Goal: Task Accomplishment & Management: Use online tool/utility

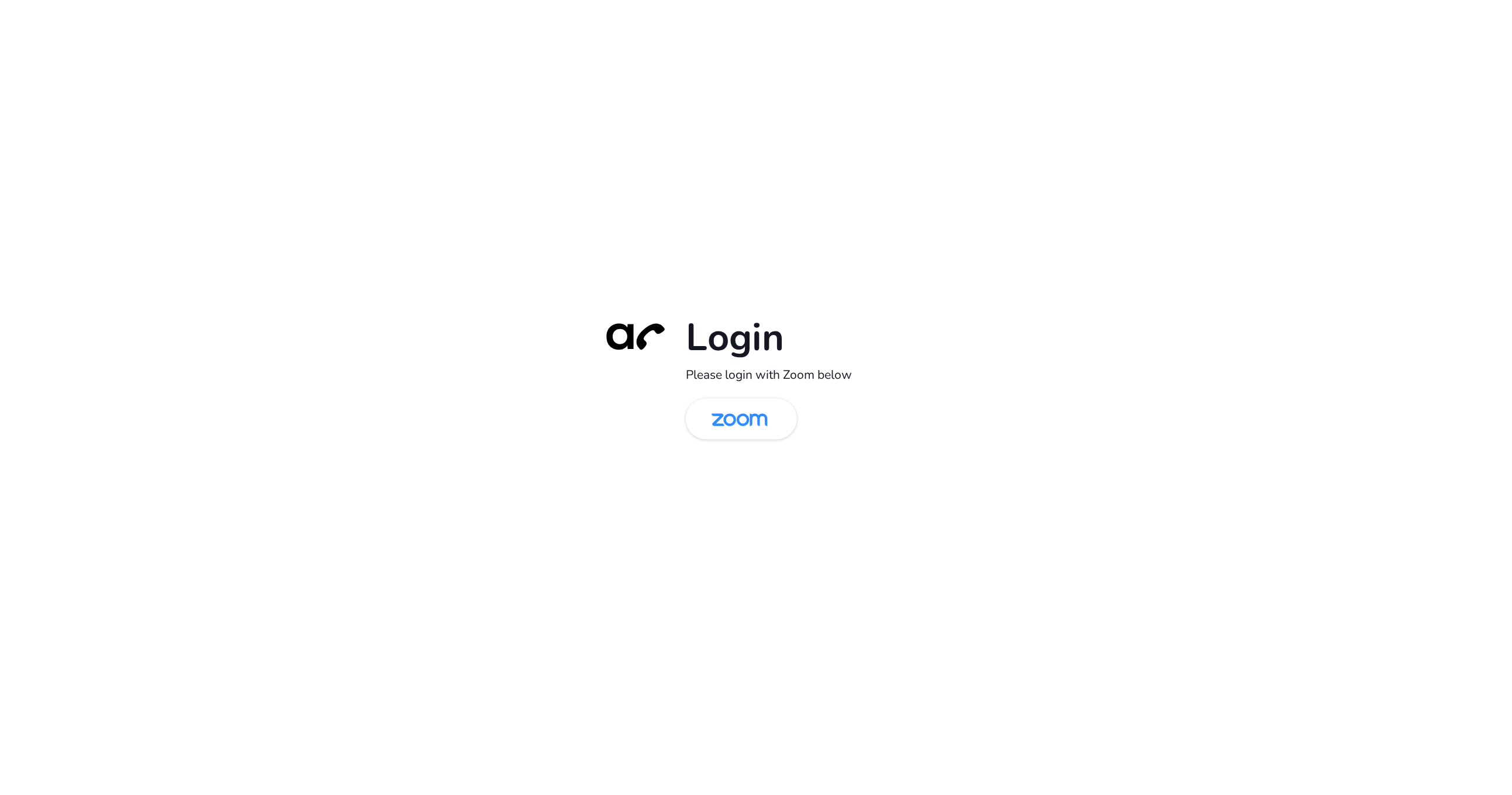
drag, startPoint x: 753, startPoint y: 414, endPoint x: 755, endPoint y: 389, distance: 25.1
click at [753, 414] on img at bounding box center [739, 420] width 81 height 38
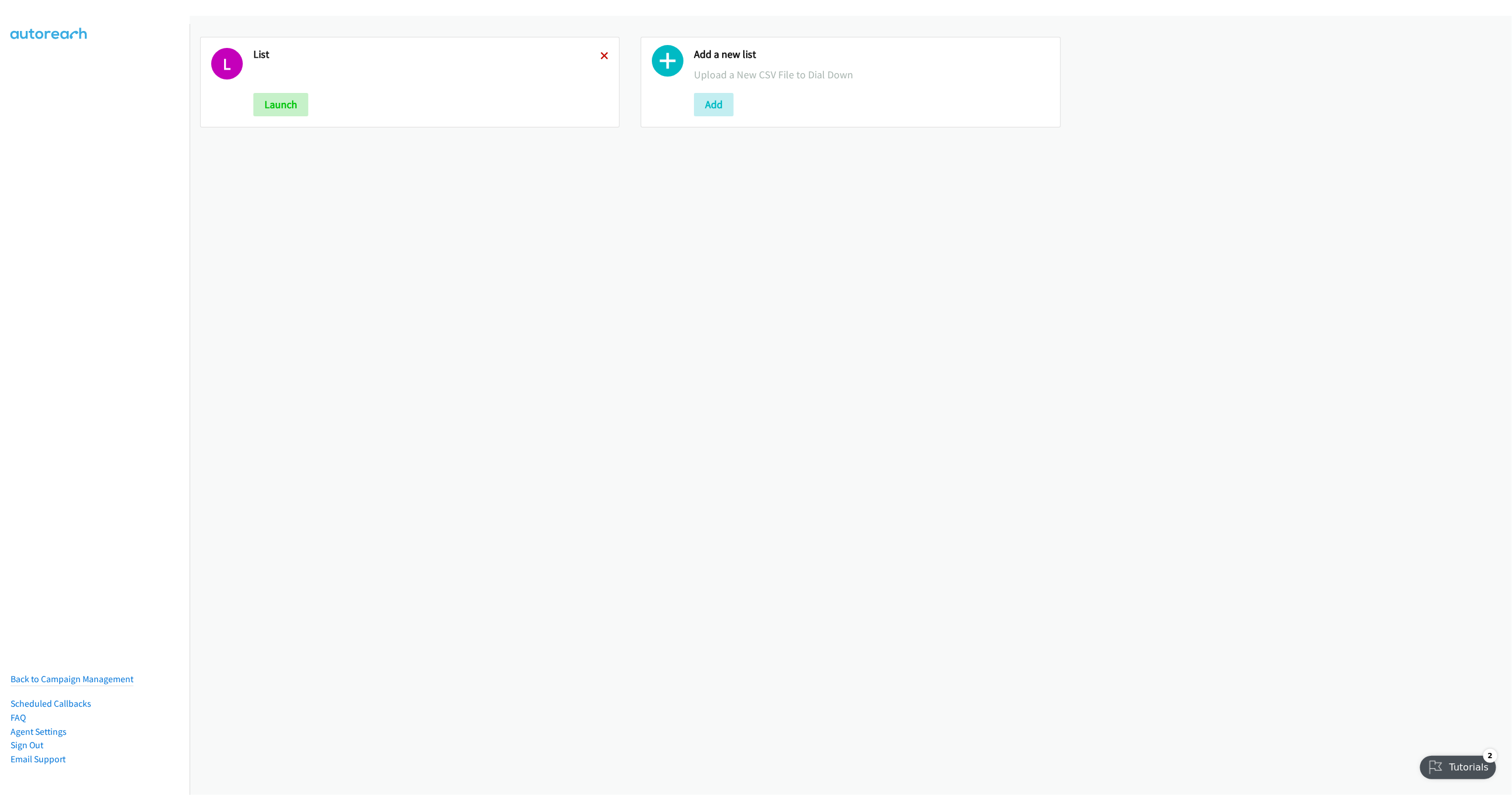
click at [602, 53] on icon at bounding box center [604, 57] width 8 height 8
click at [273, 89] on div "Add a new list Upload a New CSV File to Dial Down Add" at bounding box center [431, 82] width 356 height 69
click at [271, 101] on button "Add" at bounding box center [273, 105] width 40 height 23
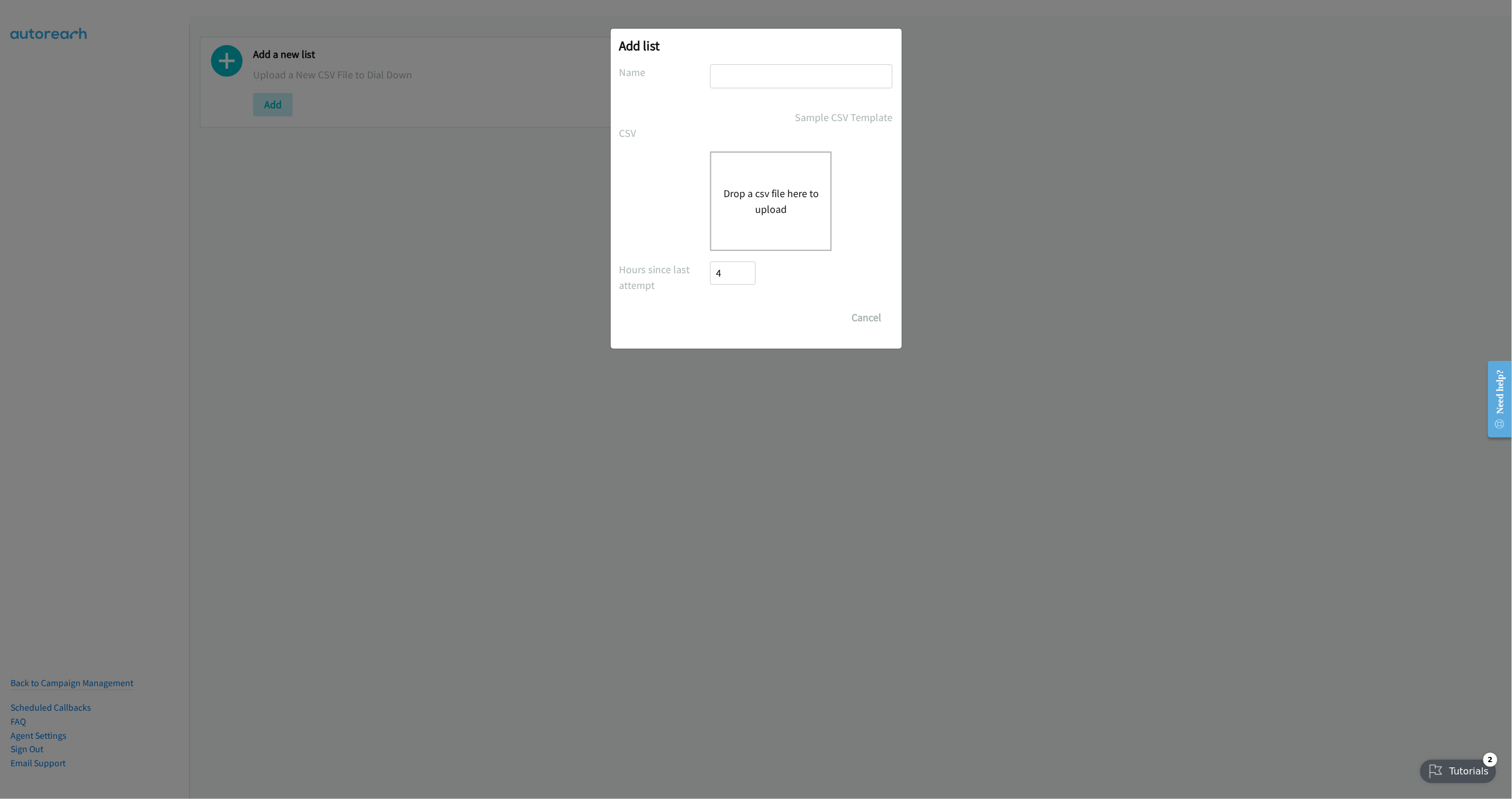
drag, startPoint x: 747, startPoint y: 71, endPoint x: 747, endPoint y: 83, distance: 12.0
click at [747, 71] on input "text" at bounding box center [801, 77] width 183 height 24
type input "LIST"
click at [763, 173] on div "Drop a csv file here to upload" at bounding box center [771, 201] width 122 height 99
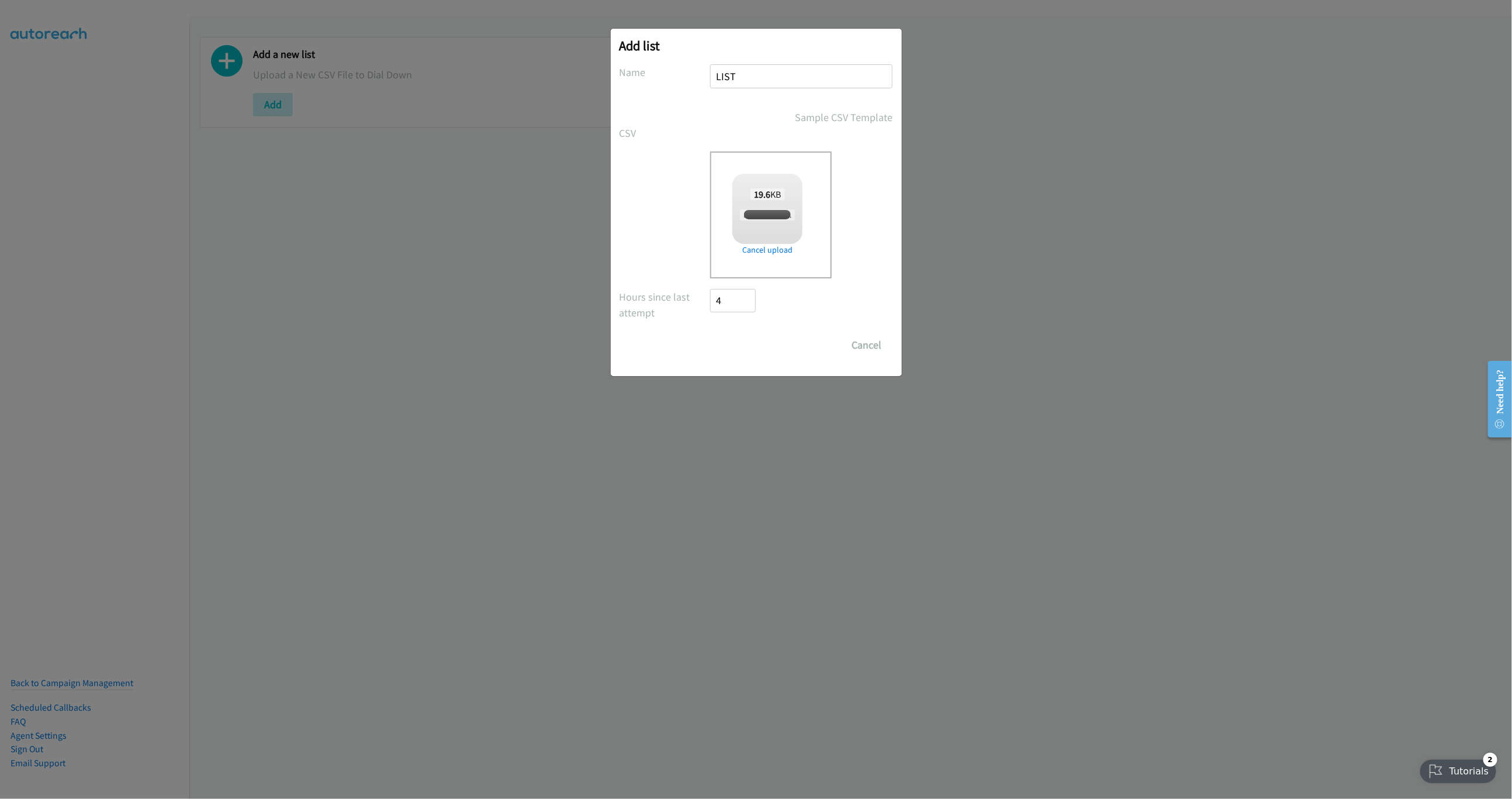
checkbox input "true"
click at [758, 349] on input "Save List" at bounding box center [741, 345] width 61 height 23
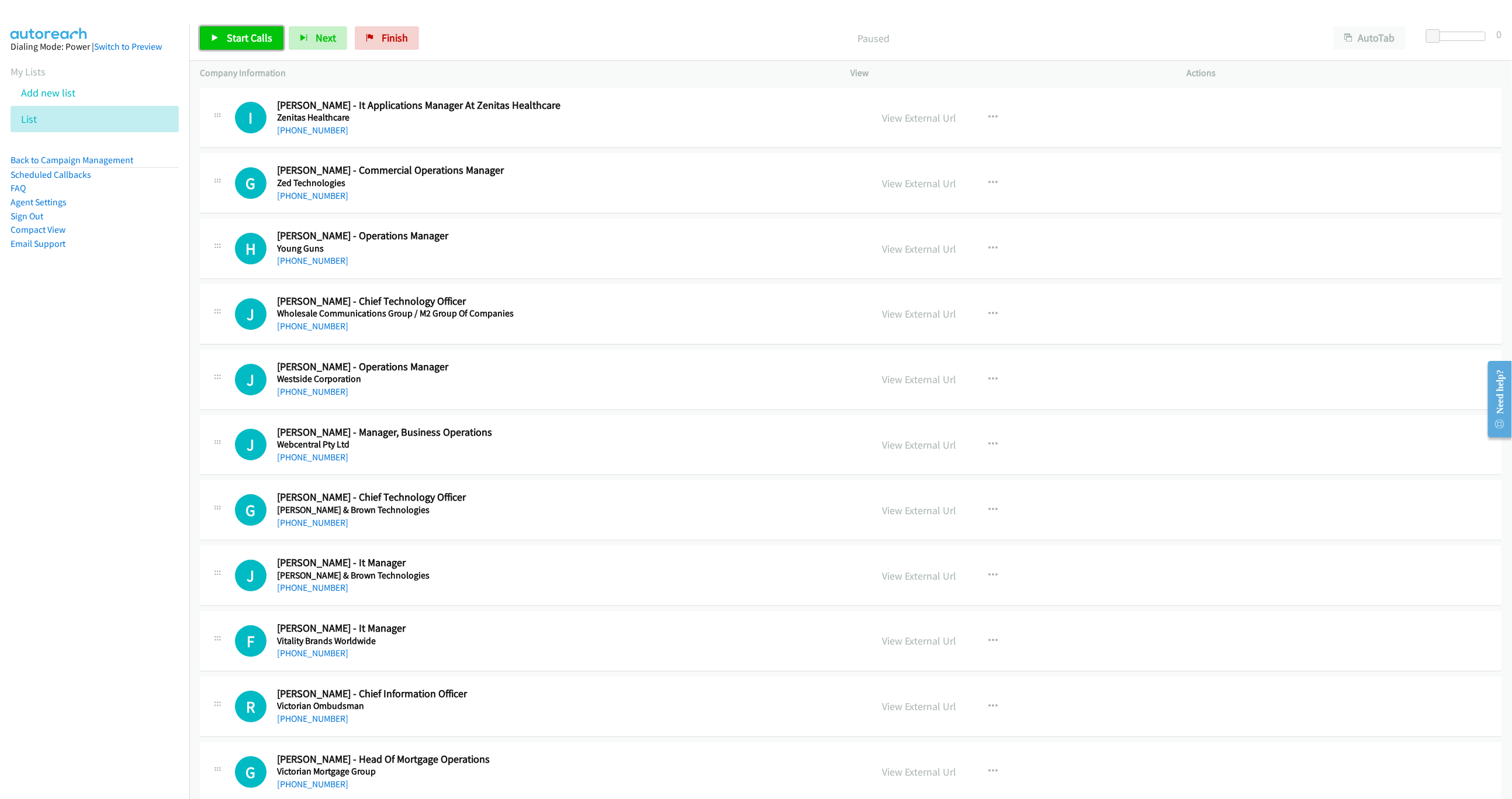
click at [247, 49] on link "Start Calls" at bounding box center [241, 37] width 83 height 23
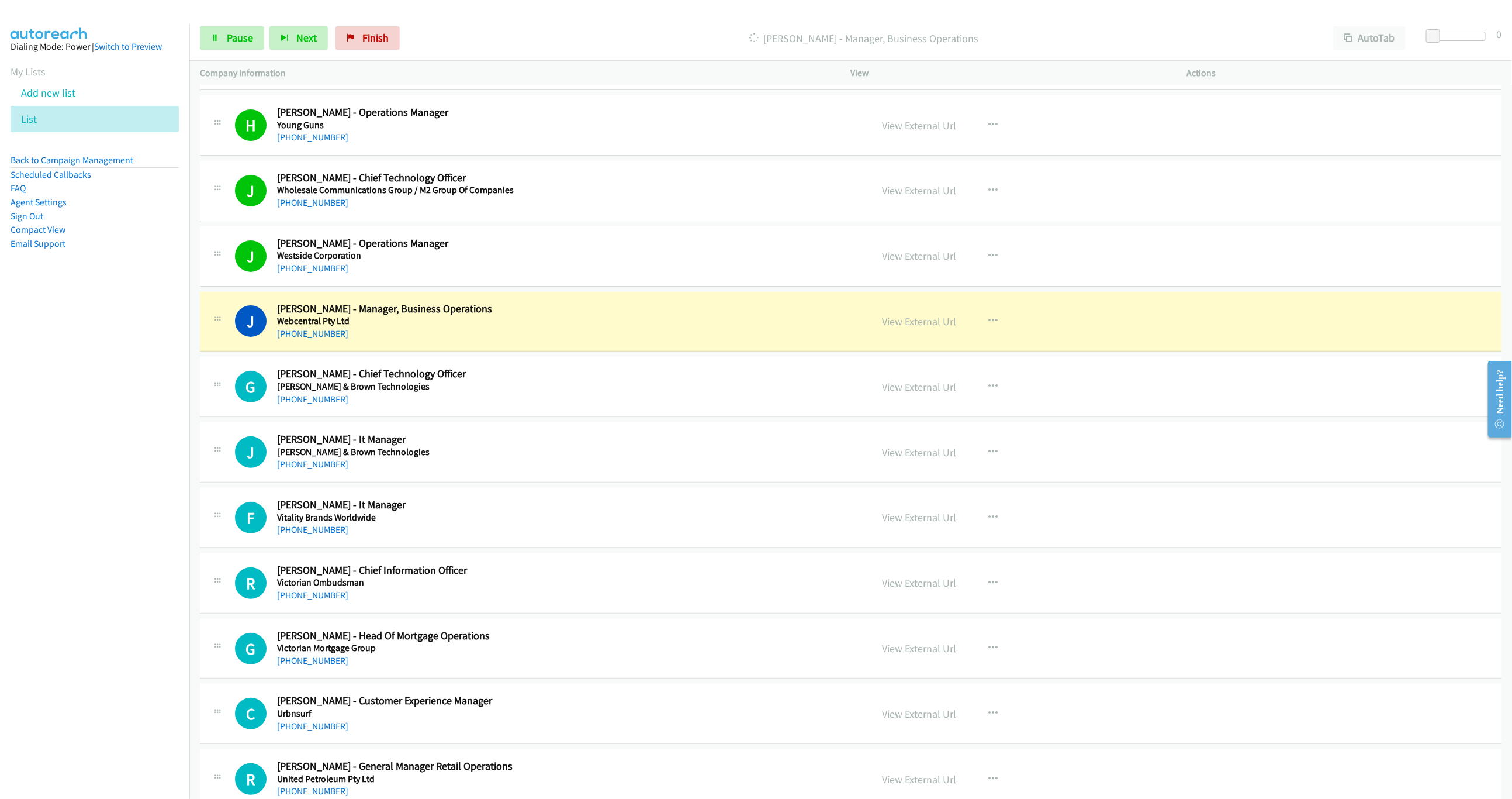
scroll to position [263, 0]
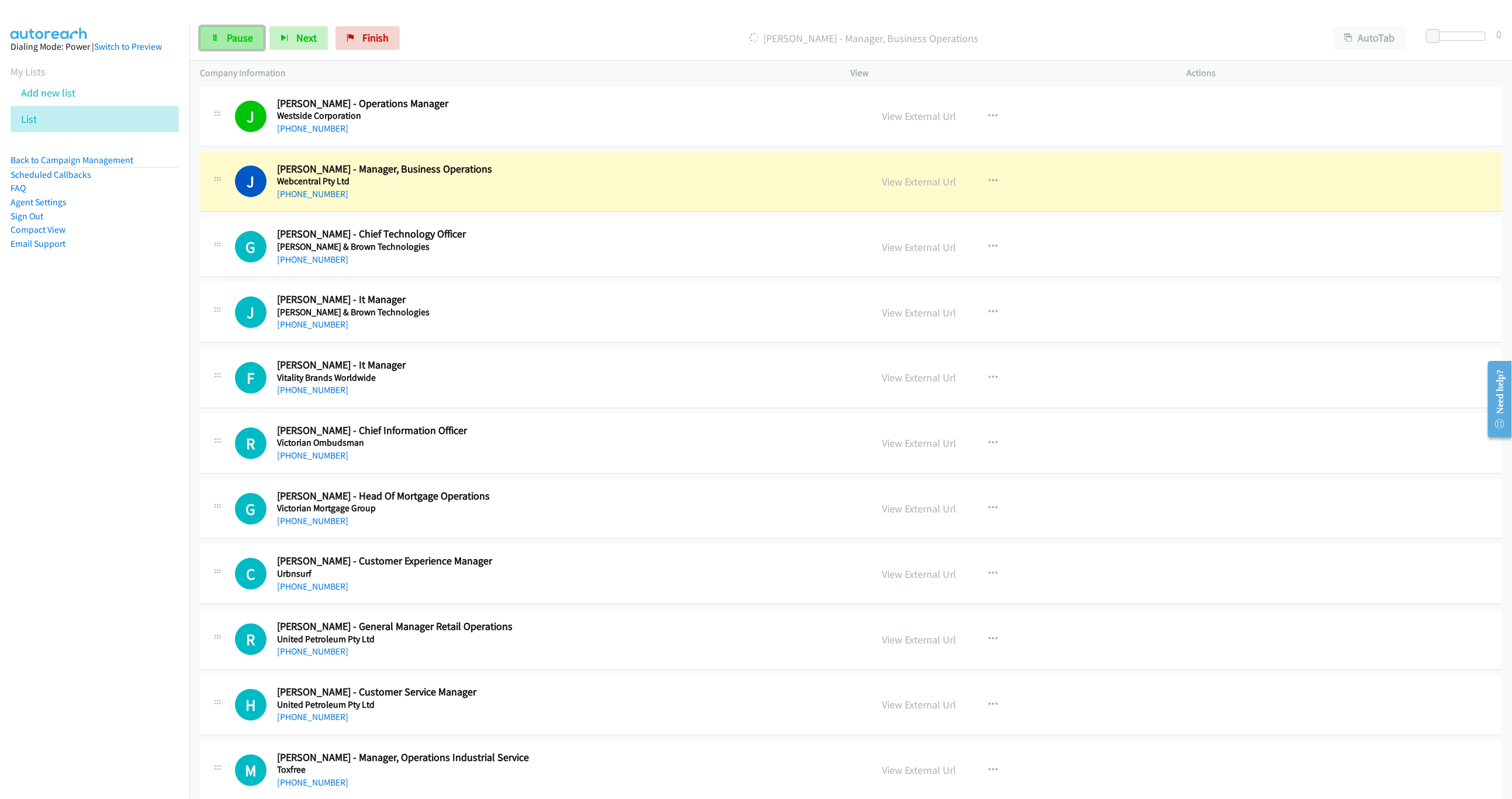
click at [242, 42] on span "Pause" at bounding box center [239, 38] width 26 height 13
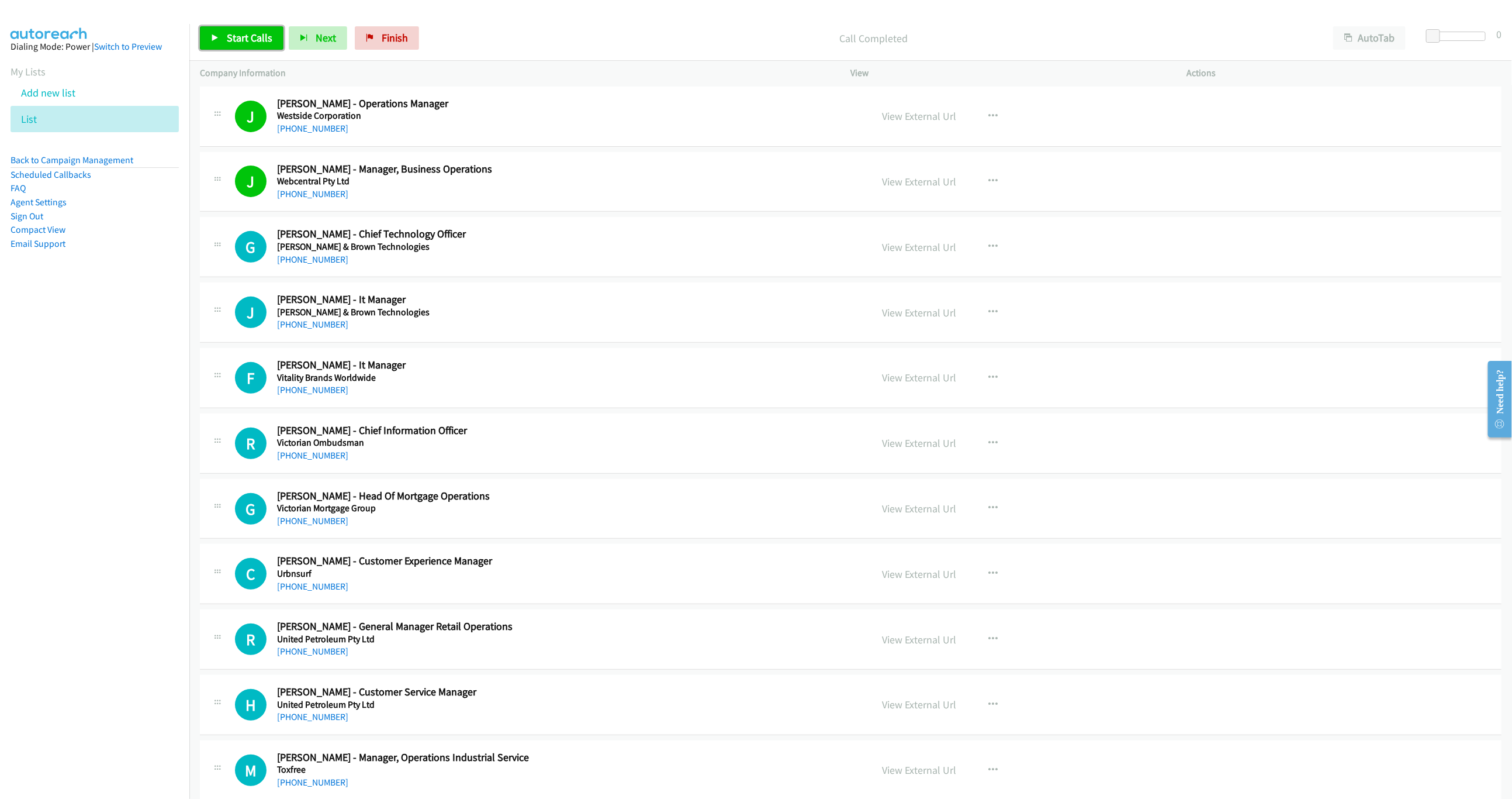
click at [252, 28] on link "Start Calls" at bounding box center [241, 37] width 83 height 23
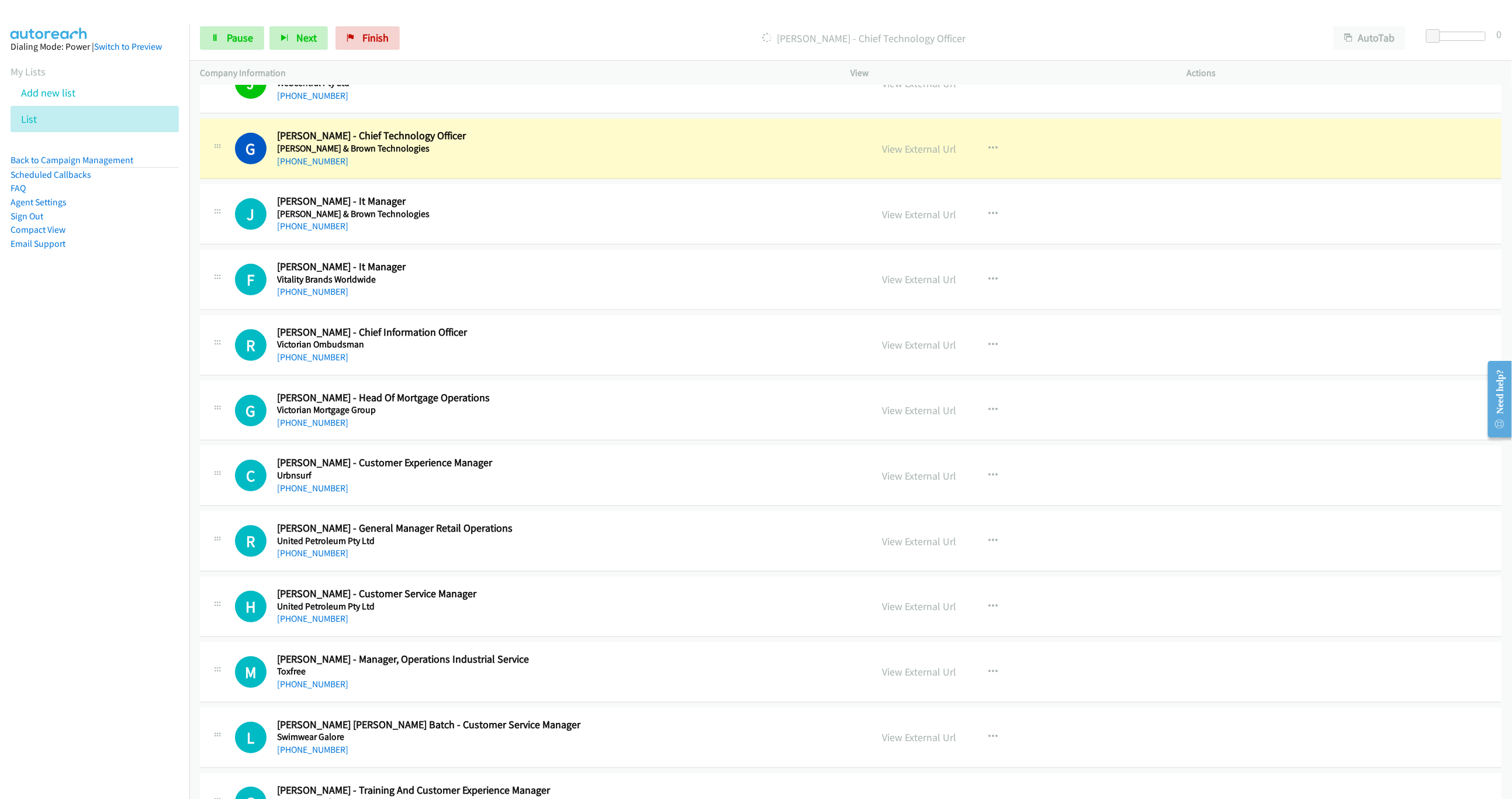
scroll to position [351, 0]
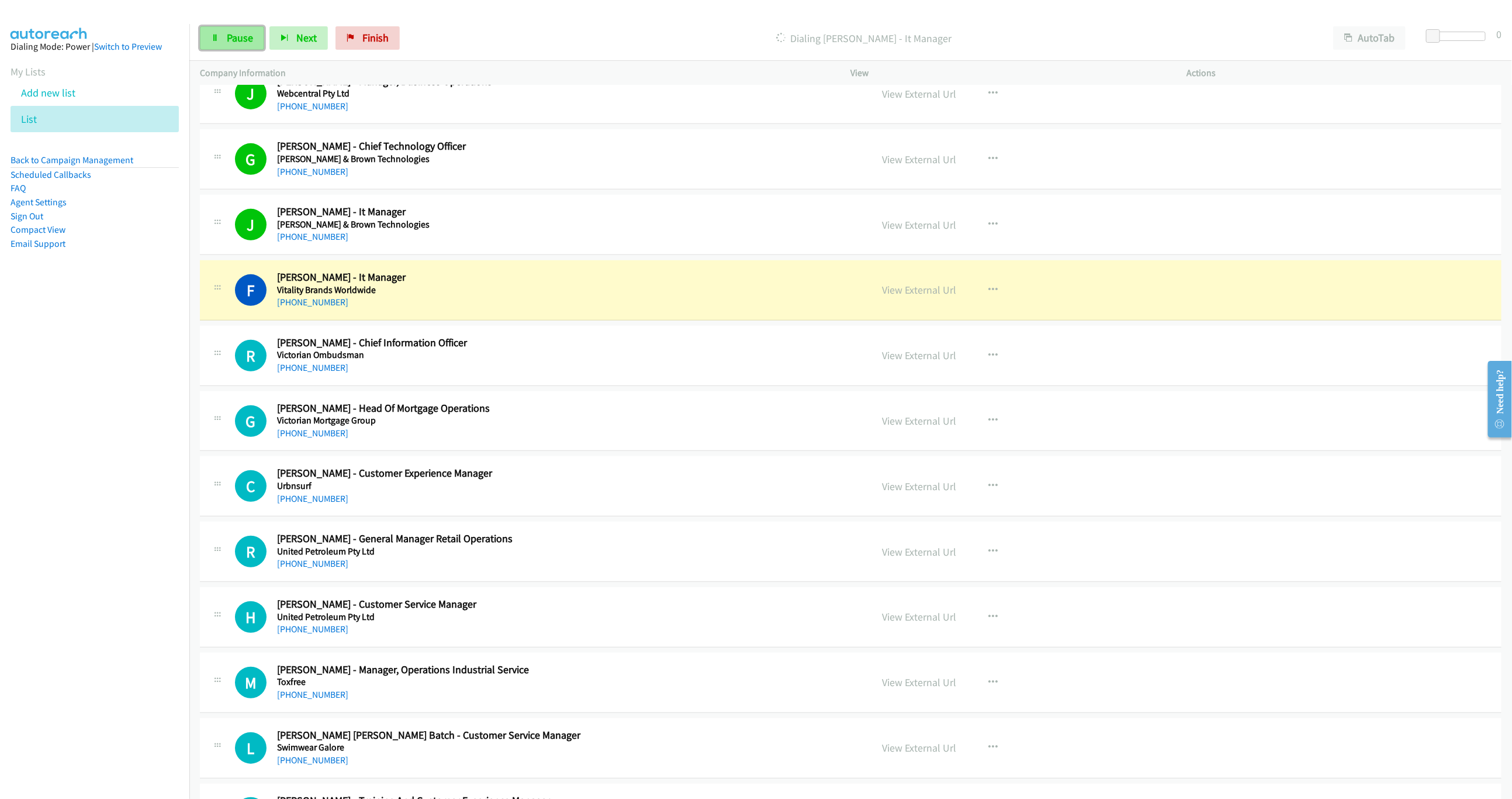
click at [236, 35] on span "Pause" at bounding box center [239, 38] width 26 height 13
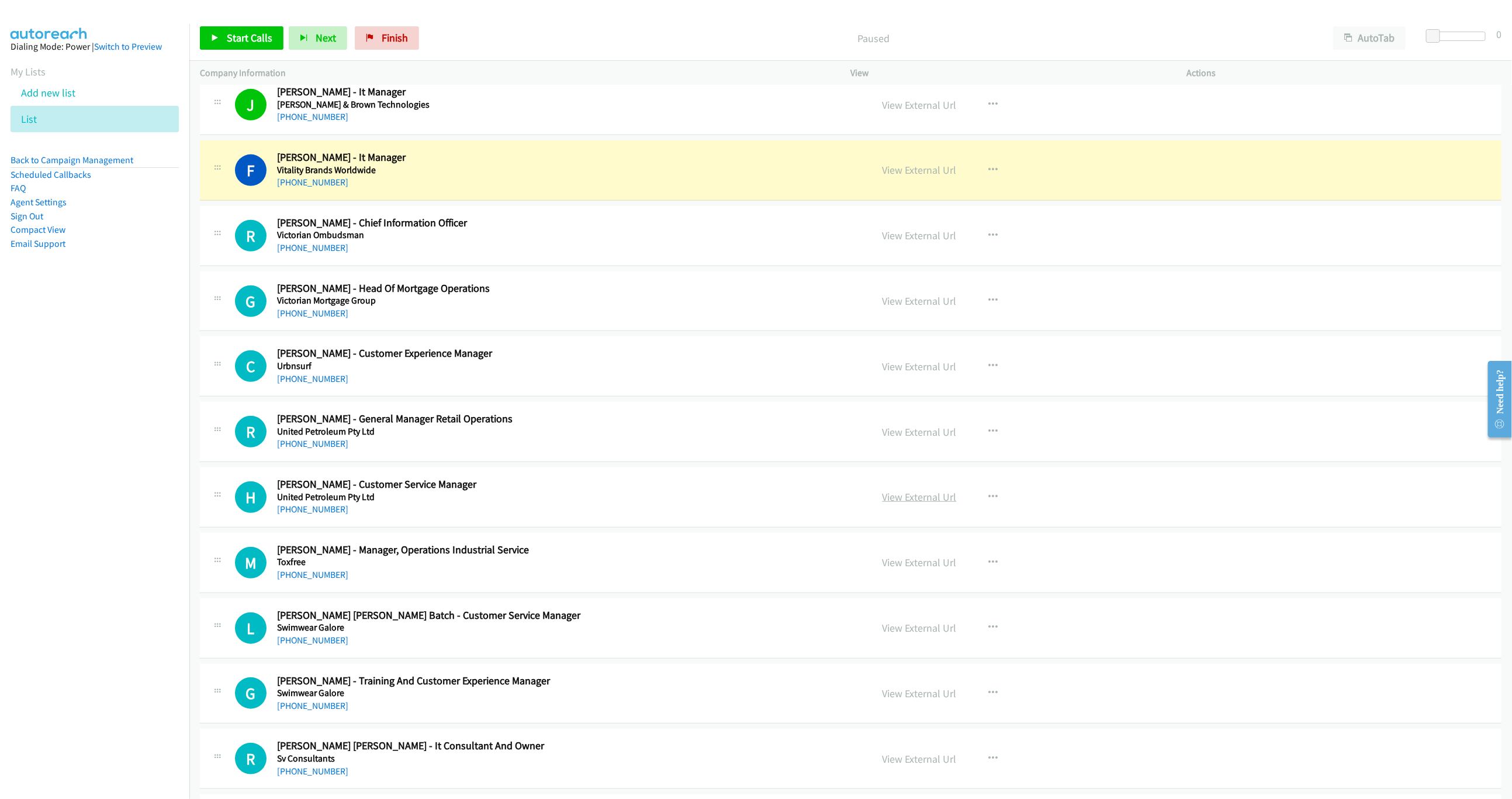
scroll to position [526, 0]
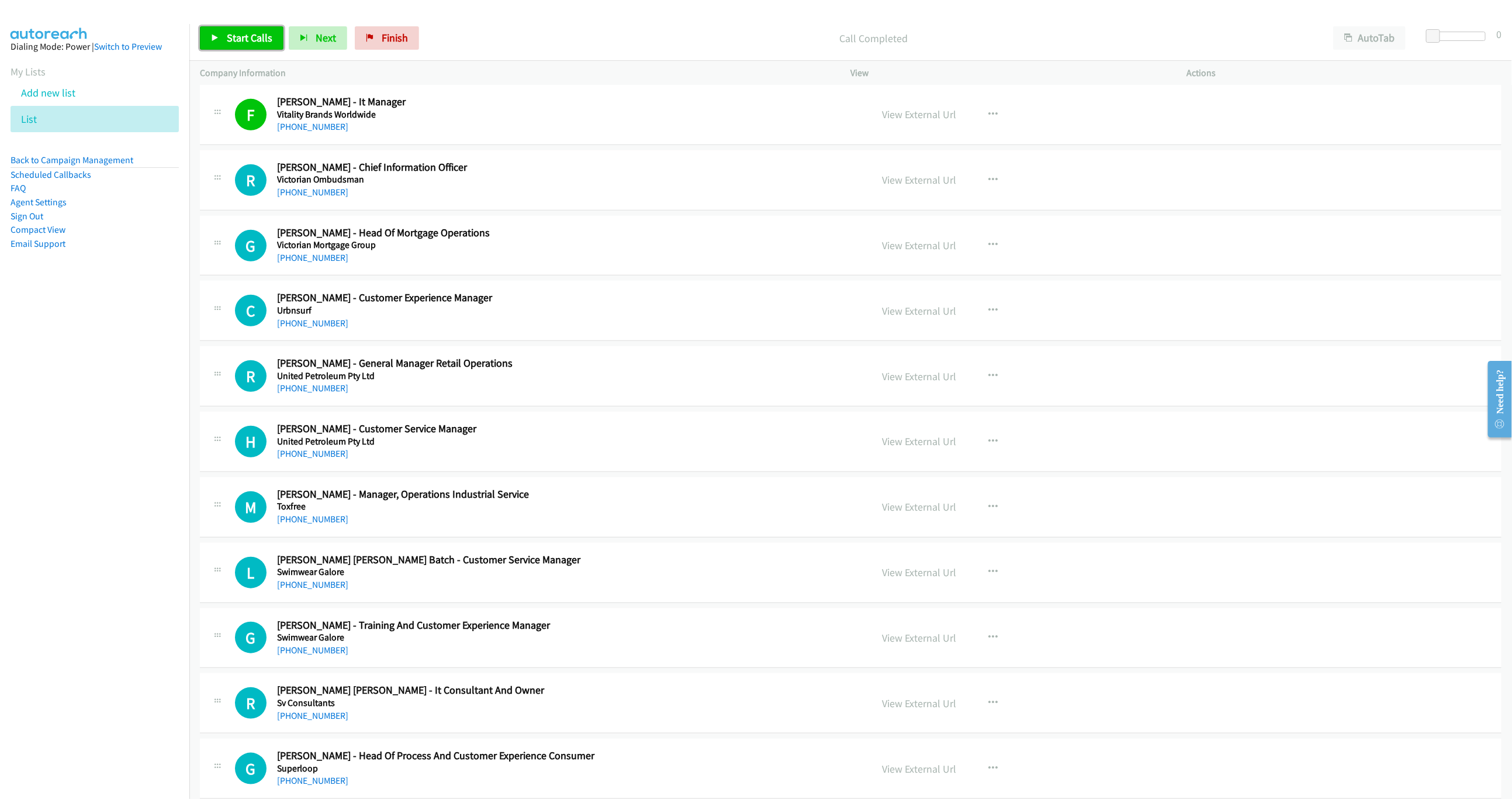
click at [244, 45] on link "Start Calls" at bounding box center [241, 37] width 83 height 23
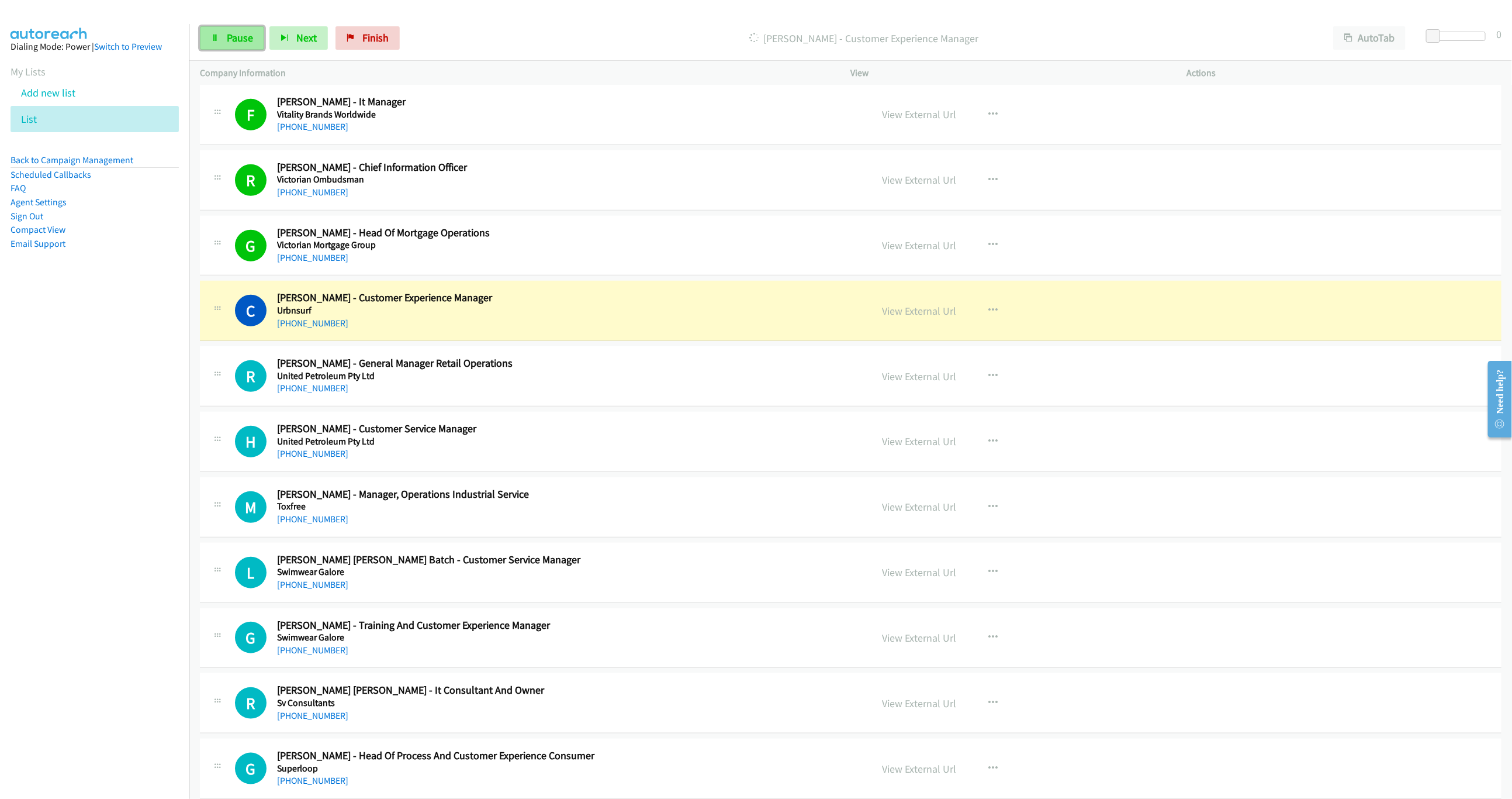
click at [235, 35] on span "Pause" at bounding box center [239, 38] width 26 height 13
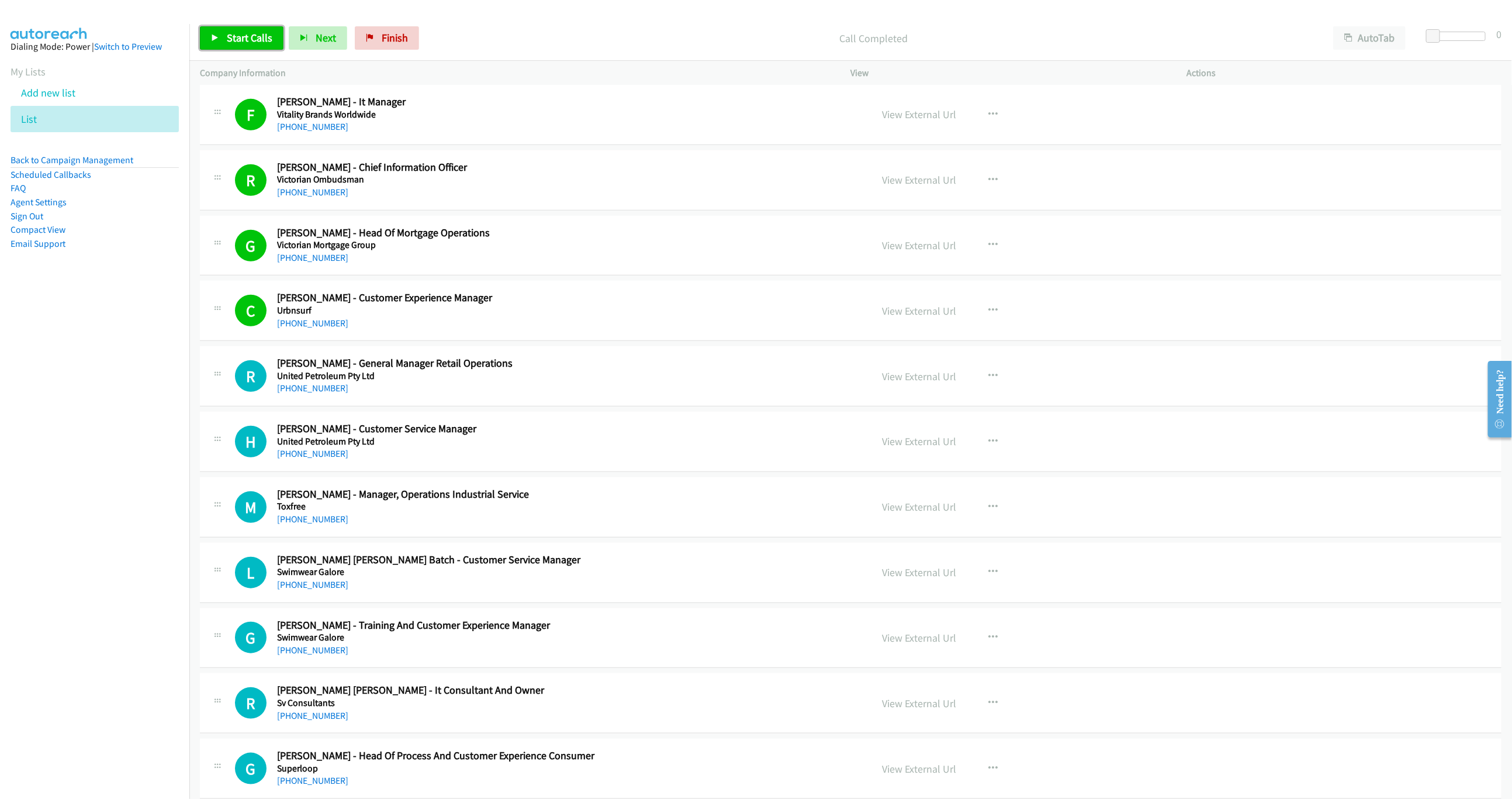
click at [224, 37] on link "Start Calls" at bounding box center [241, 37] width 83 height 23
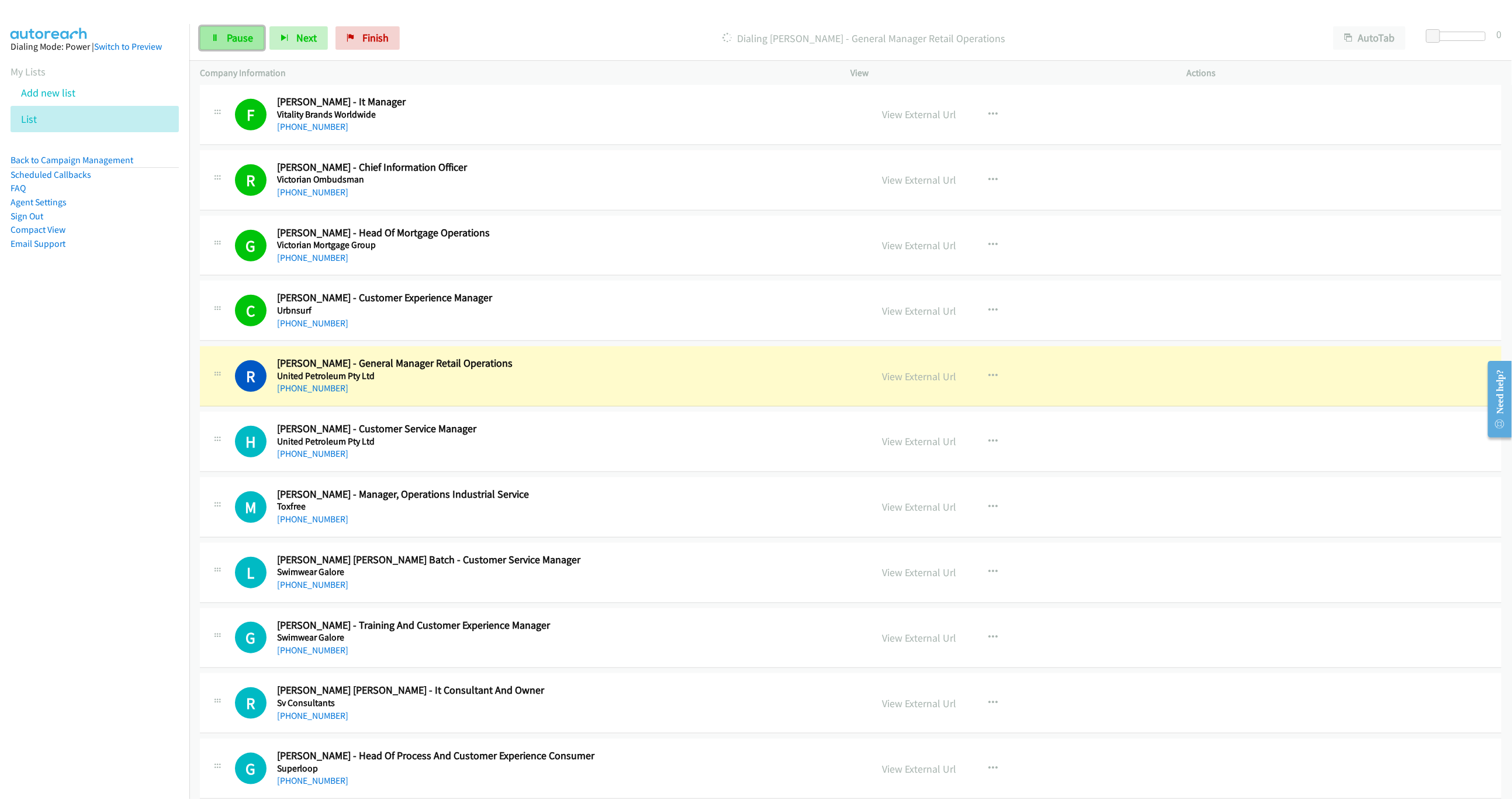
click at [224, 37] on link "Pause" at bounding box center [232, 37] width 65 height 23
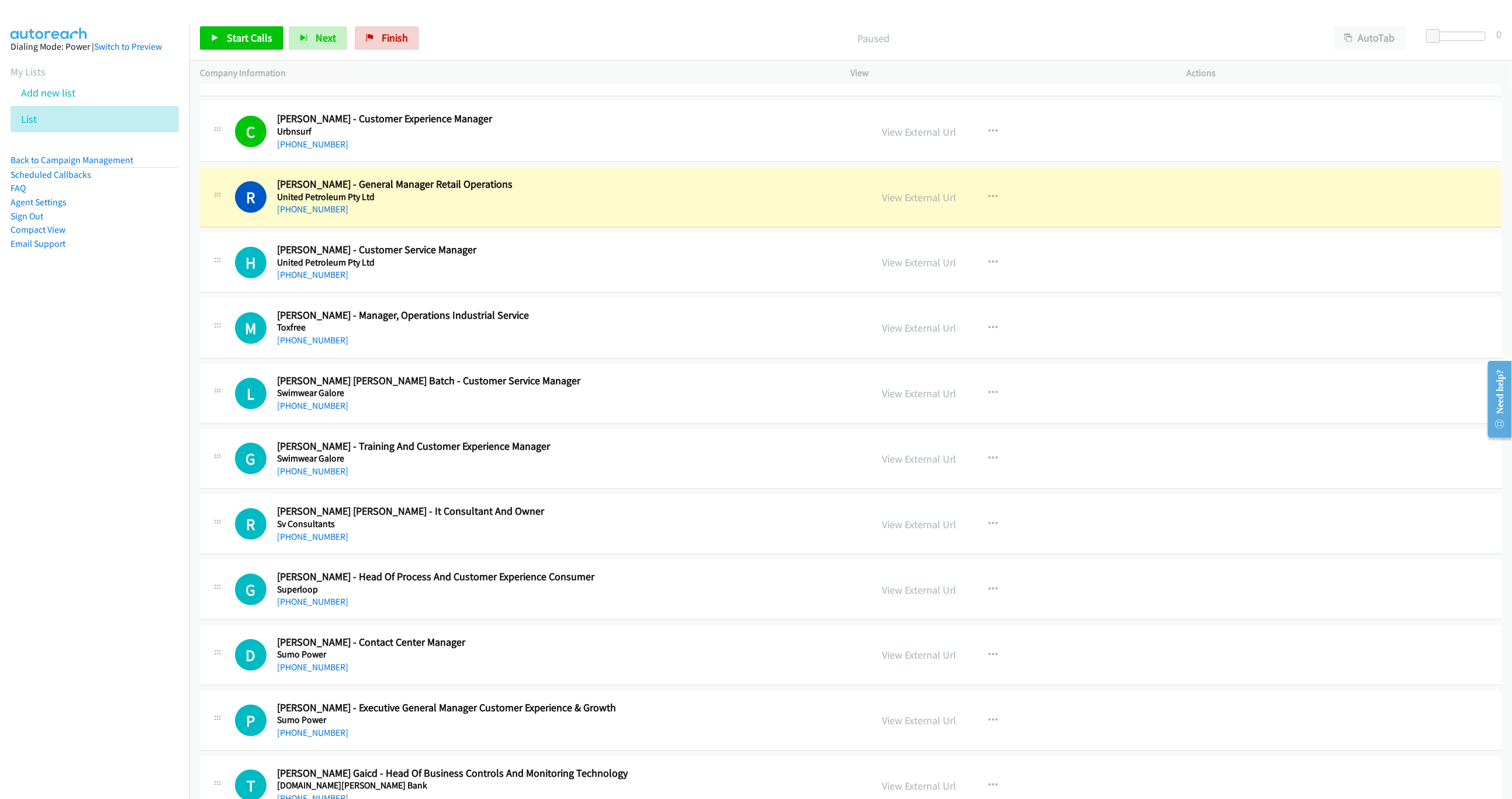
scroll to position [790, 0]
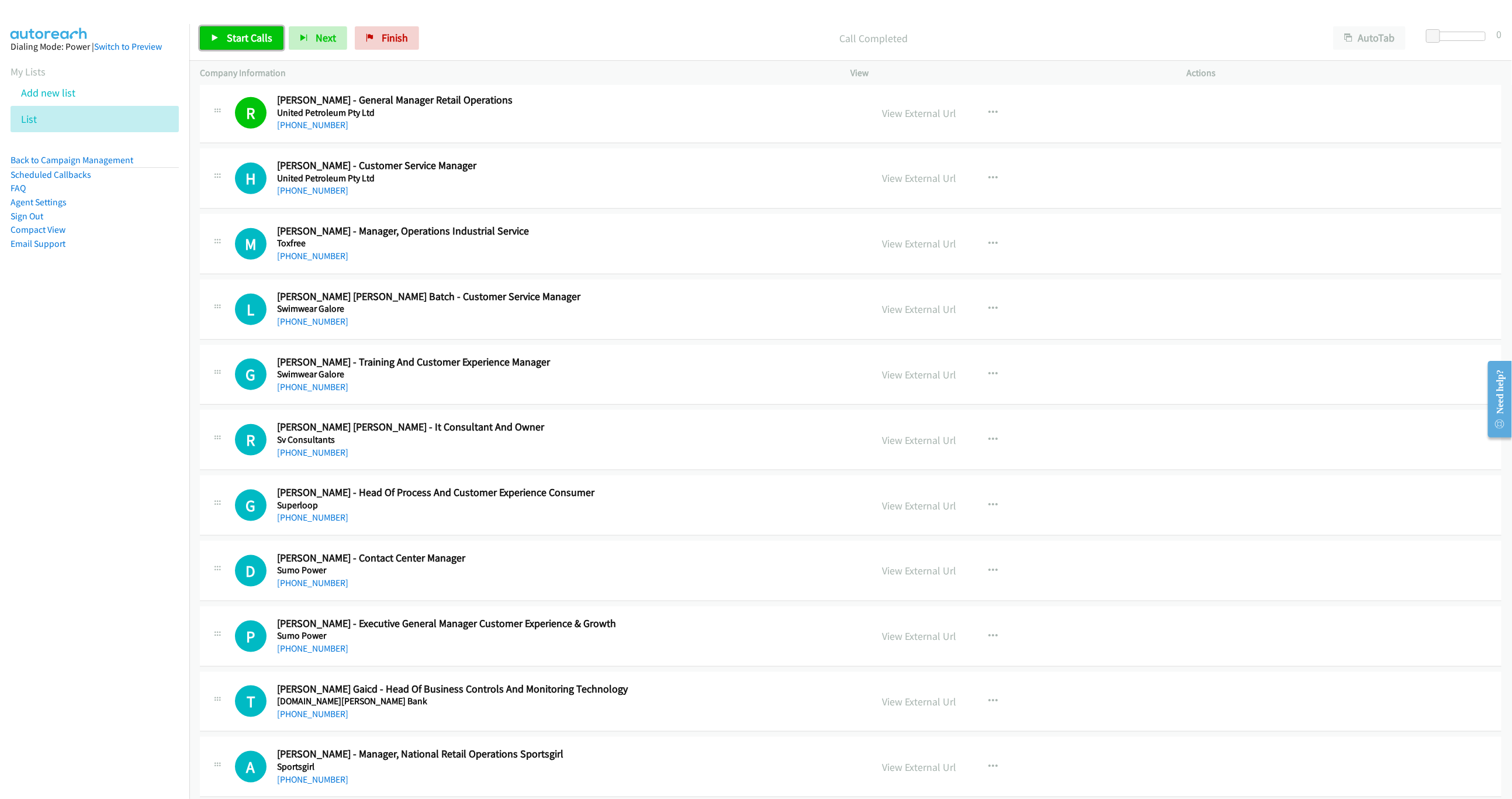
click at [228, 35] on span "Start Calls" at bounding box center [249, 38] width 45 height 13
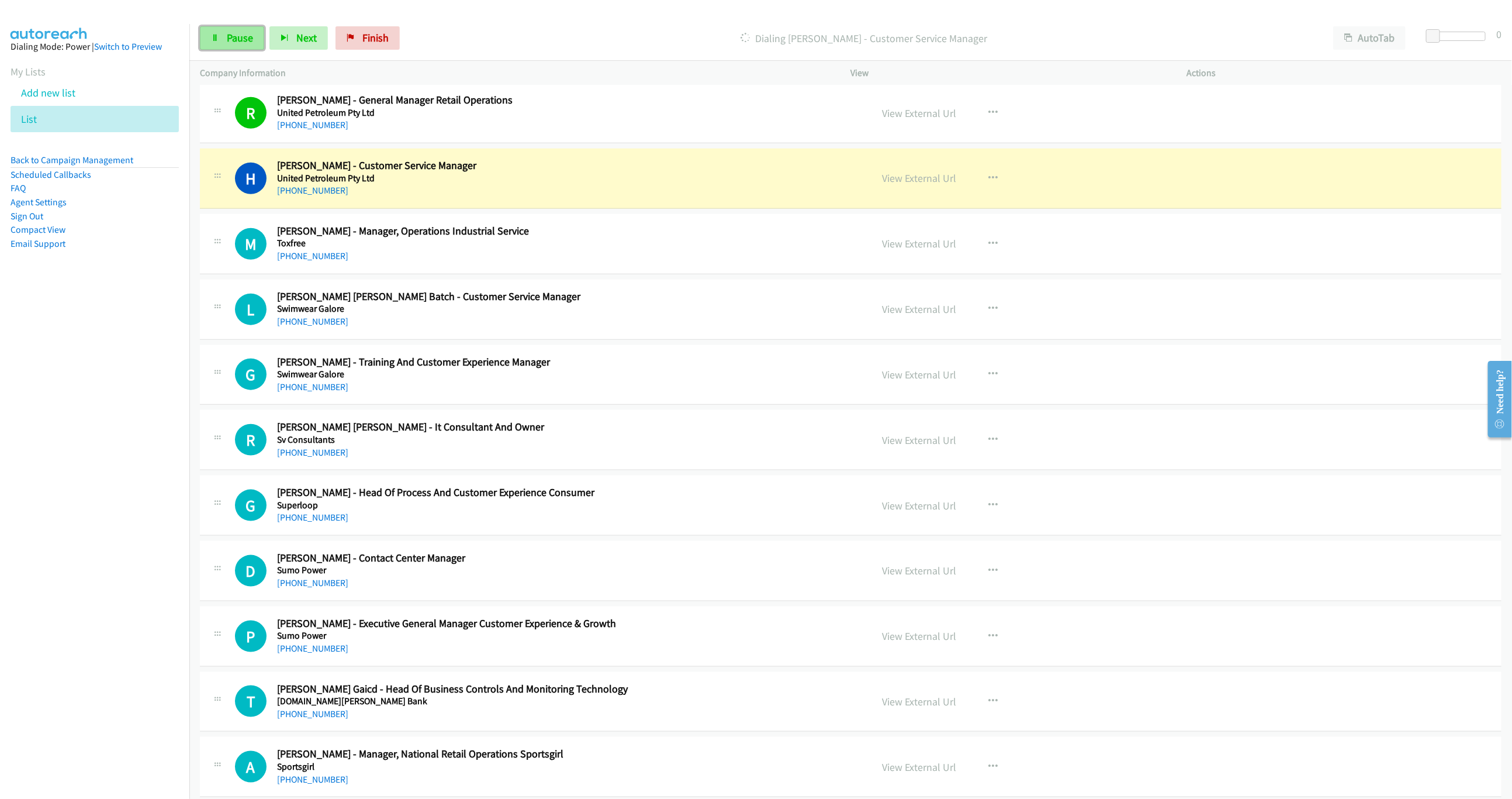
click at [232, 34] on span "Pause" at bounding box center [239, 38] width 26 height 13
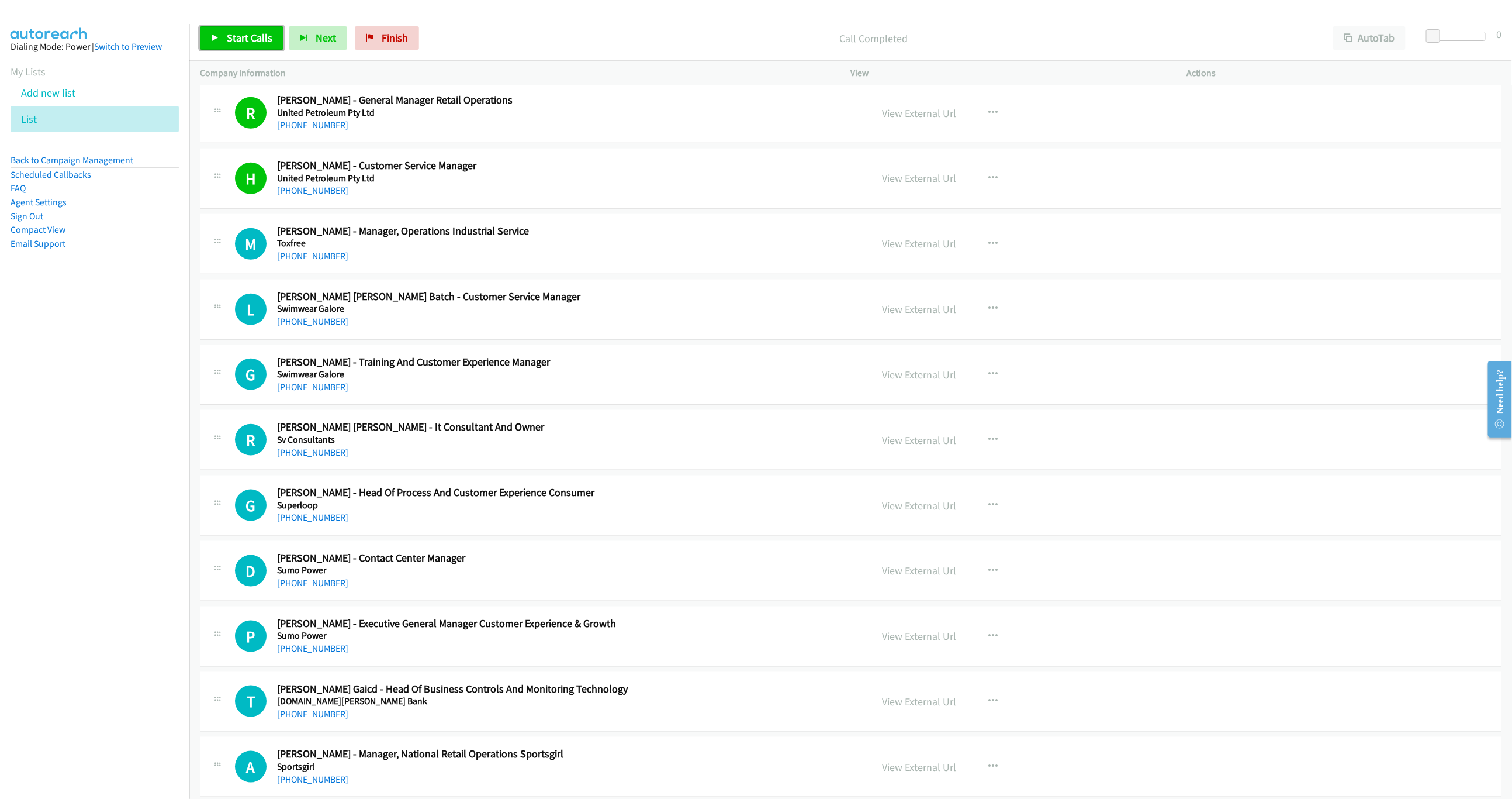
click at [236, 48] on link "Start Calls" at bounding box center [241, 37] width 83 height 23
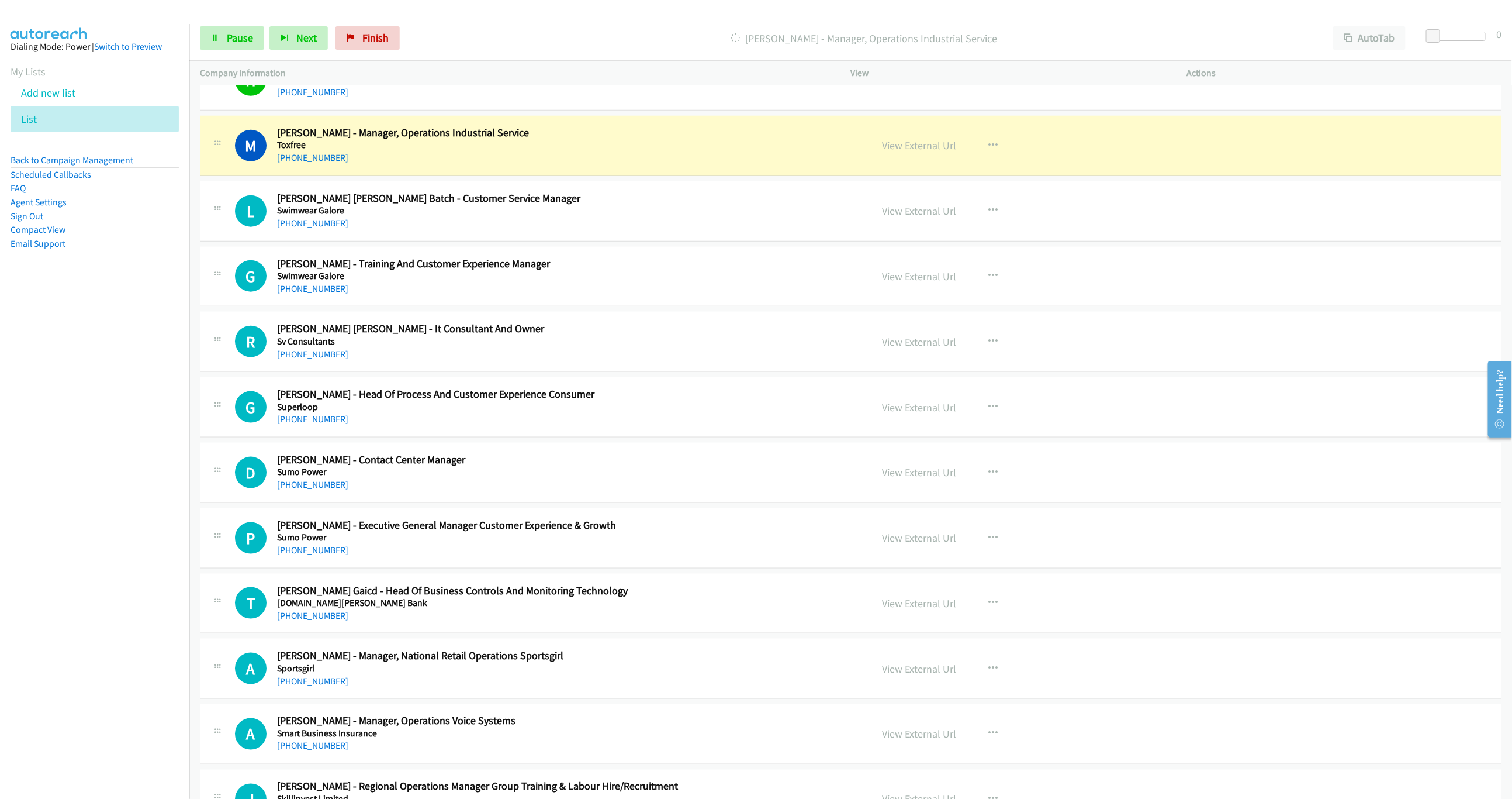
scroll to position [877, 0]
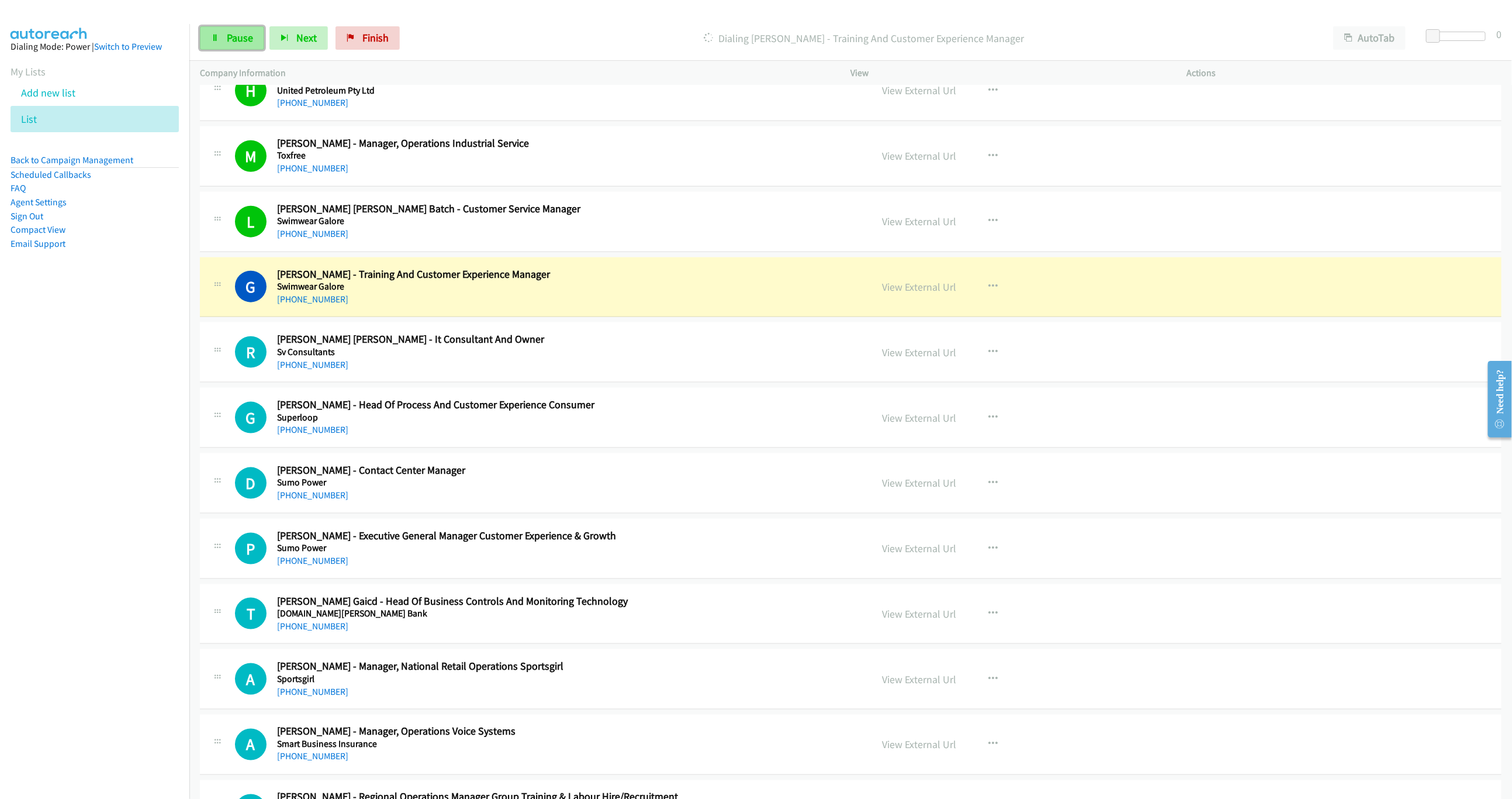
click at [226, 48] on link "Pause" at bounding box center [232, 37] width 65 height 23
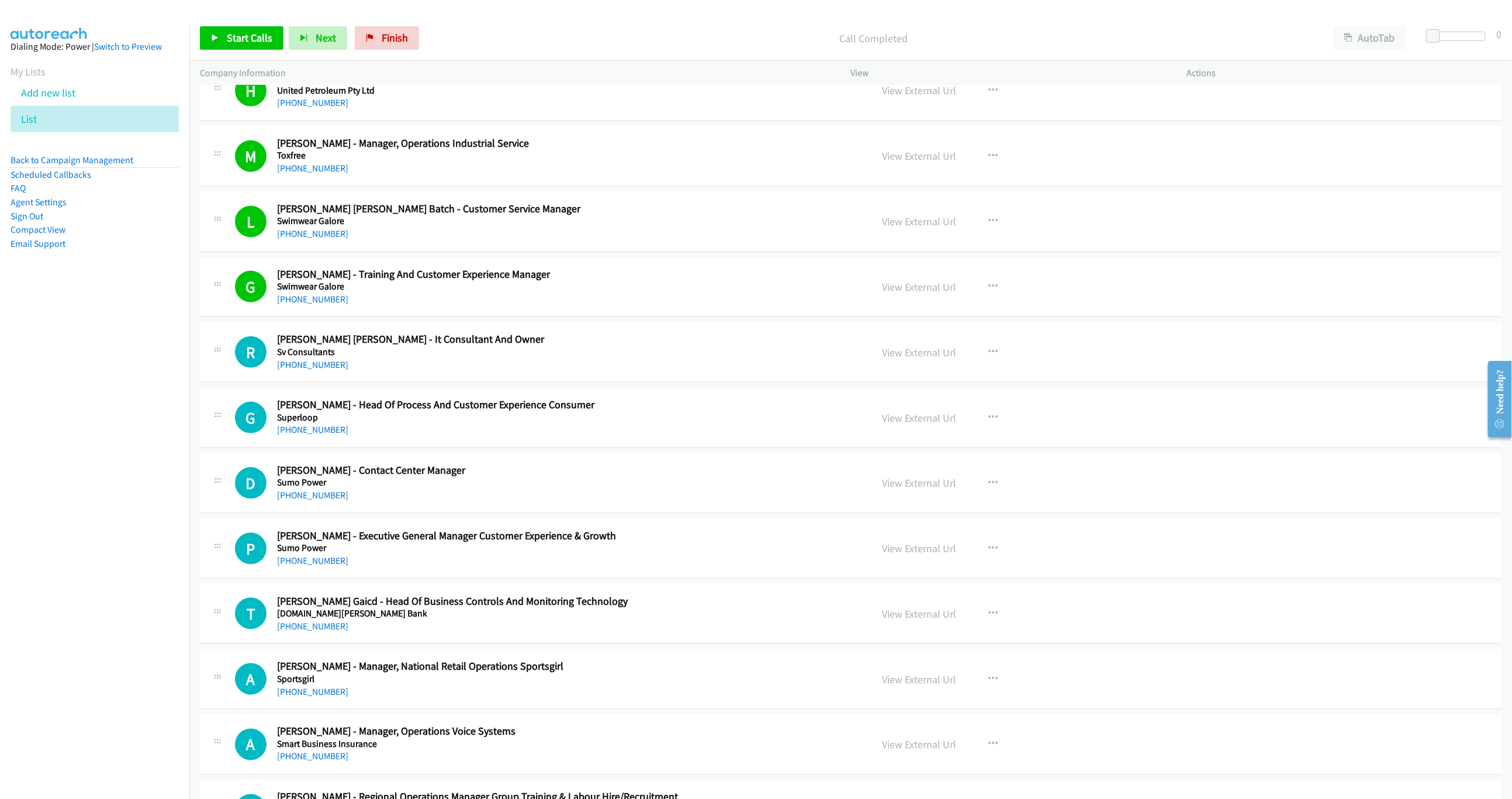
click at [193, 37] on div "Start Calls Pause Next Finish Call Completed AutoTab AutoTab 0" at bounding box center [851, 39] width 1323 height 45
click at [244, 41] on span "Start Calls" at bounding box center [249, 38] width 45 height 13
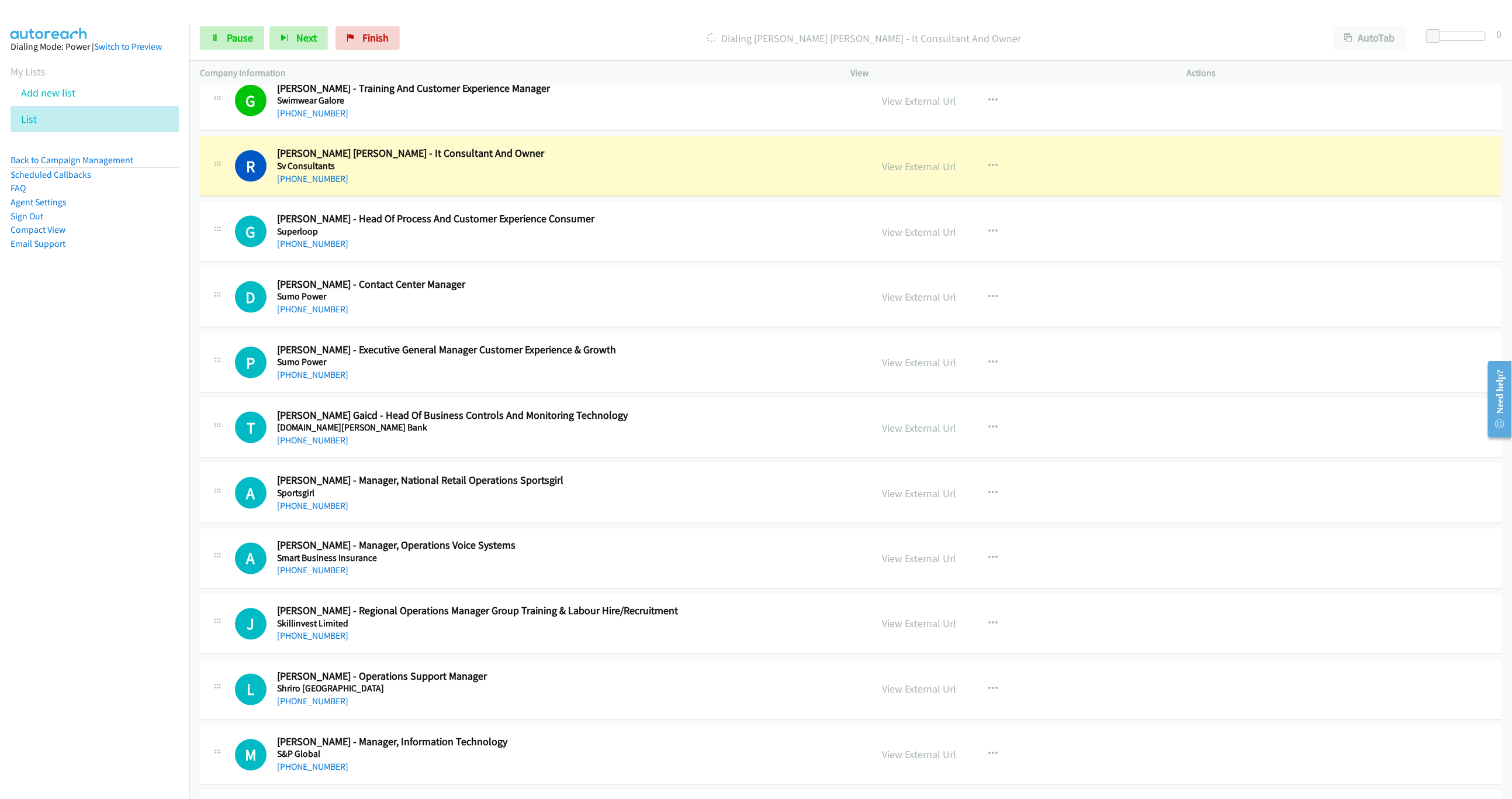
scroll to position [1053, 0]
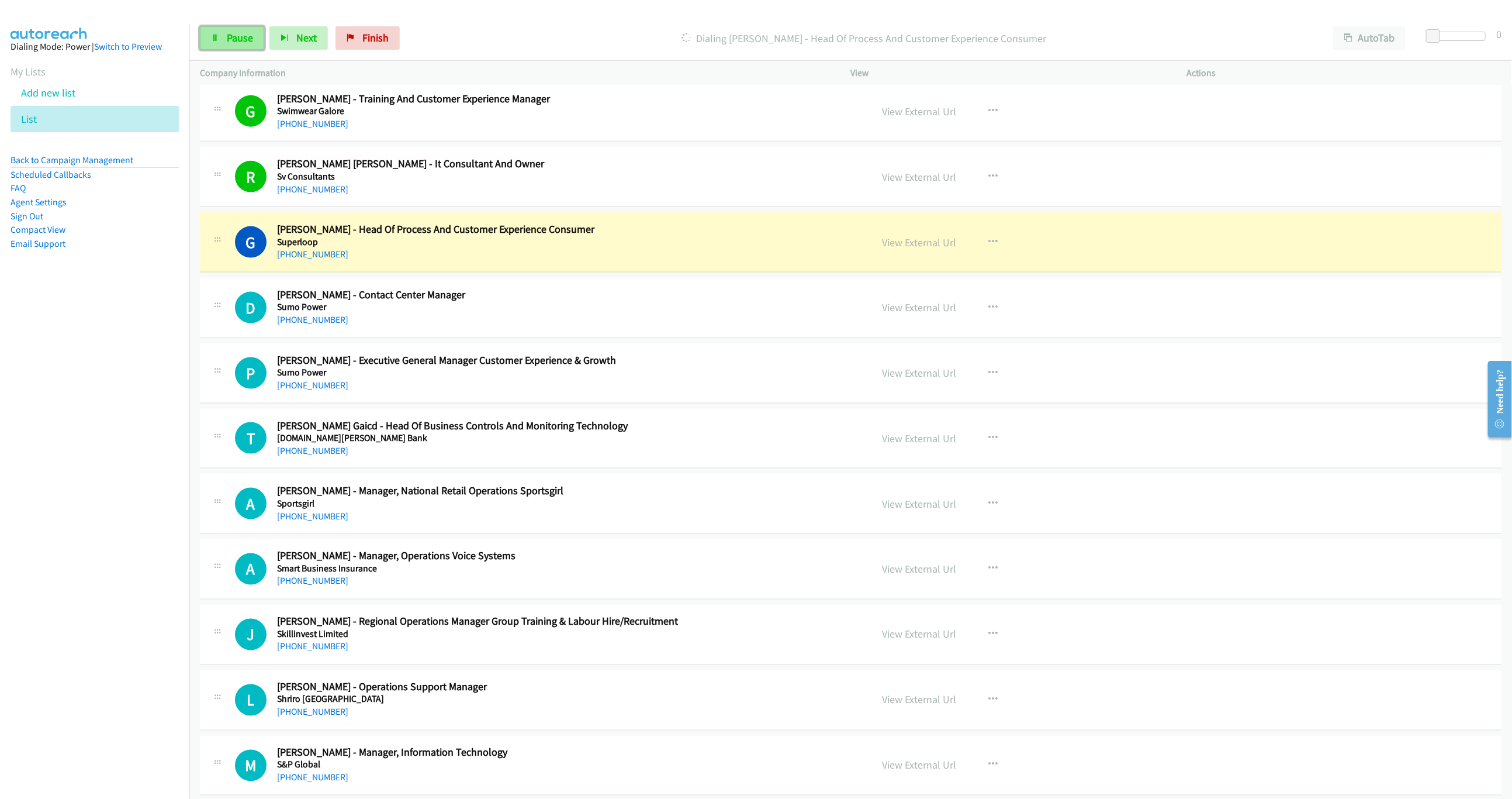
click at [222, 37] on link "Pause" at bounding box center [232, 37] width 65 height 23
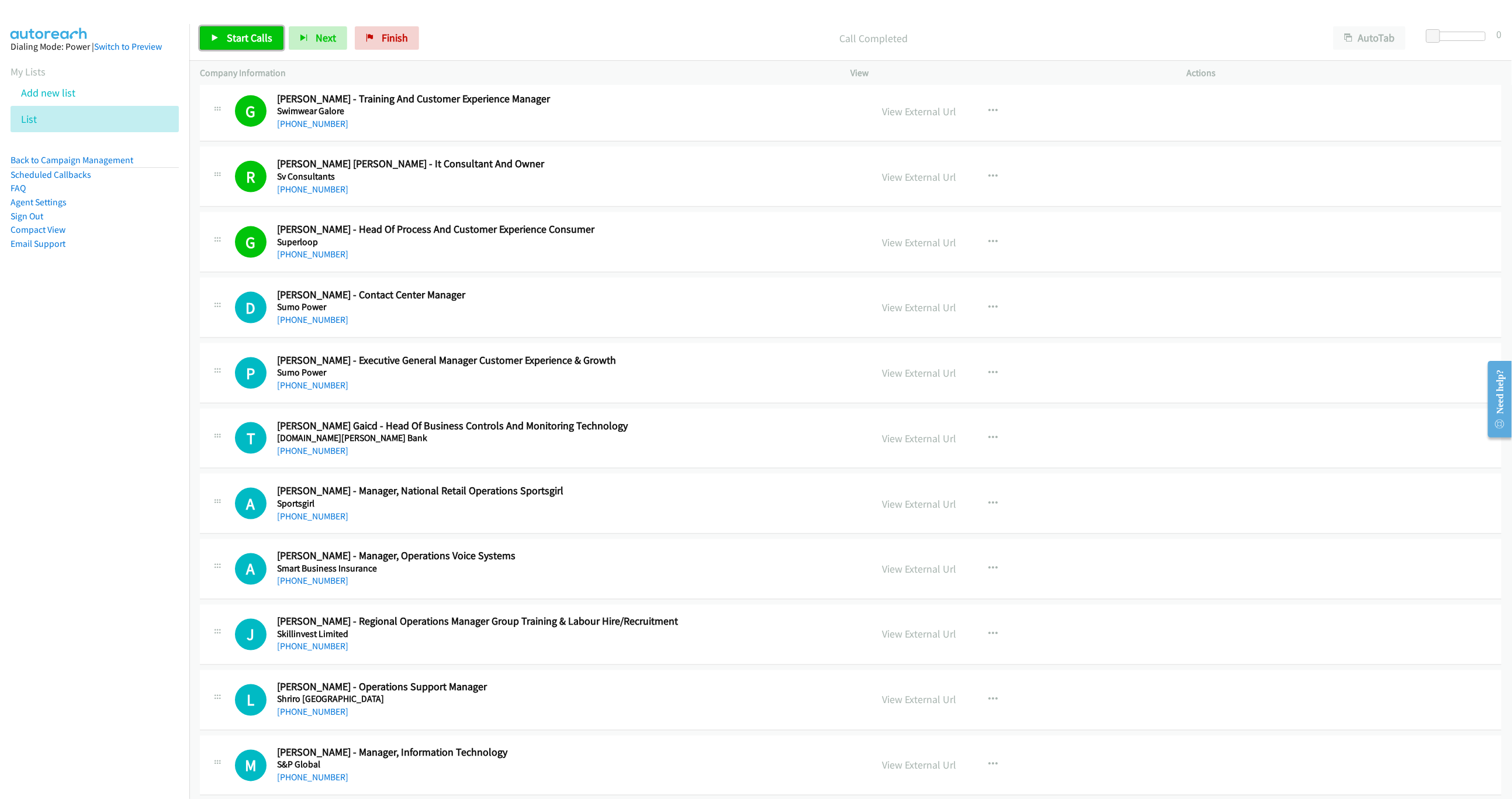
click at [242, 30] on link "Start Calls" at bounding box center [241, 37] width 83 height 23
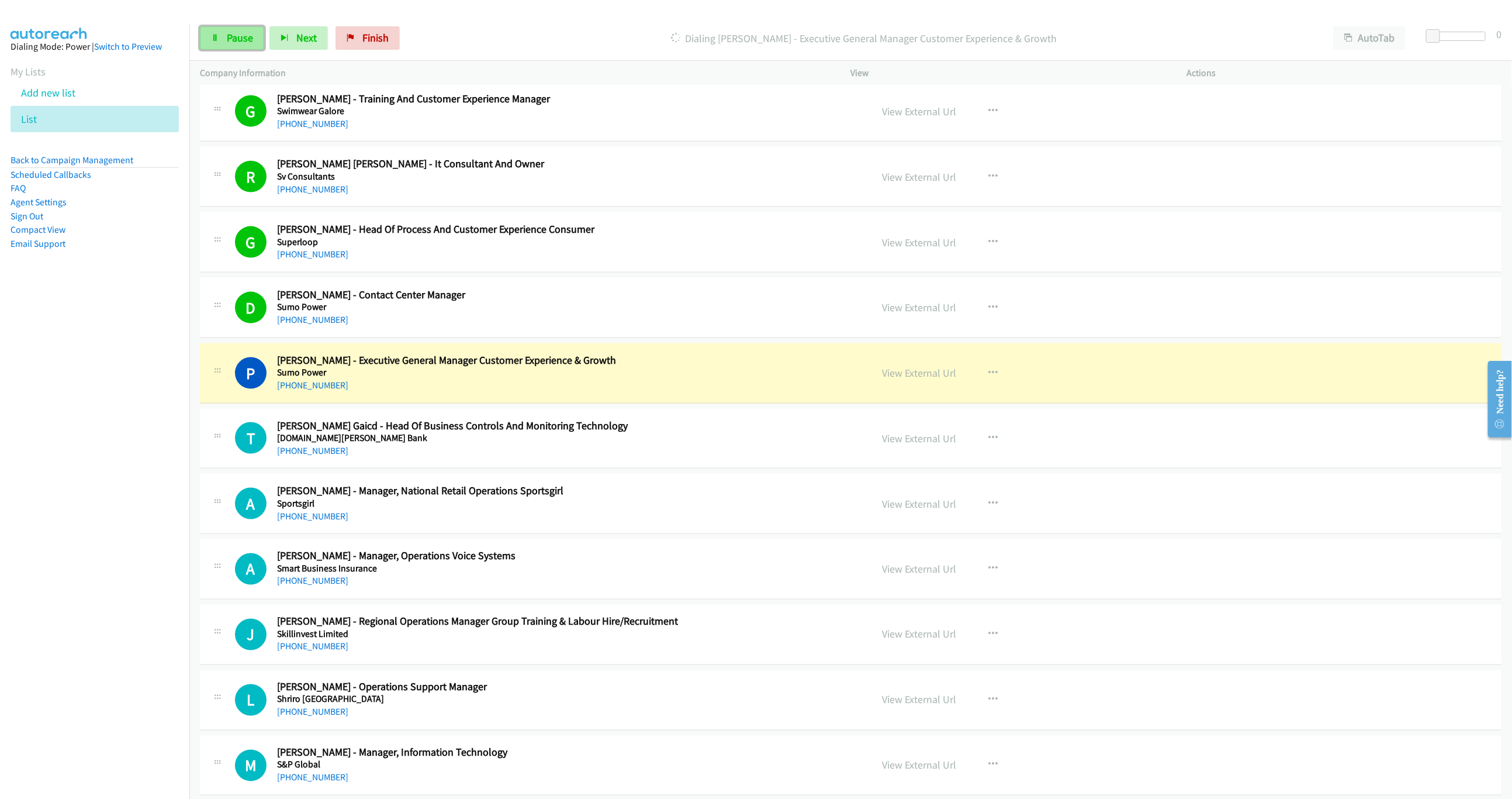
click at [236, 46] on link "Pause" at bounding box center [232, 37] width 65 height 23
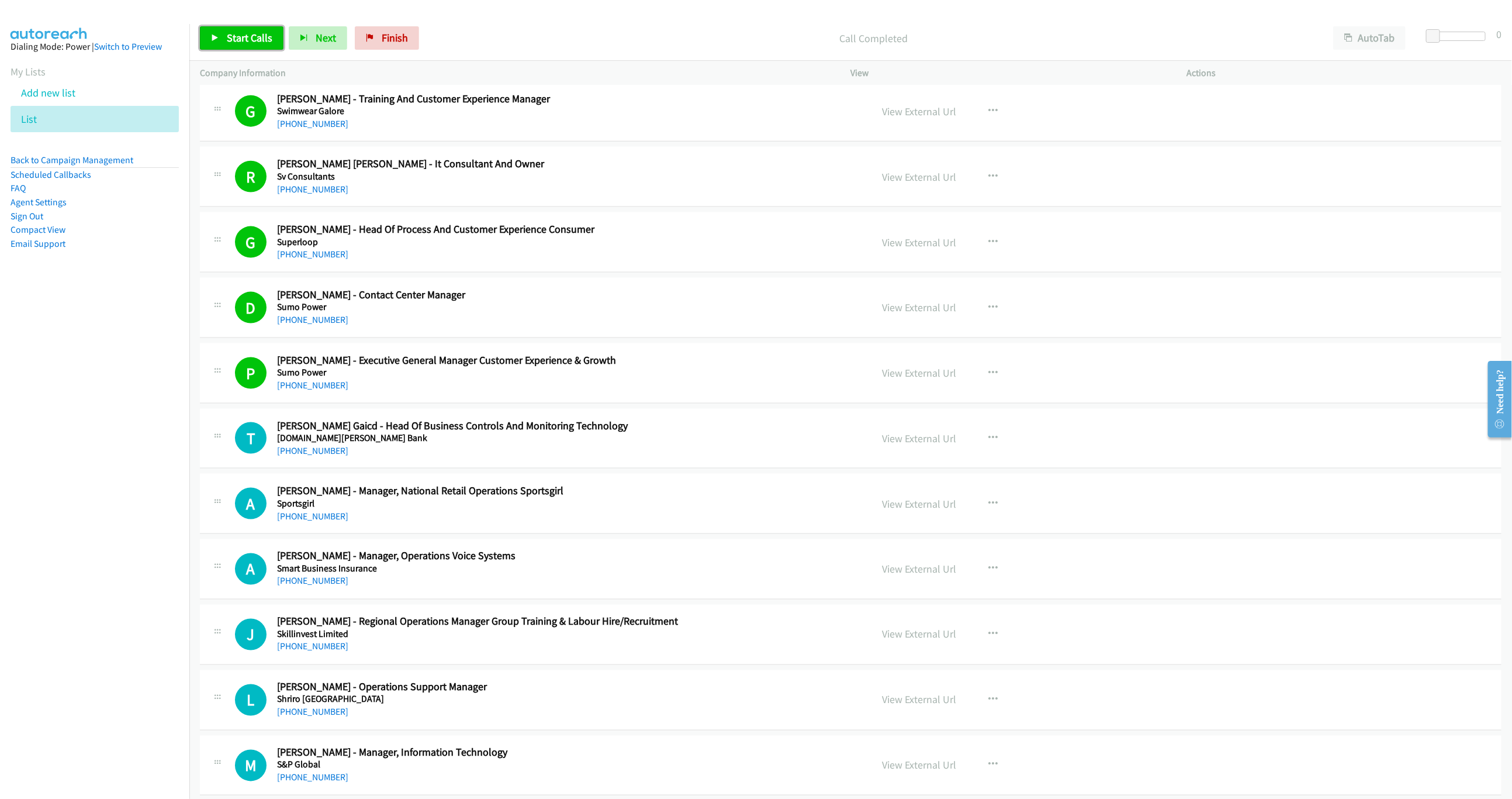
click at [239, 39] on span "Start Calls" at bounding box center [249, 38] width 45 height 13
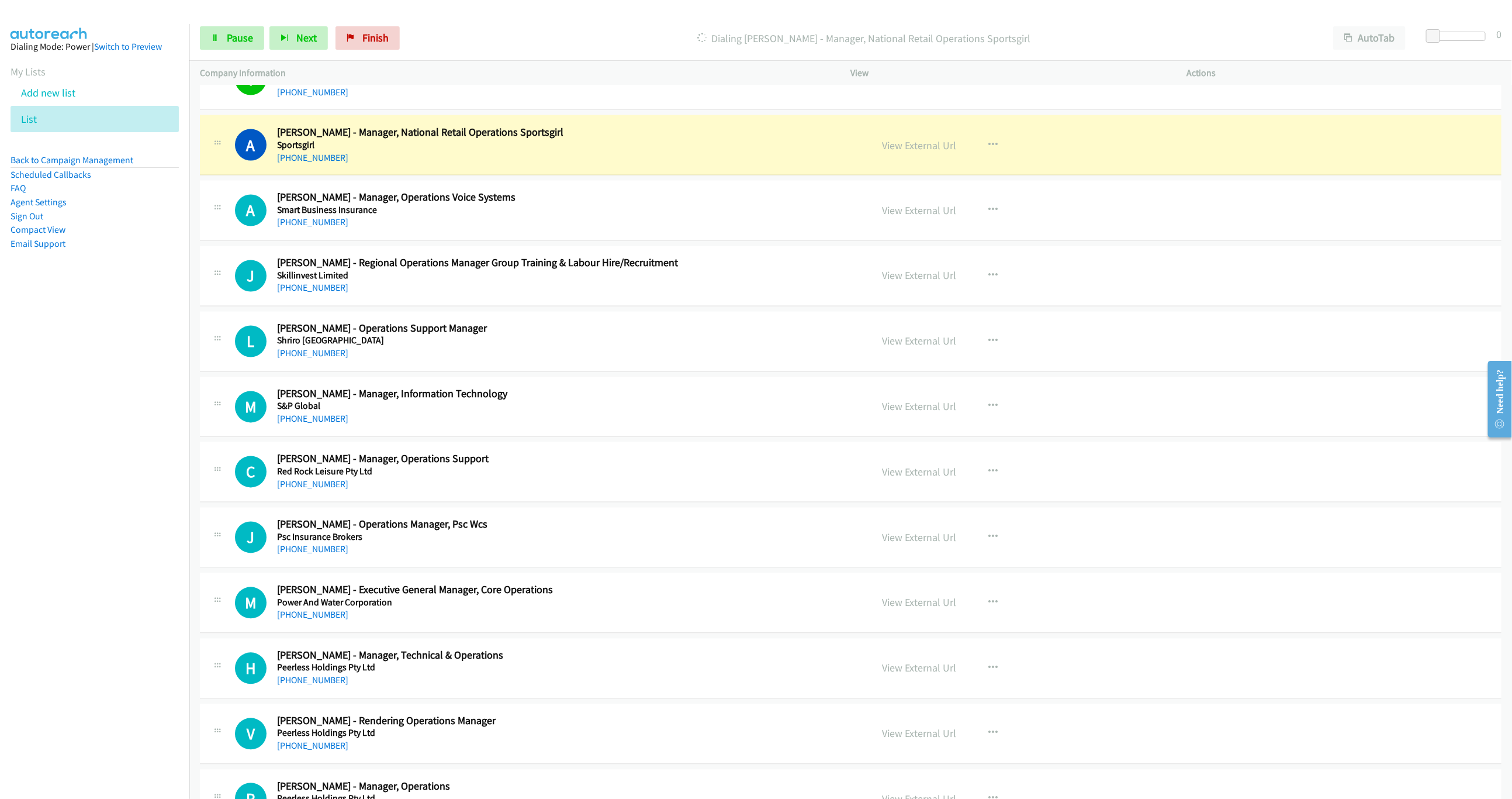
scroll to position [1403, 0]
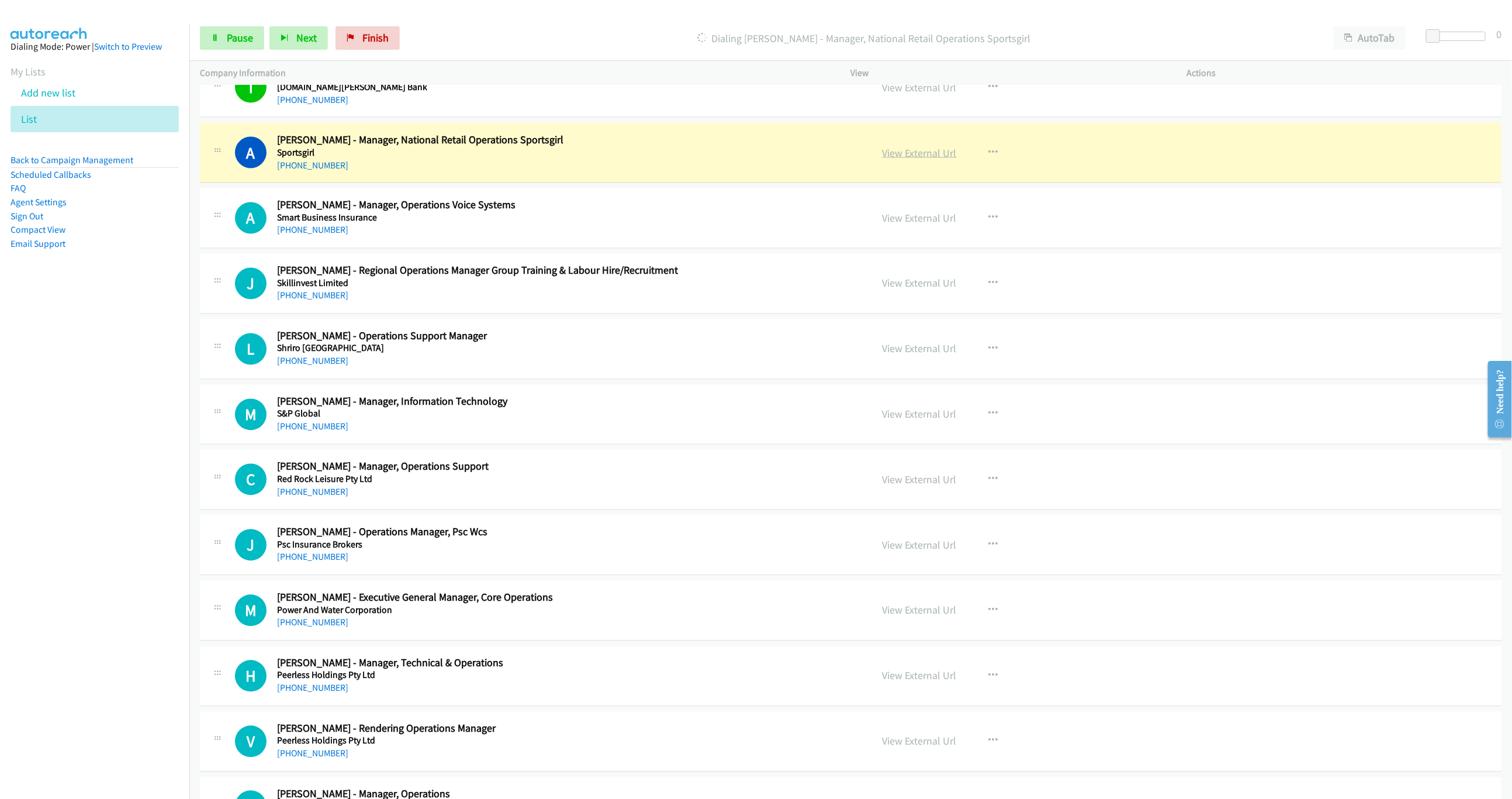
click at [919, 160] on link "View External Url" at bounding box center [919, 153] width 74 height 13
click at [222, 45] on link "Pause" at bounding box center [232, 37] width 65 height 23
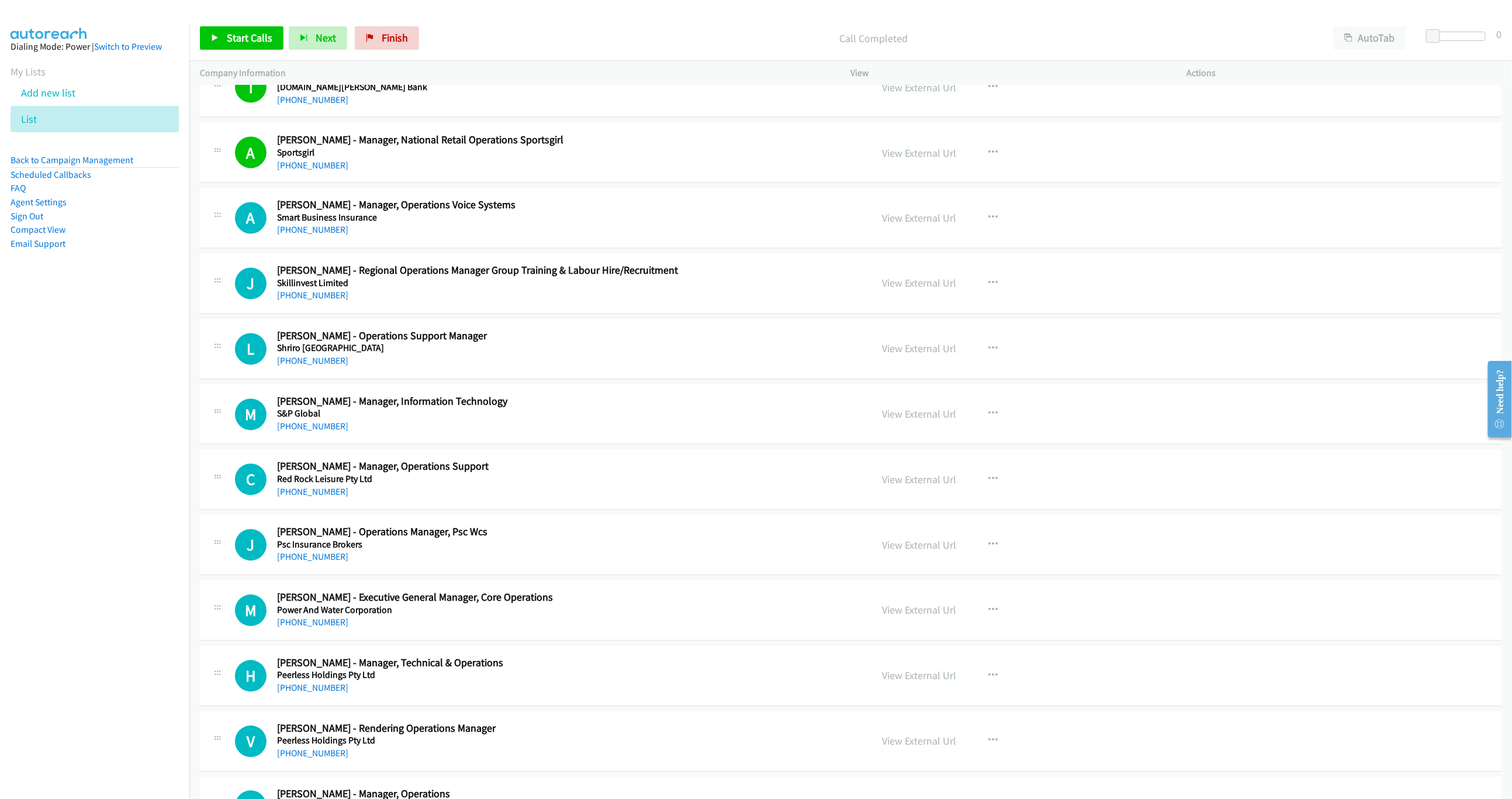
click at [246, 53] on div "Start Calls Pause Next Finish Call Completed AutoTab AutoTab 0" at bounding box center [851, 39] width 1323 height 45
click at [247, 36] on span "Start Calls" at bounding box center [249, 38] width 45 height 13
click at [247, 36] on span "Pause" at bounding box center [239, 38] width 26 height 13
click at [232, 31] on span "Start Calls" at bounding box center [249, 38] width 45 height 13
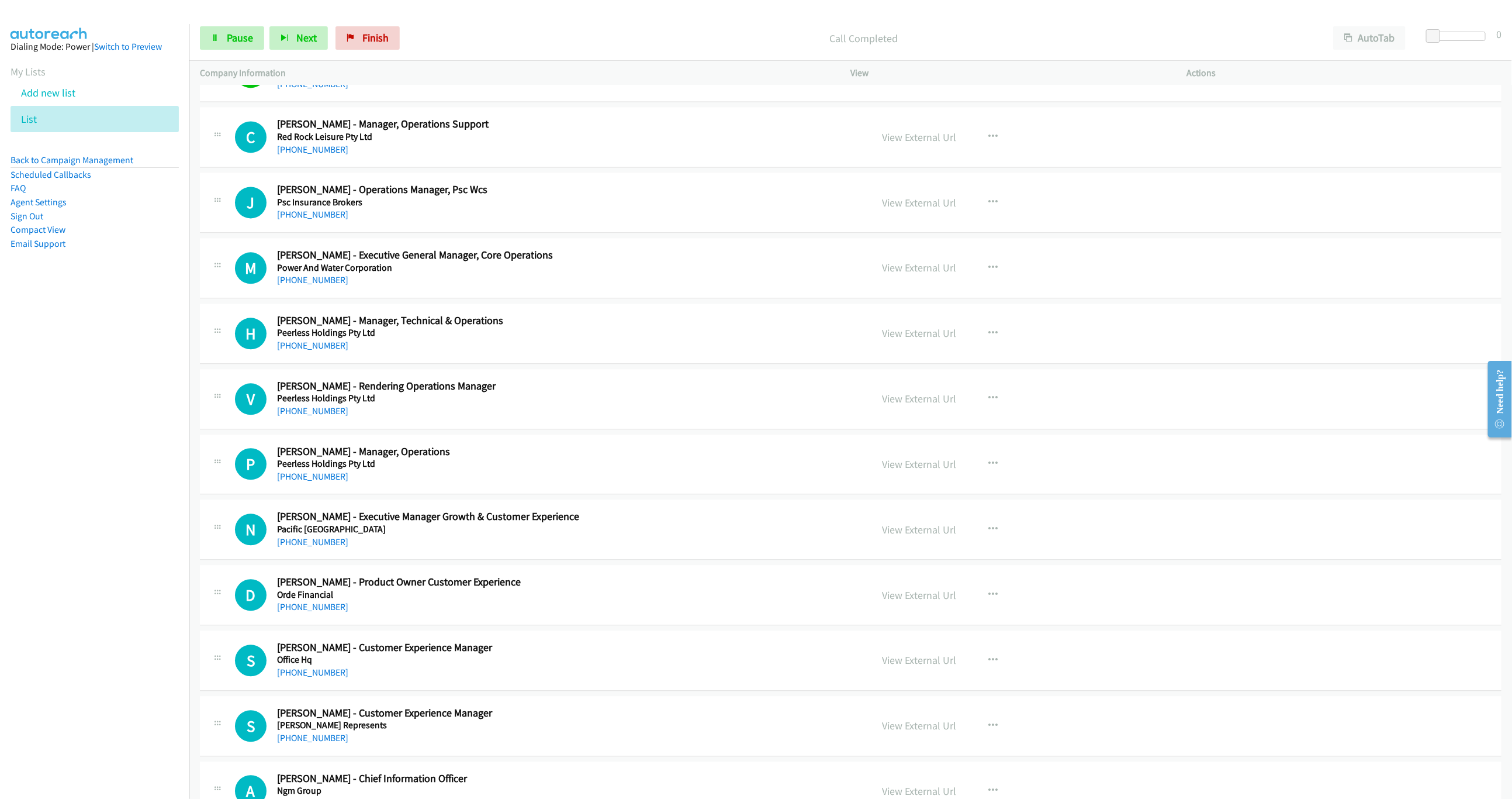
scroll to position [1755, 0]
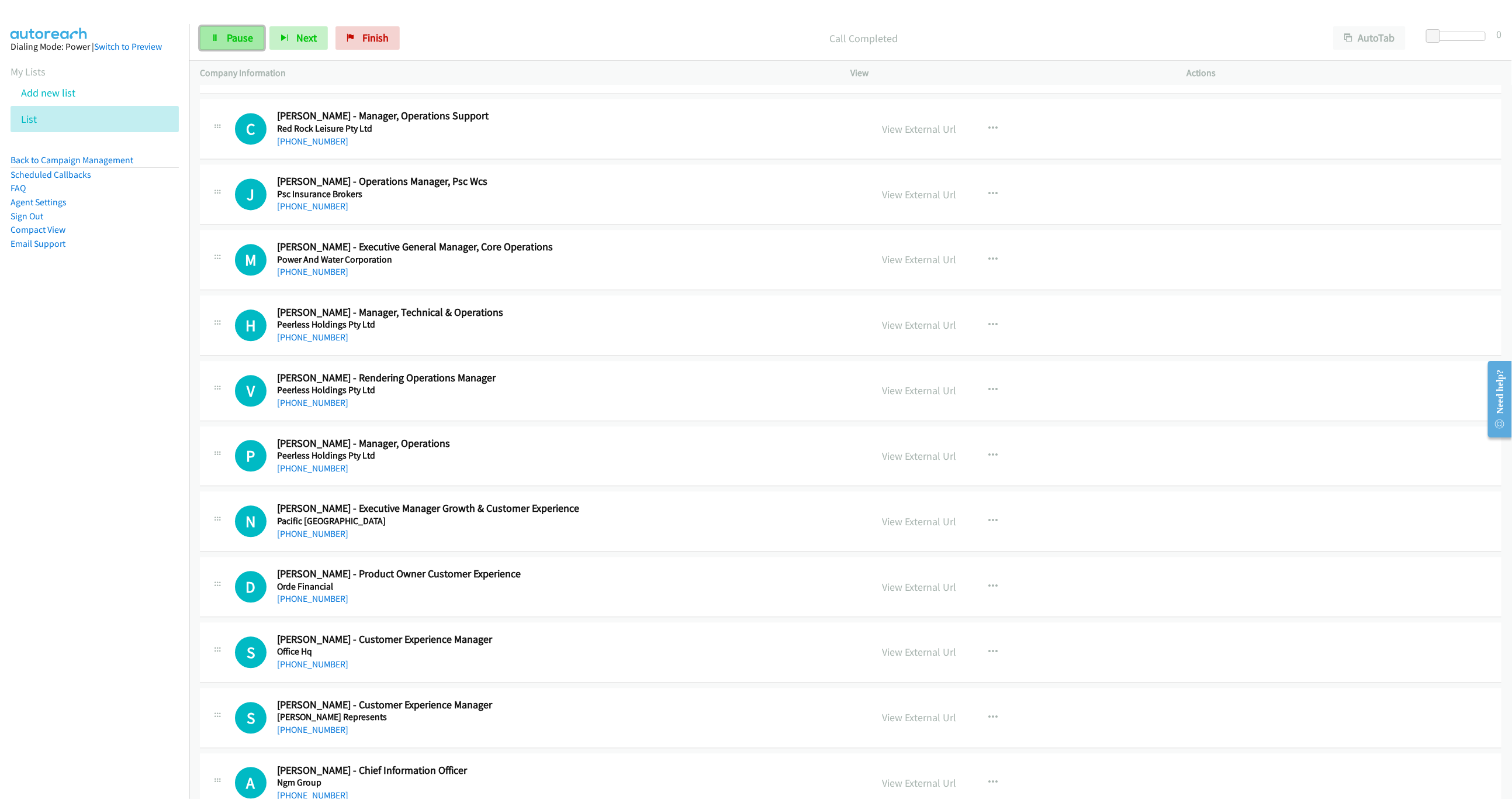
click at [239, 41] on span "Pause" at bounding box center [239, 38] width 26 height 13
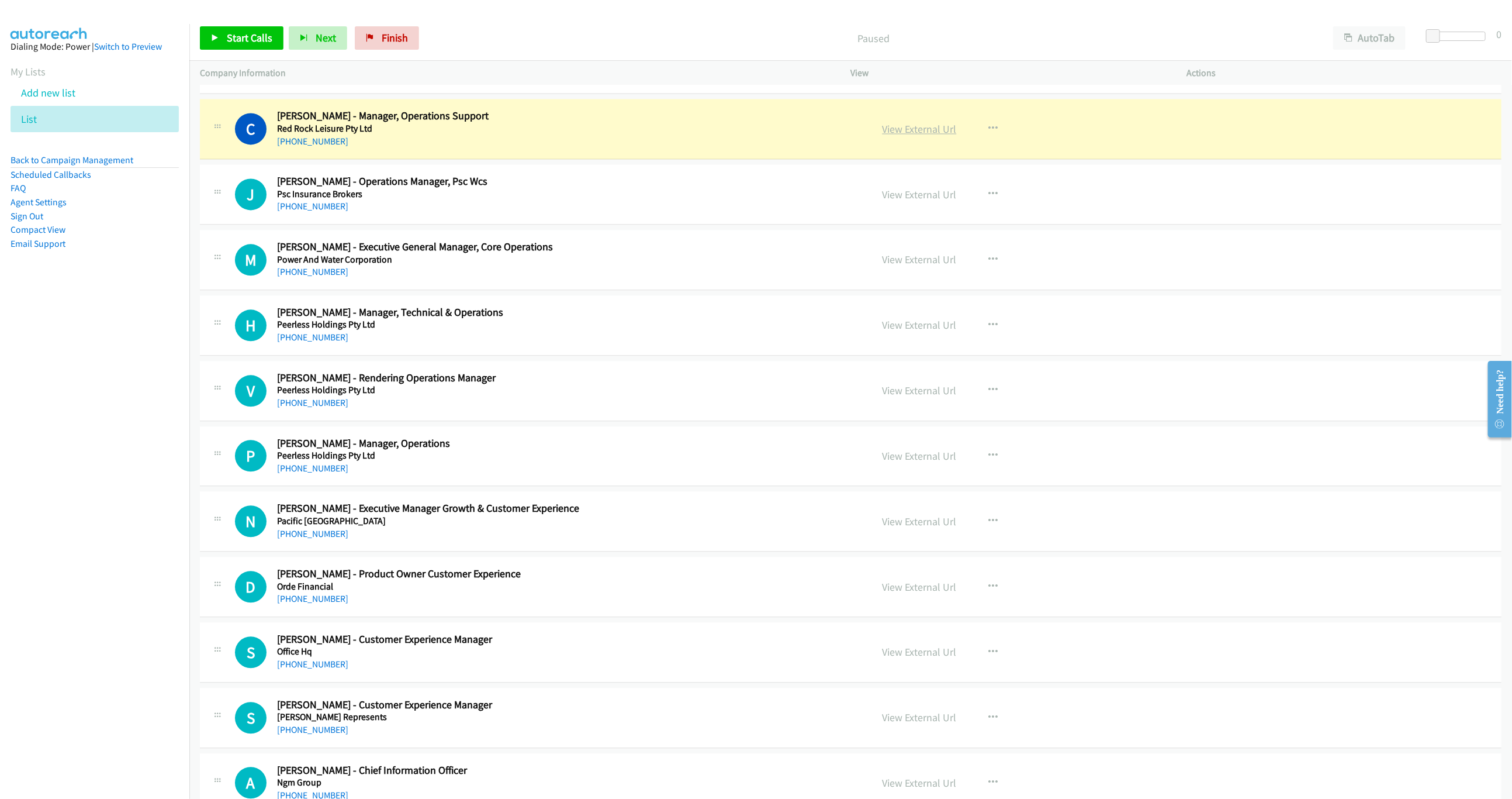
click at [904, 136] on link "View External Url" at bounding box center [919, 129] width 74 height 13
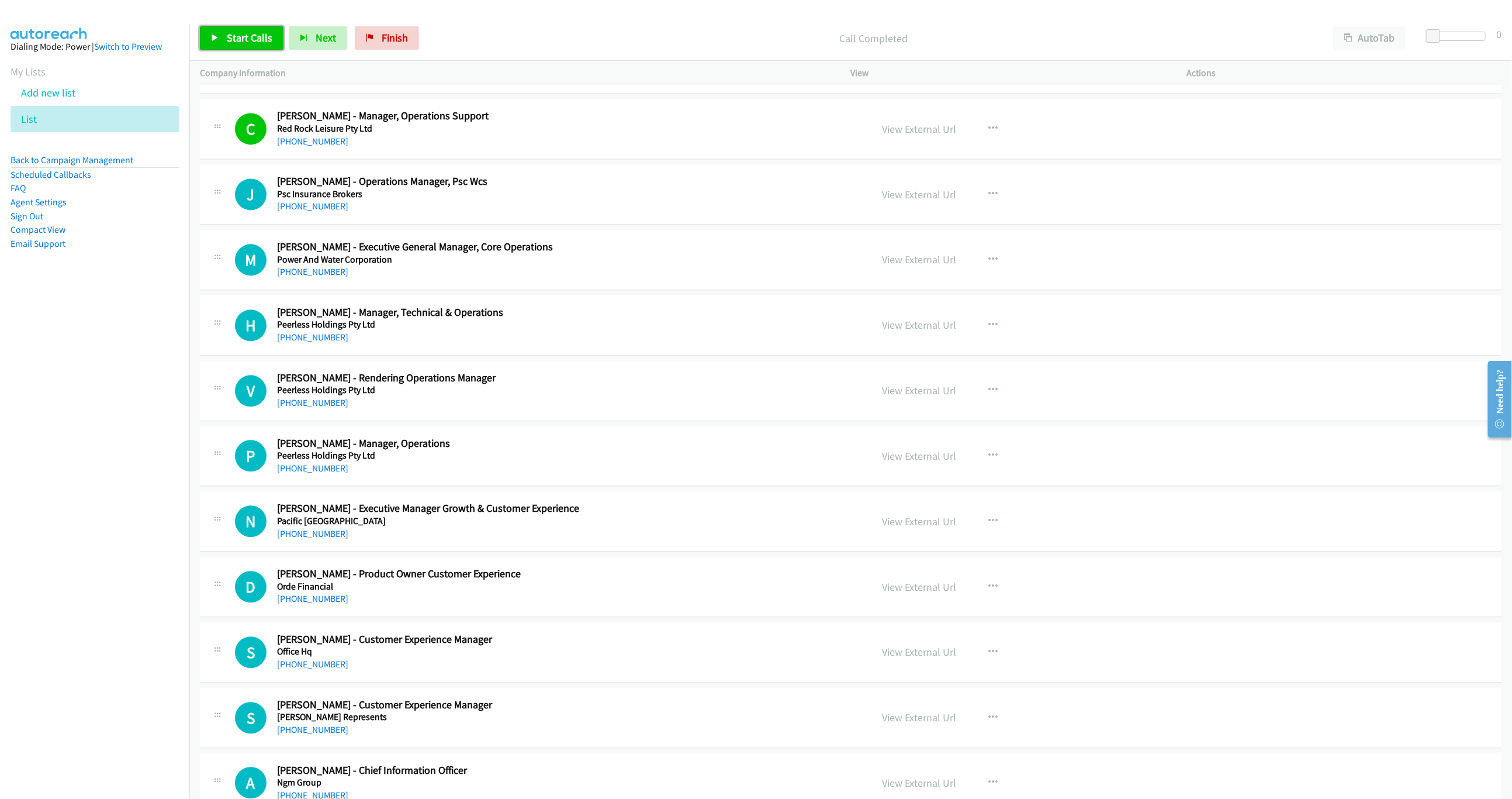
click at [250, 31] on link "Start Calls" at bounding box center [241, 37] width 83 height 23
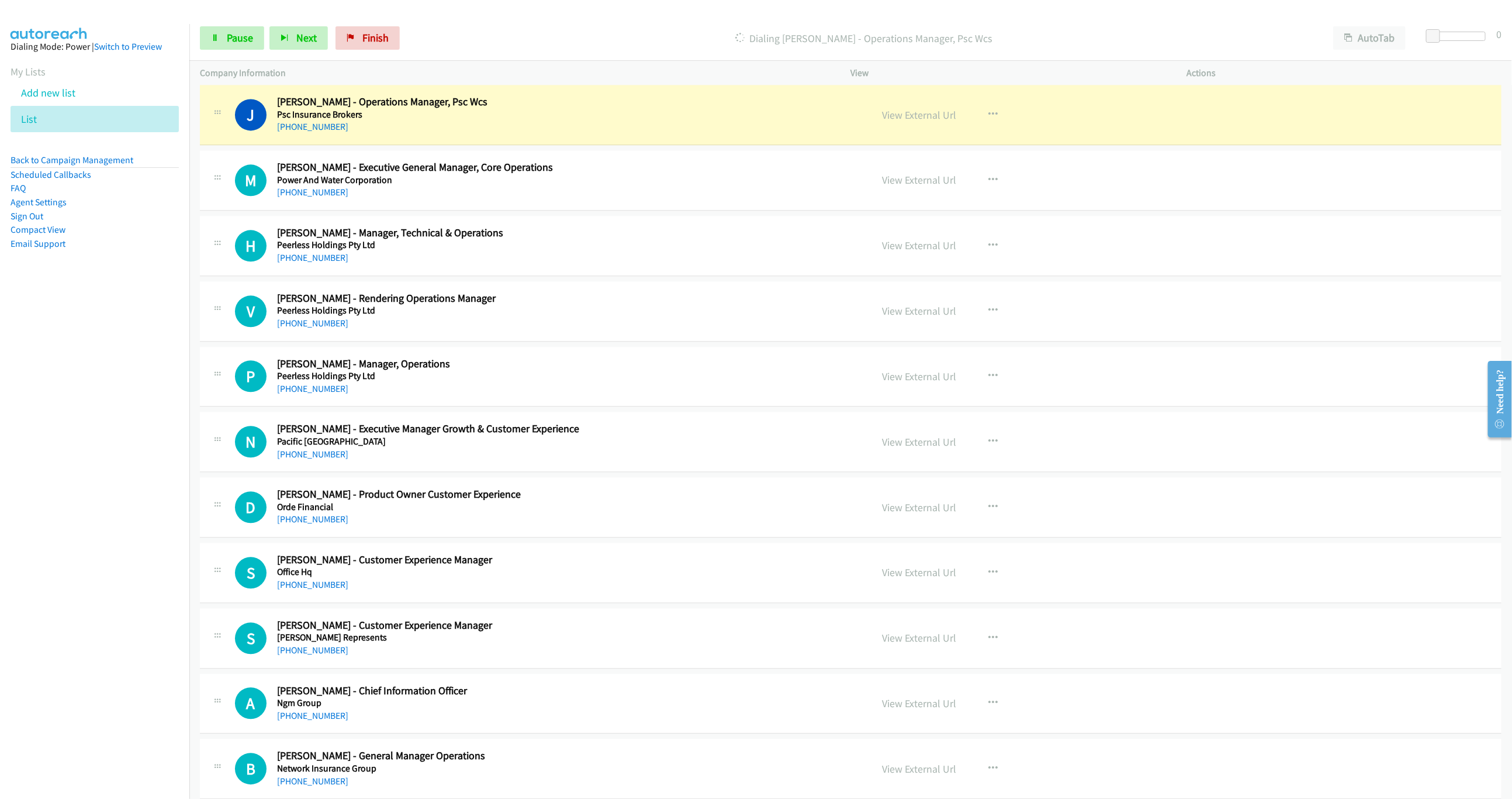
scroll to position [1842, 0]
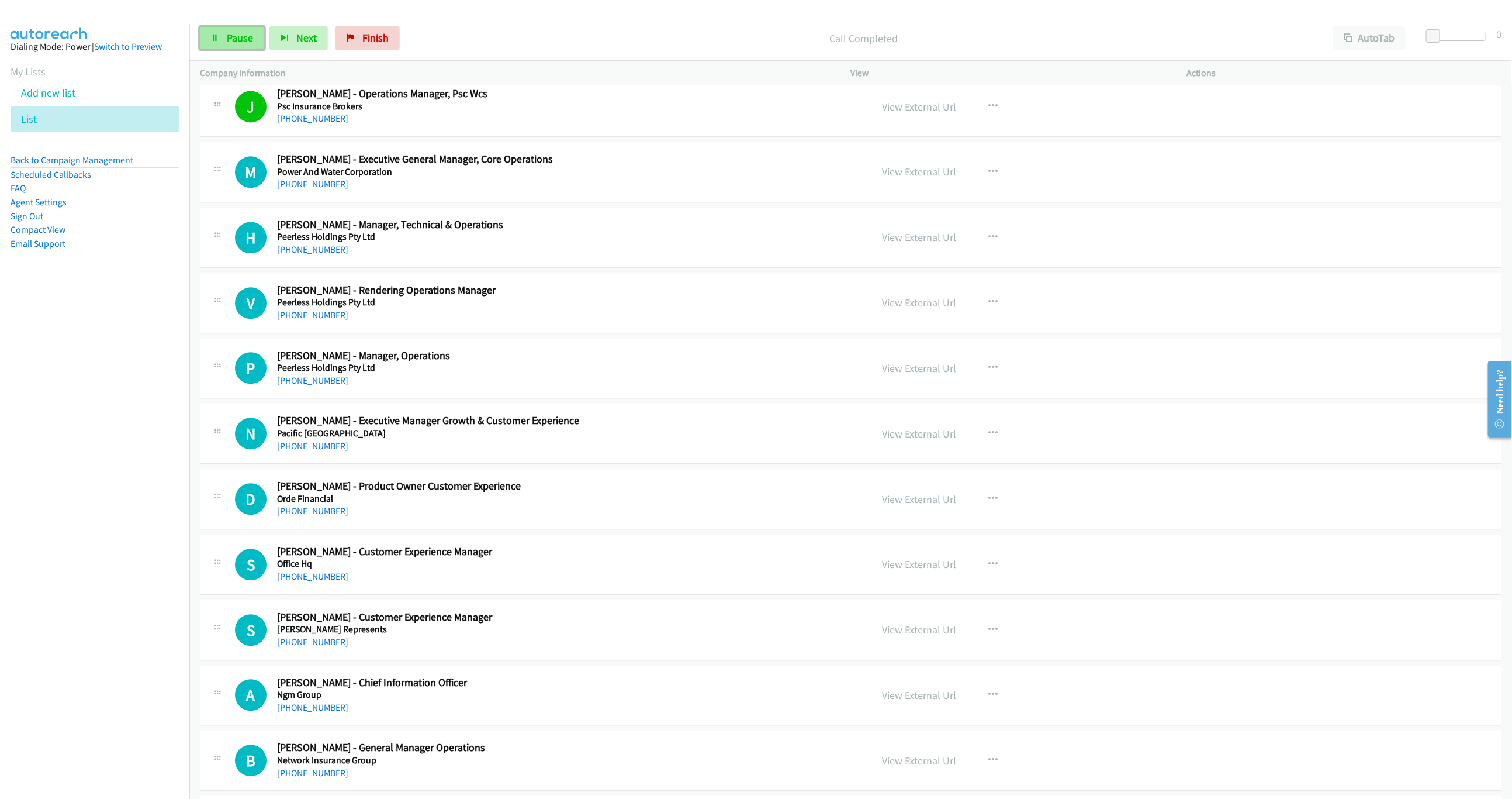
click at [242, 41] on span "Pause" at bounding box center [239, 38] width 26 height 13
click at [223, 31] on link "Start Calls" at bounding box center [241, 37] width 83 height 23
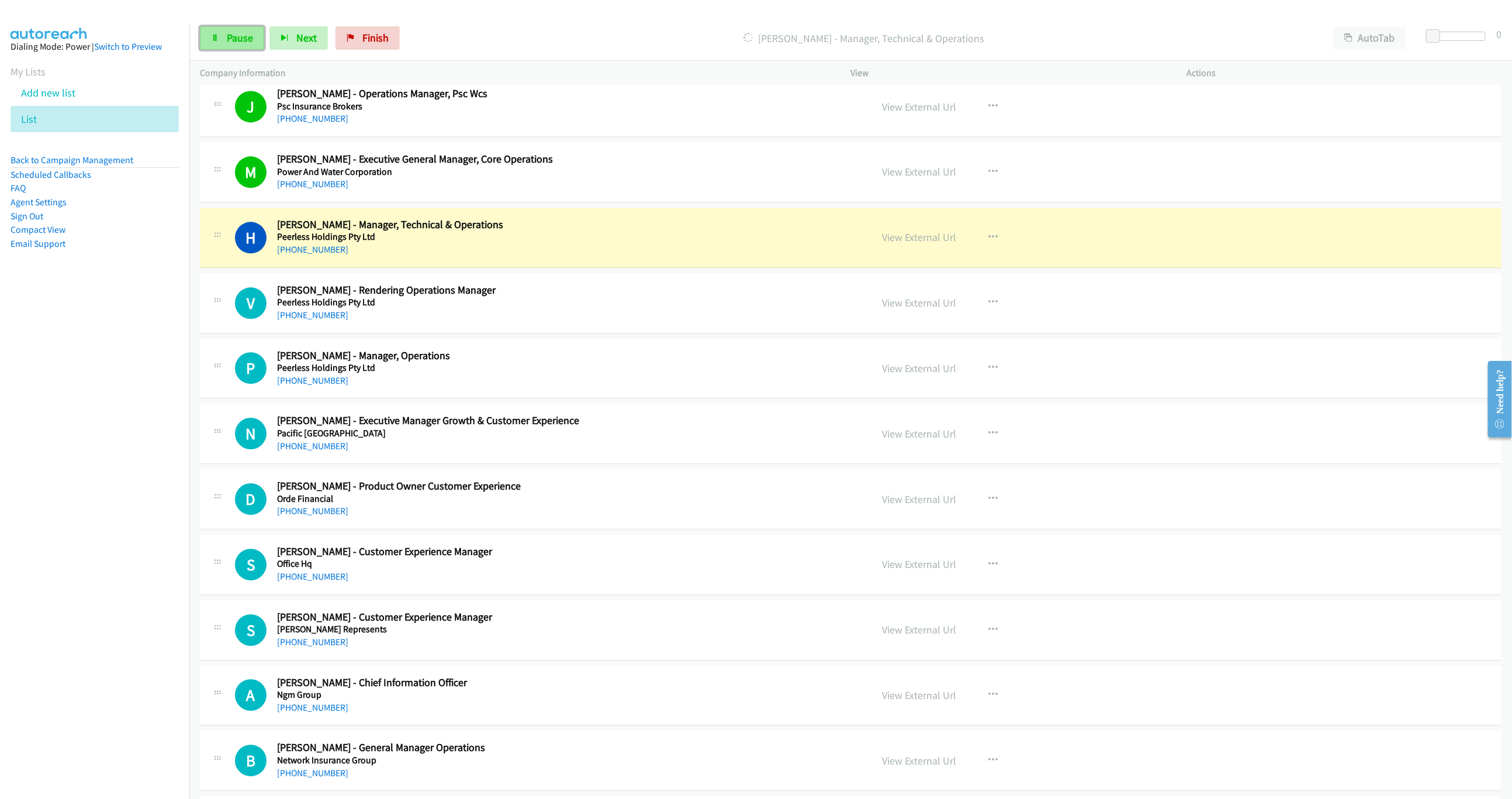
drag, startPoint x: 214, startPoint y: 41, endPoint x: 226, endPoint y: 33, distance: 14.4
click at [214, 41] on icon at bounding box center [215, 39] width 8 height 8
drag, startPoint x: 691, startPoint y: 251, endPoint x: 799, endPoint y: 265, distance: 108.9
click at [691, 251] on div "+61 448 863 041" at bounding box center [508, 249] width 461 height 14
click at [921, 244] on link "View External Url" at bounding box center [919, 237] width 74 height 13
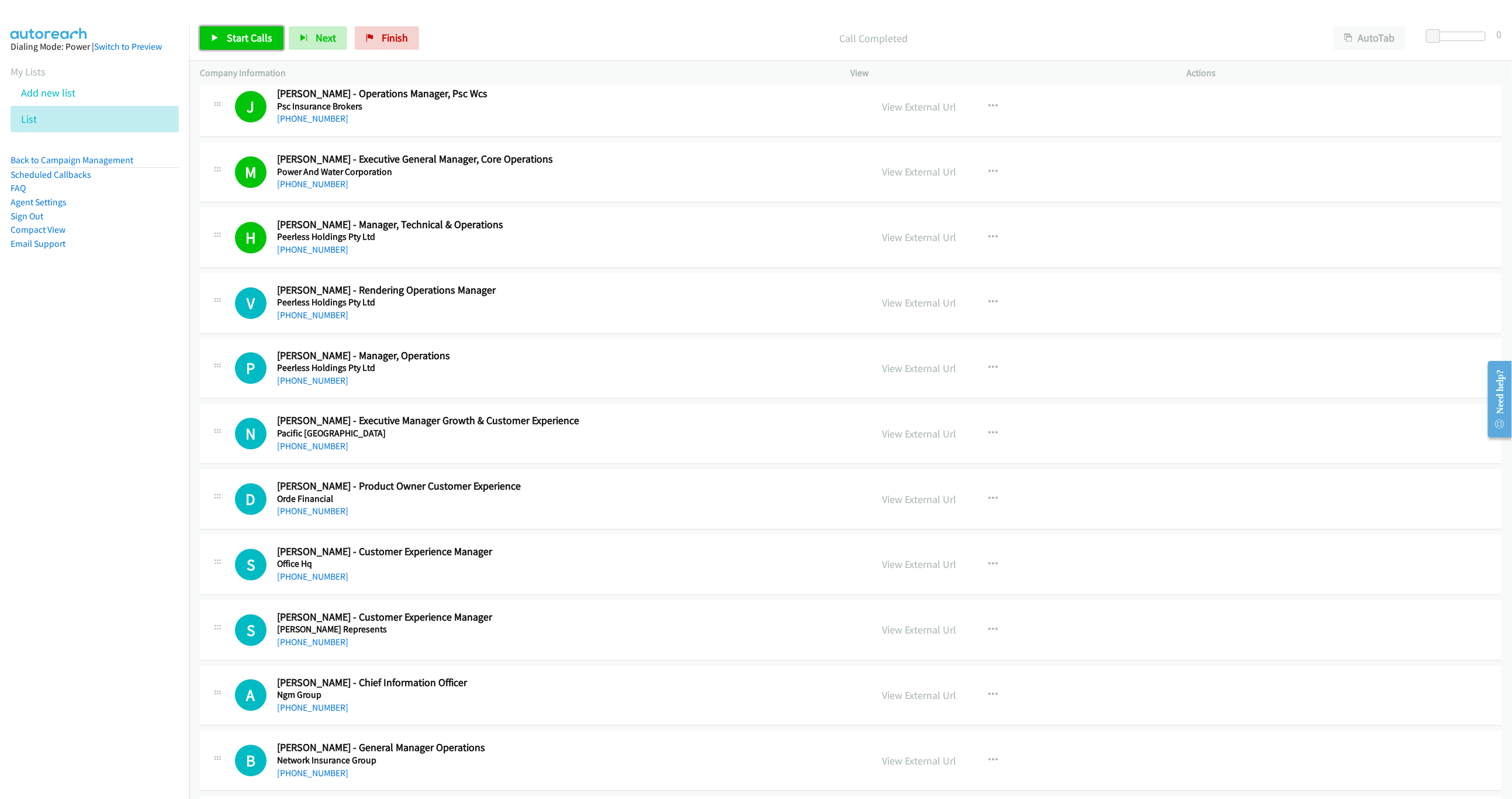
click at [228, 34] on span "Start Calls" at bounding box center [249, 38] width 45 height 13
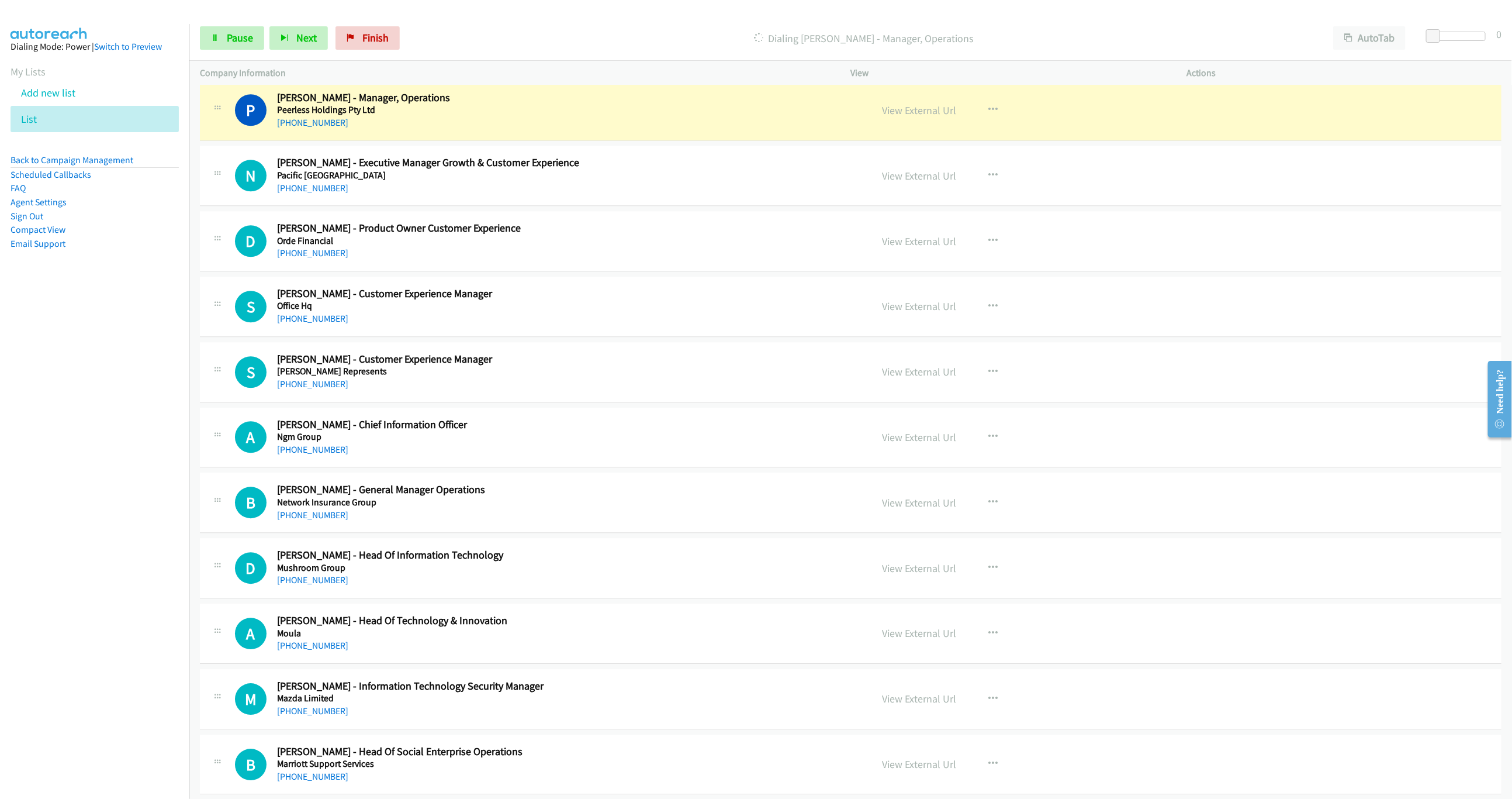
scroll to position [2105, 0]
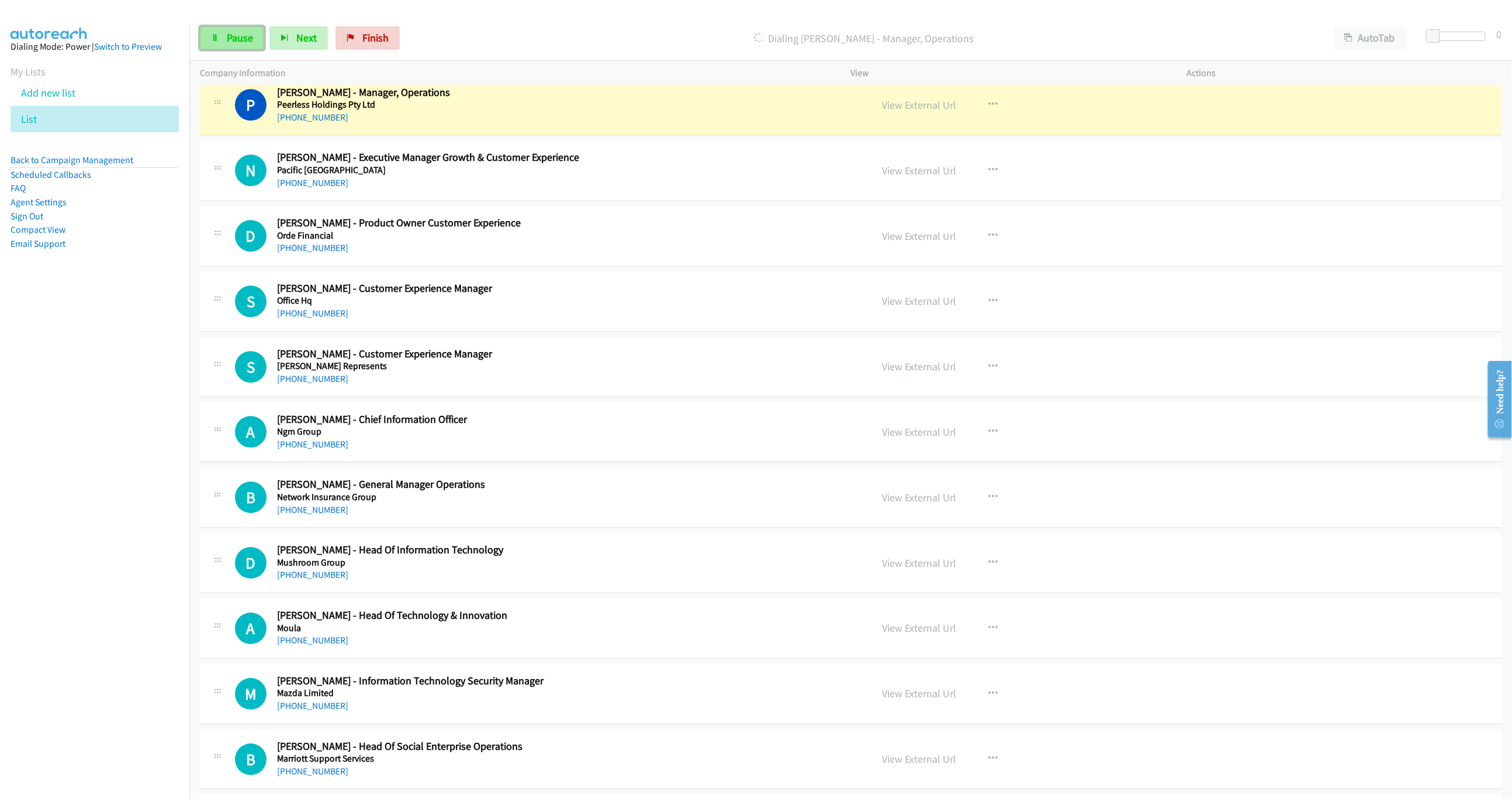
click at [251, 46] on link "Pause" at bounding box center [232, 37] width 65 height 23
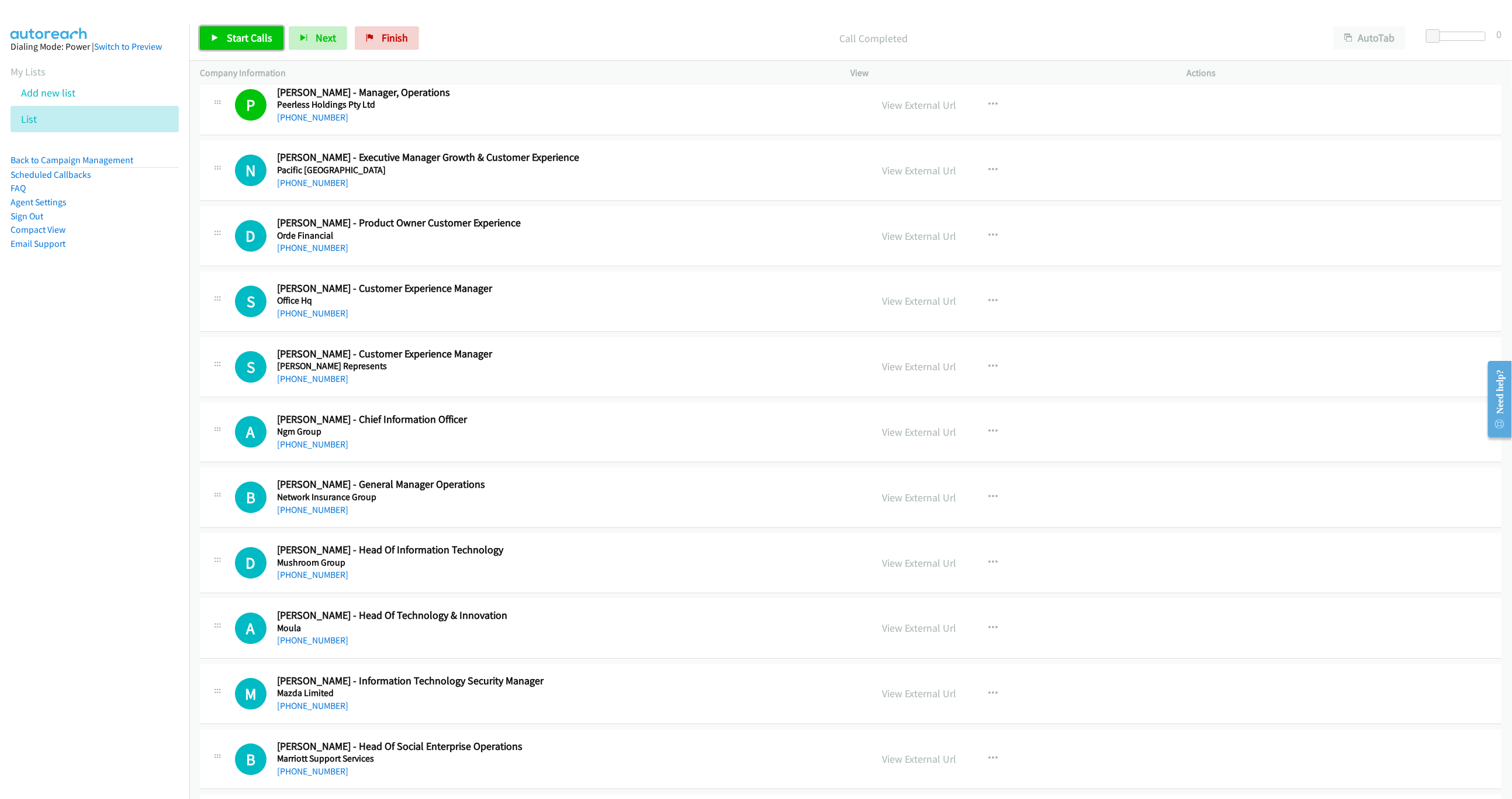
click at [263, 33] on span "Start Calls" at bounding box center [249, 38] width 45 height 13
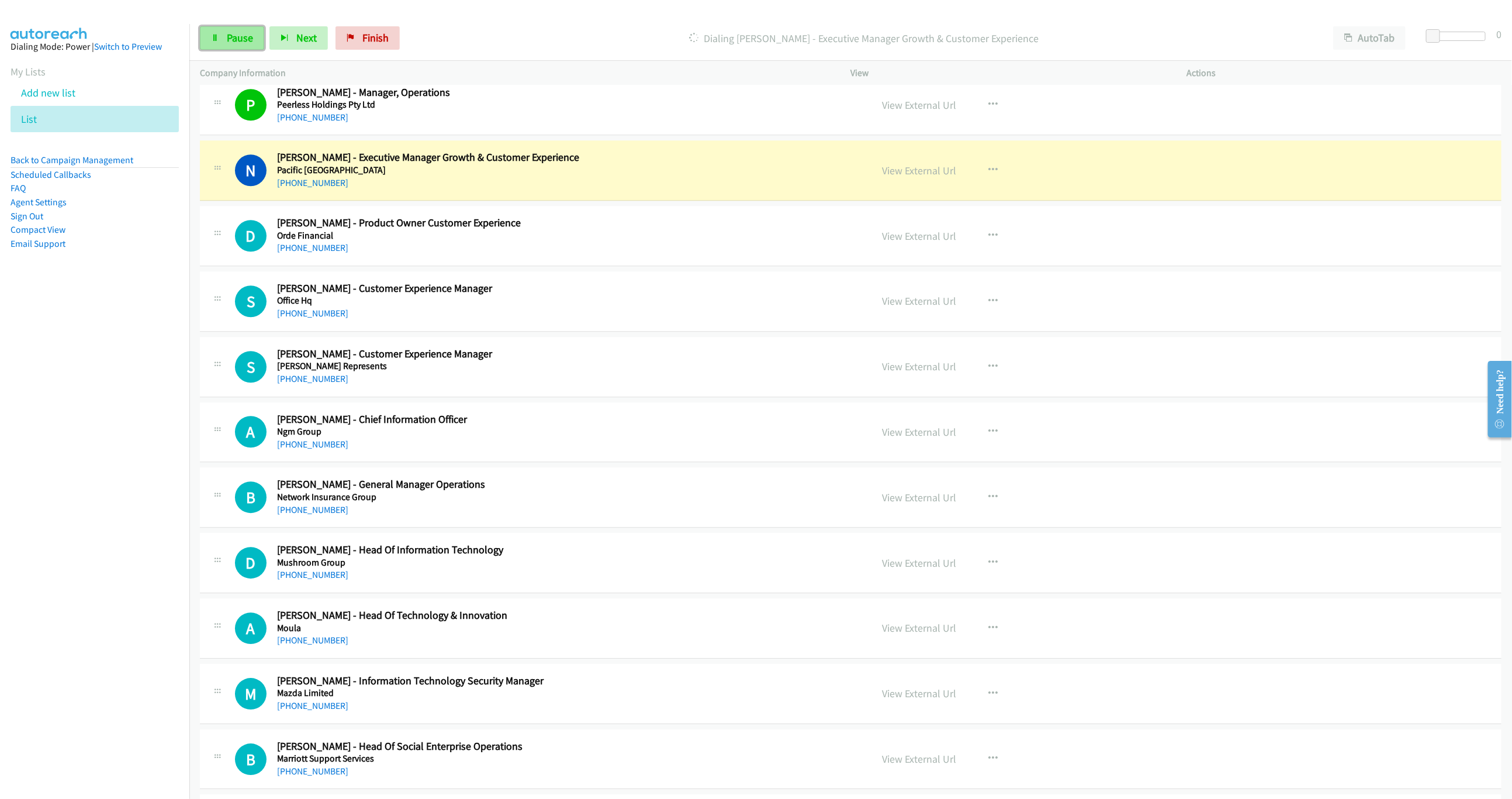
click at [218, 41] on icon at bounding box center [215, 39] width 8 height 8
click at [898, 177] on link "View External Url" at bounding box center [919, 171] width 74 height 13
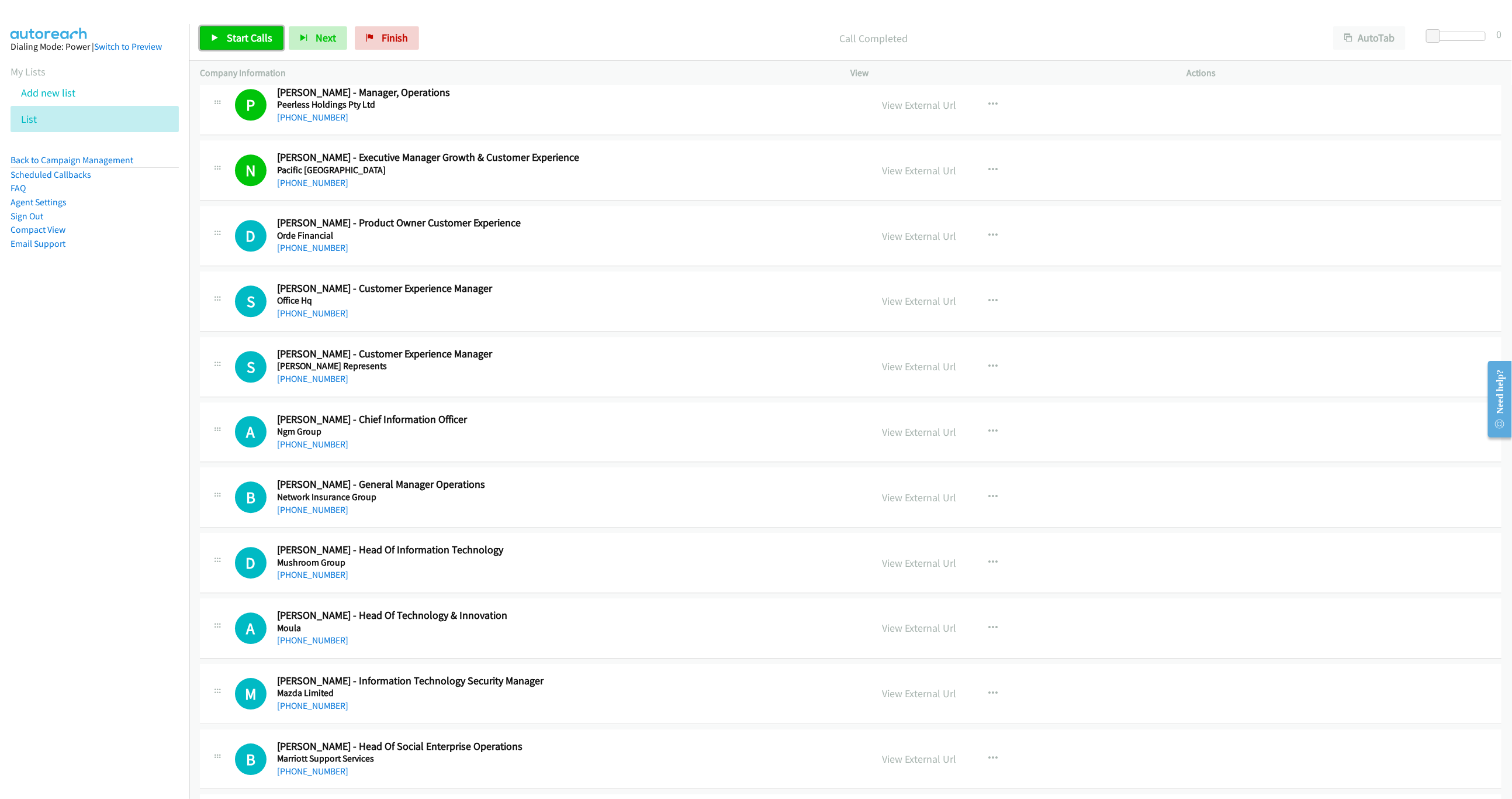
click at [242, 37] on span "Start Calls" at bounding box center [249, 38] width 45 height 13
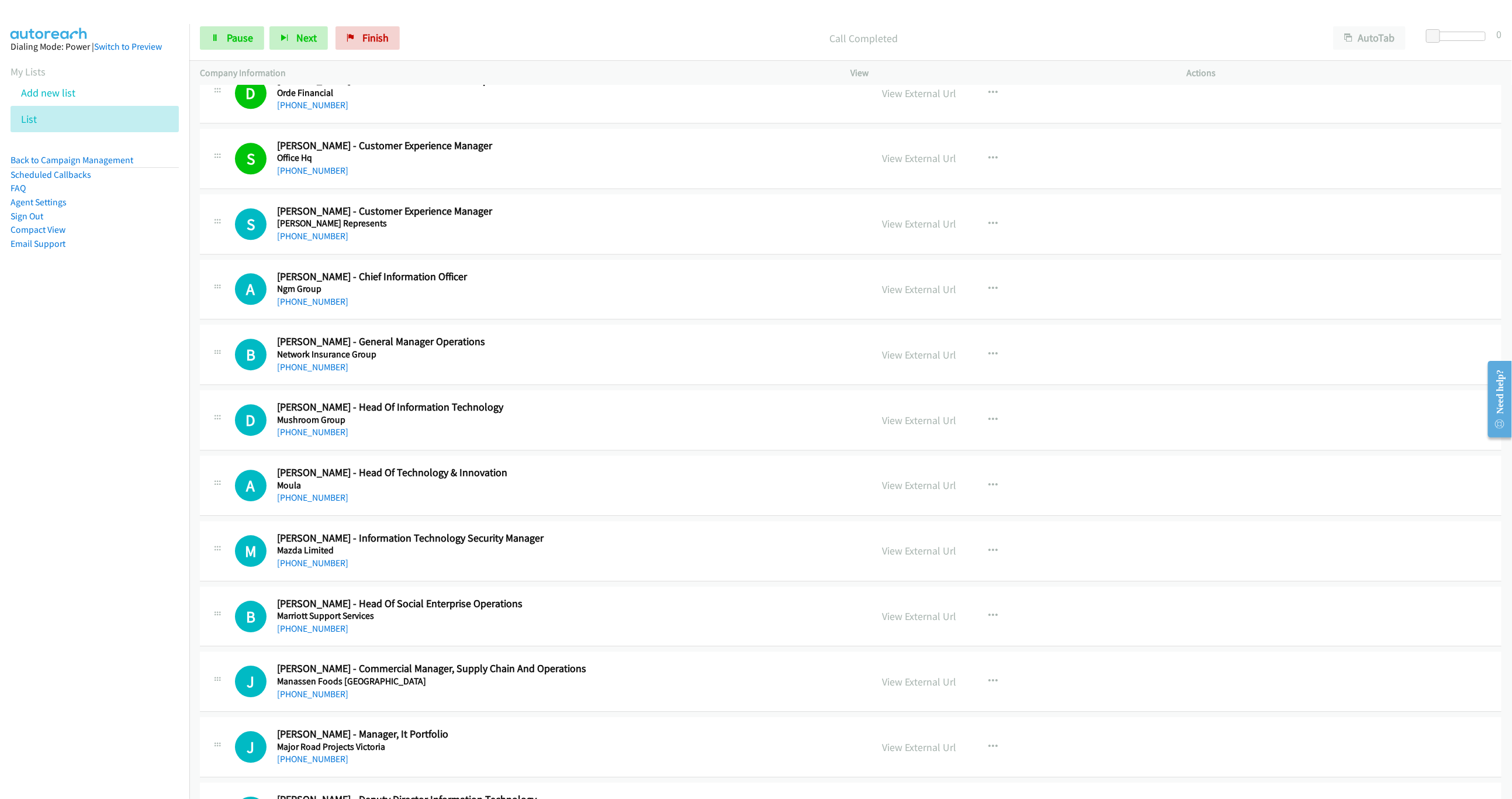
scroll to position [2281, 0]
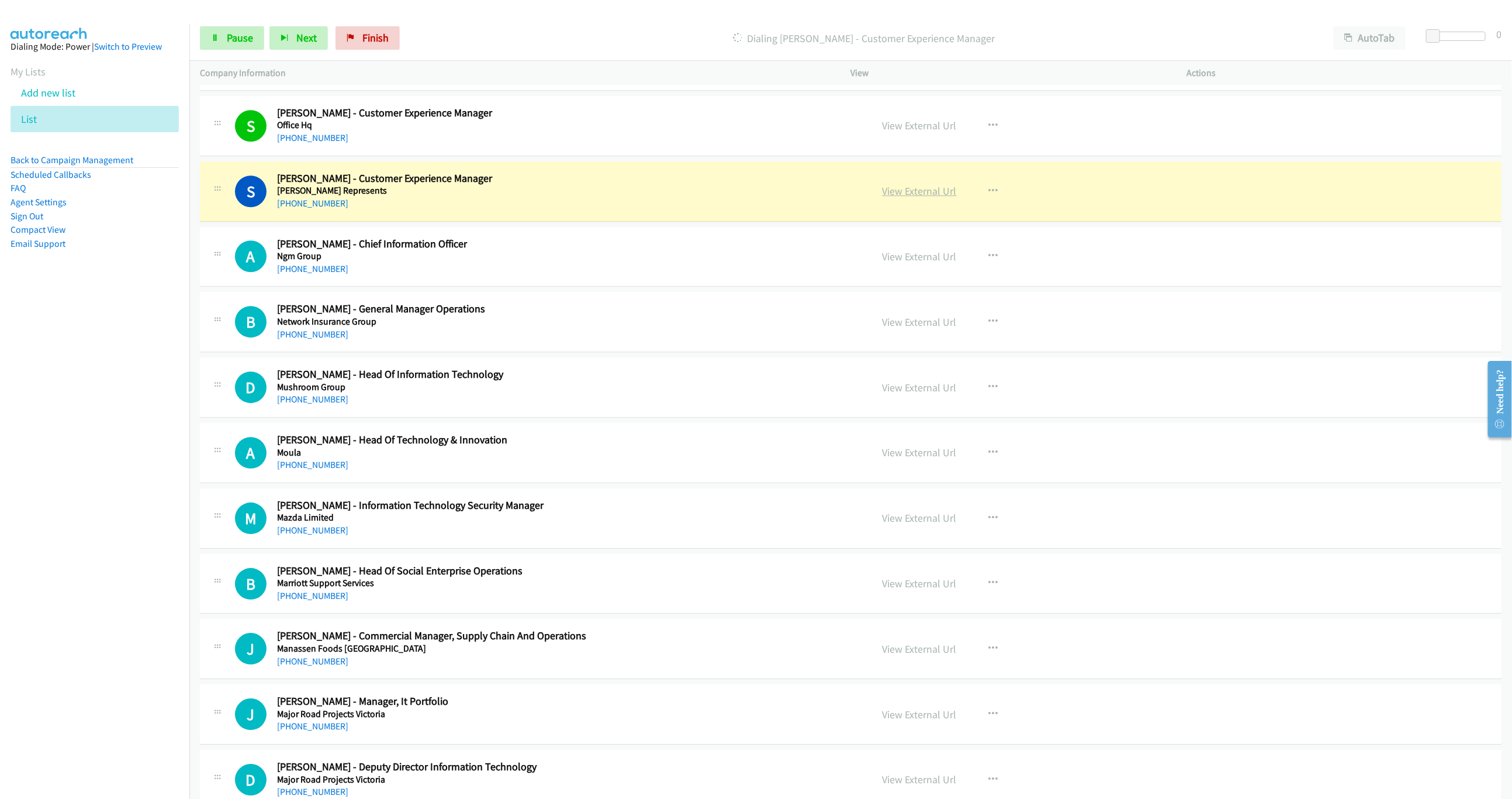
click at [896, 198] on link "View External Url" at bounding box center [919, 191] width 74 height 13
click at [244, 33] on span "Pause" at bounding box center [239, 38] width 26 height 13
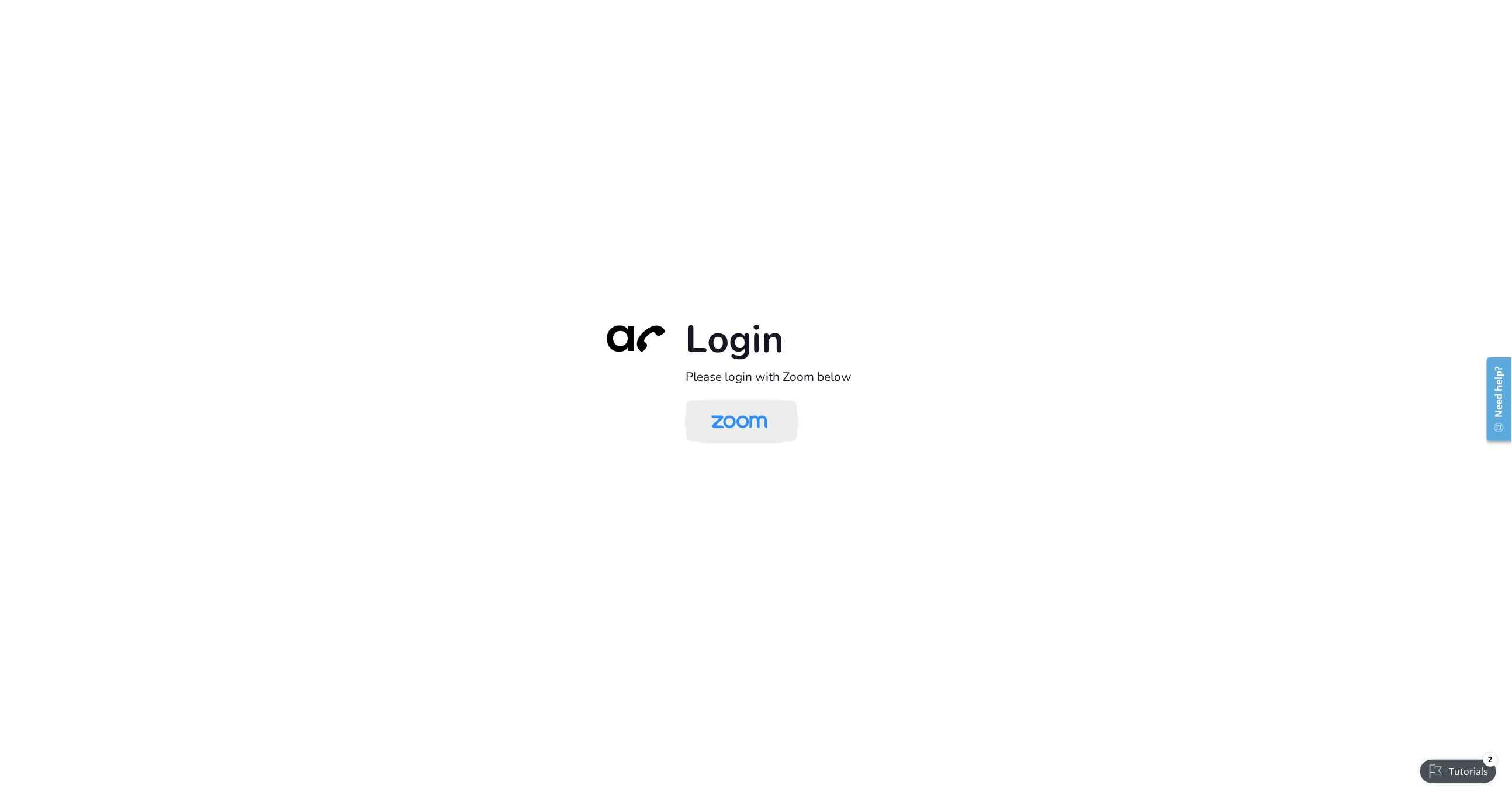
click at [710, 426] on img at bounding box center [739, 422] width 81 height 38
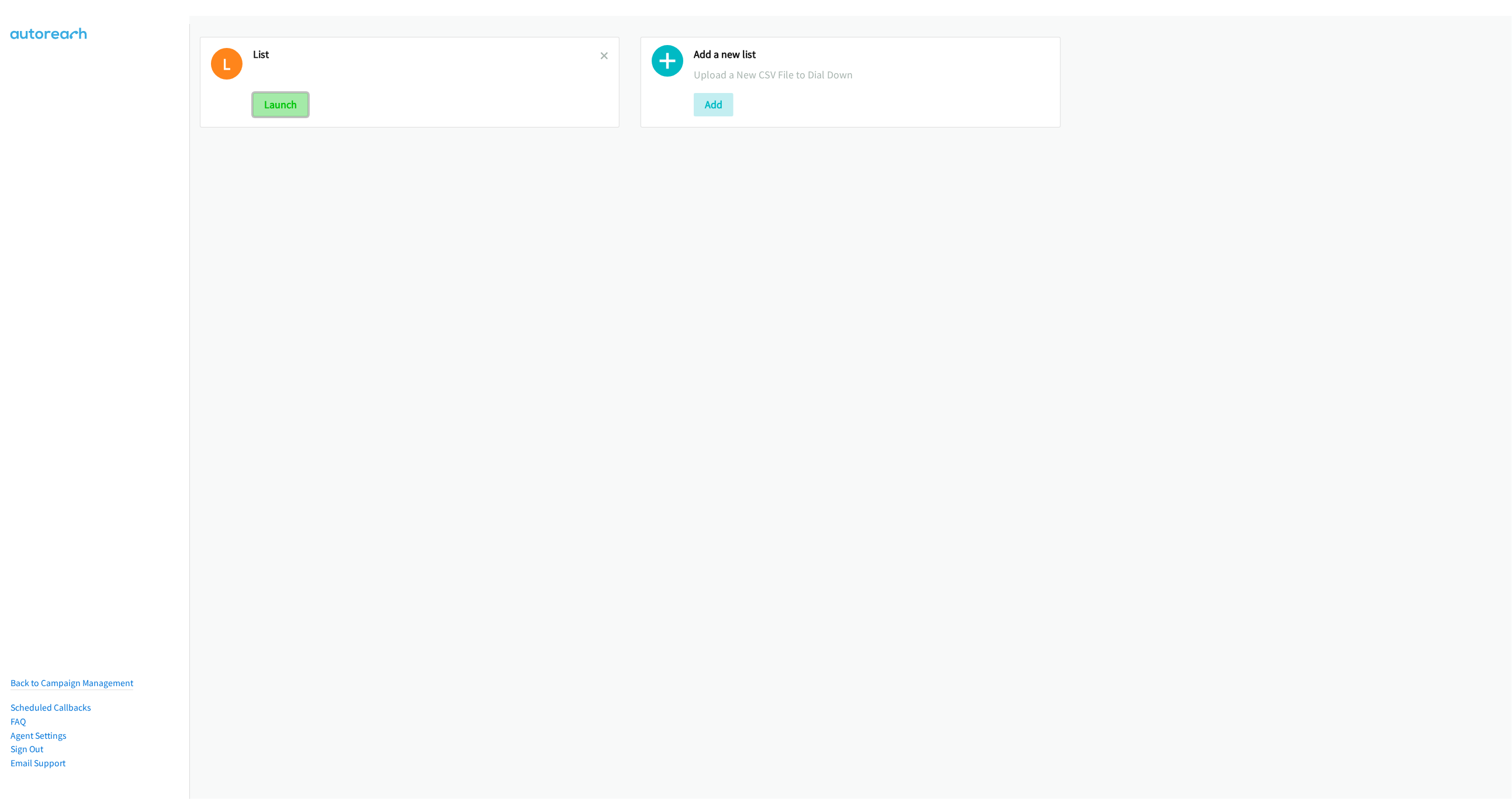
click at [293, 99] on button "Launch" at bounding box center [280, 105] width 55 height 23
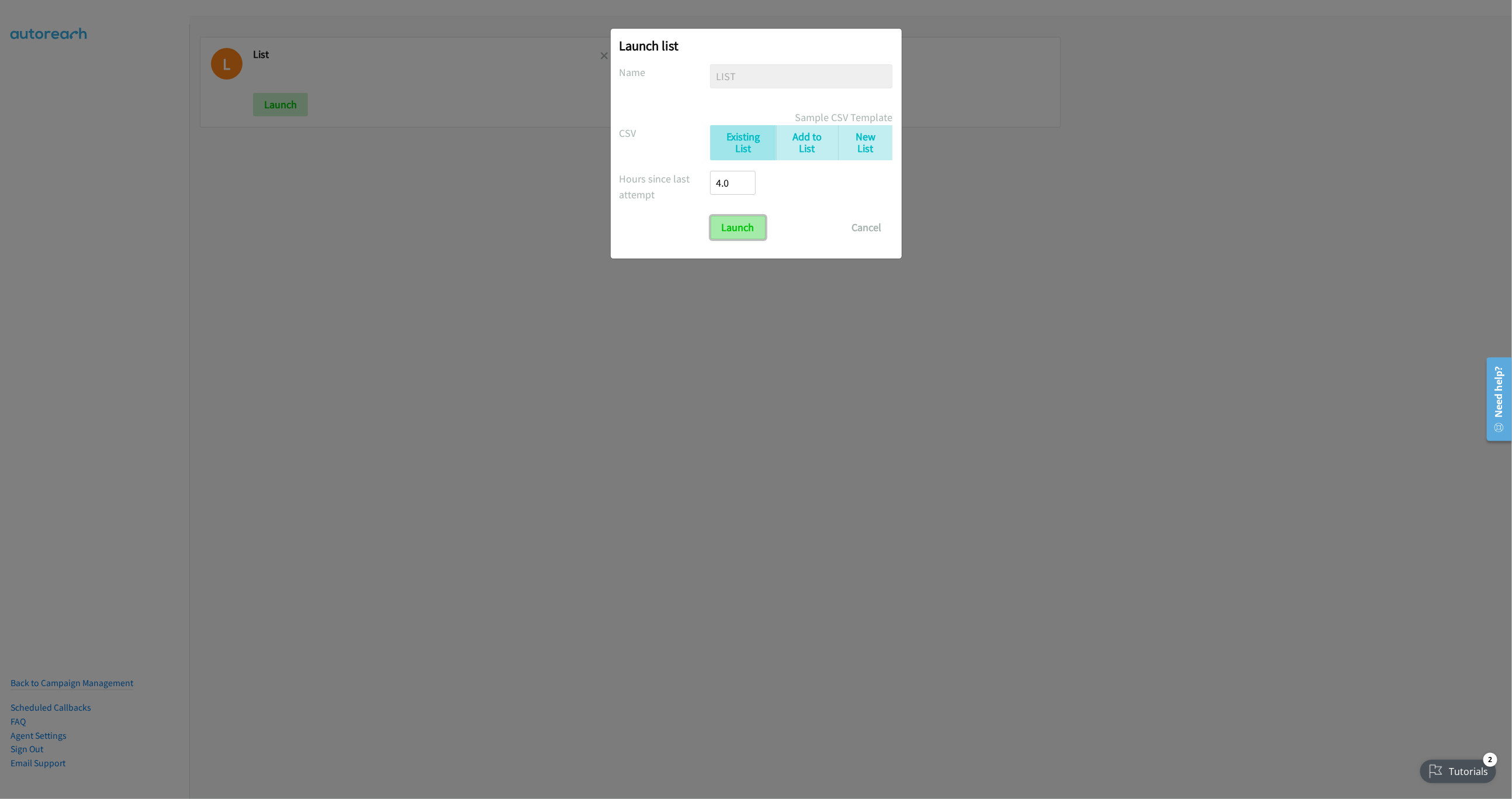
click at [743, 217] on input "Launch" at bounding box center [738, 227] width 55 height 23
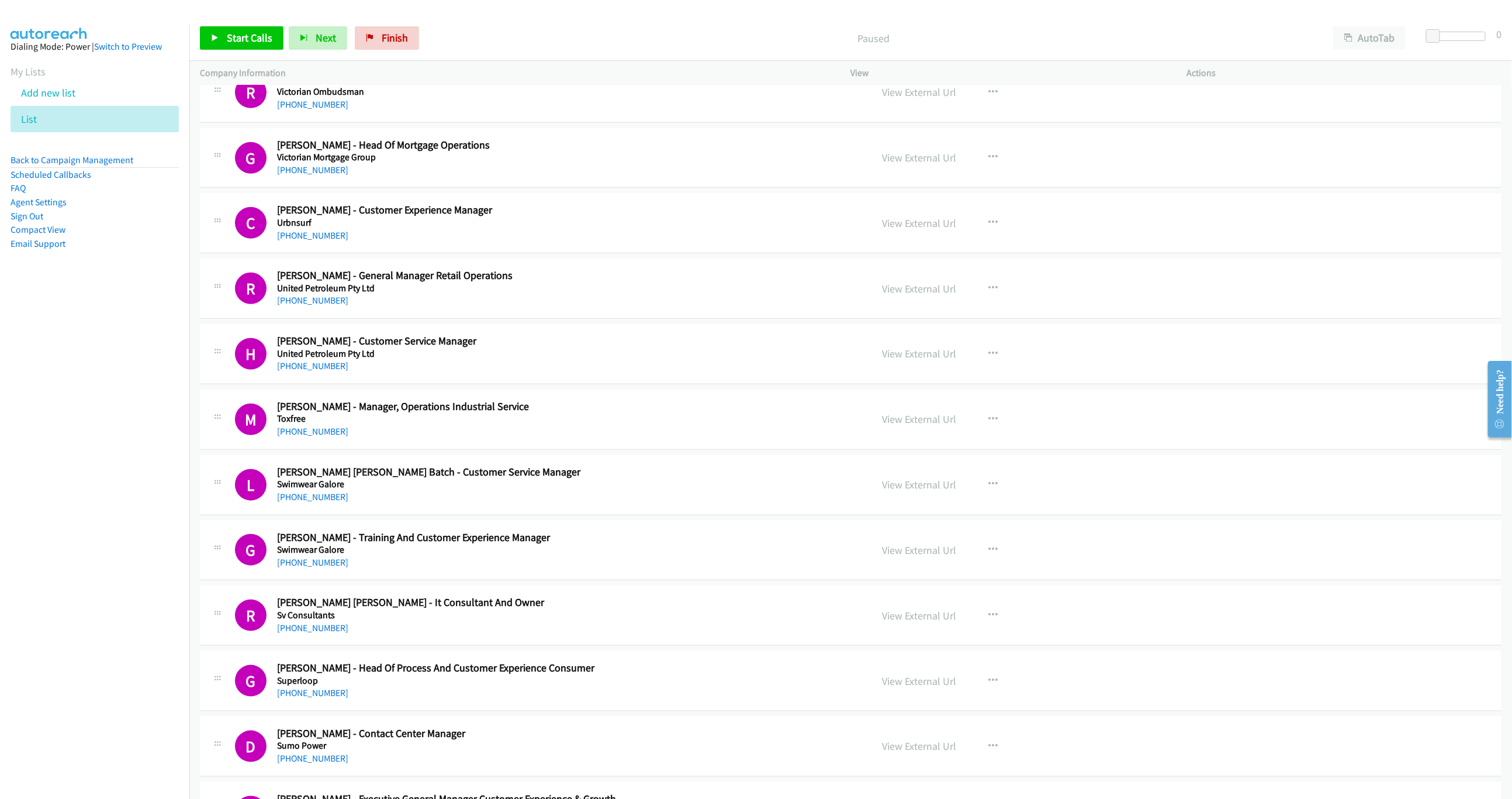
scroll to position [2034, 0]
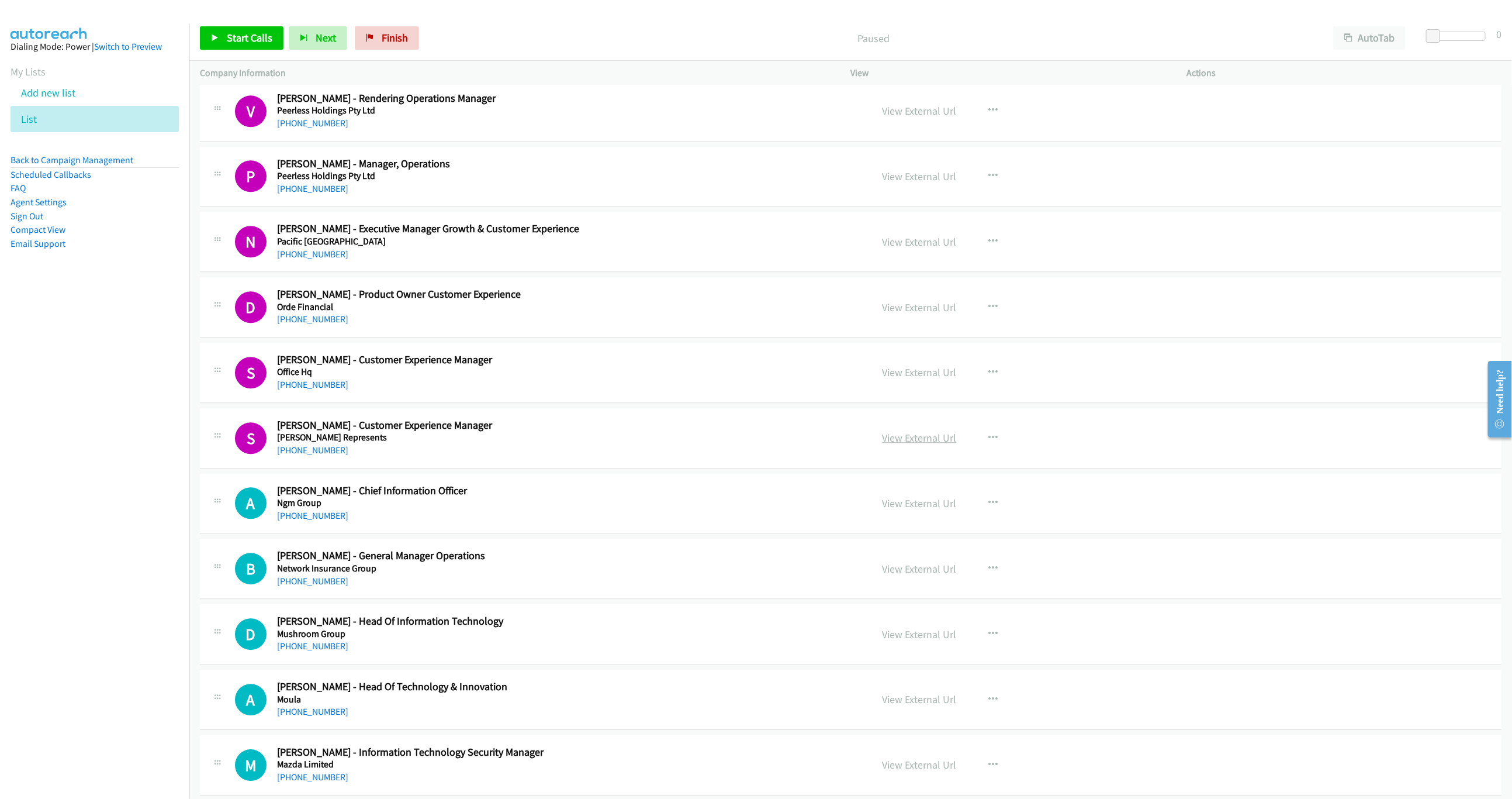
click at [935, 444] on link "View External Url" at bounding box center [919, 438] width 74 height 13
drag, startPoint x: 624, startPoint y: 377, endPoint x: 519, endPoint y: 183, distance: 220.6
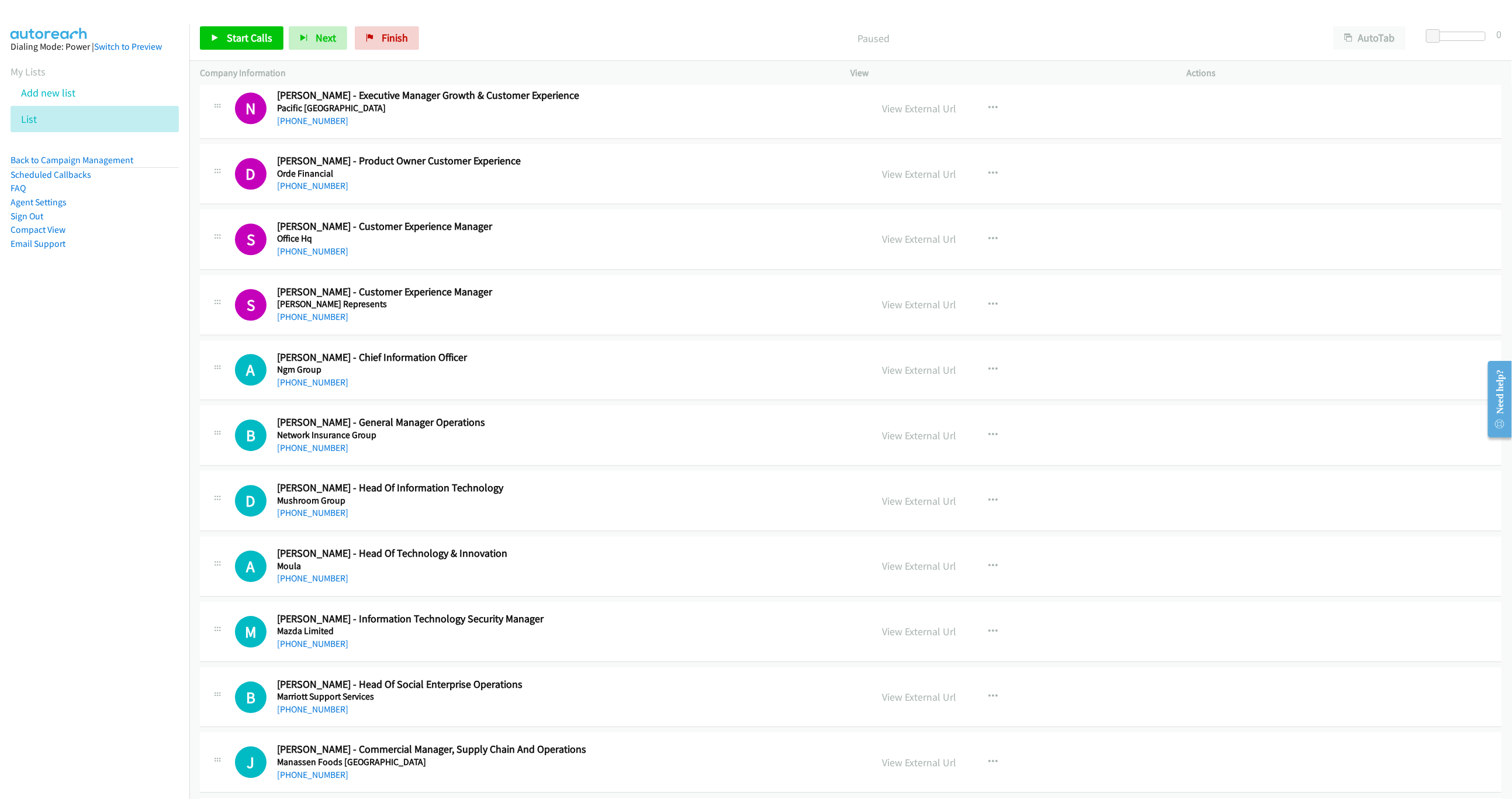
scroll to position [2297, 0]
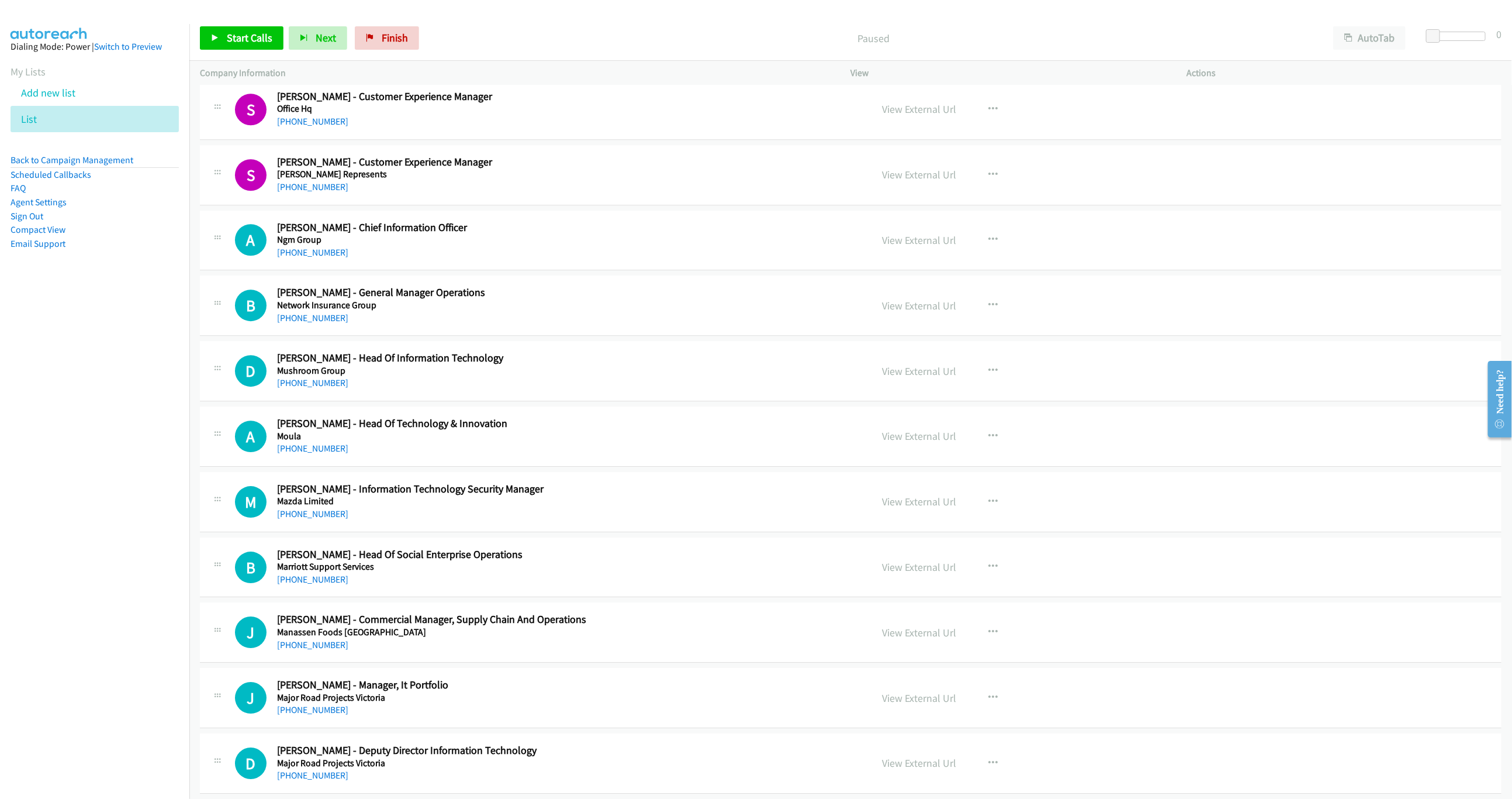
click at [635, 235] on h2 "Andrew Cresp - Chief Information Officer" at bounding box center [508, 228] width 461 height 13
click at [989, 245] on icon "button" at bounding box center [994, 240] width 9 height 9
click at [919, 327] on link "Start Calls Here" at bounding box center [931, 316] width 155 height 23
click at [242, 30] on link "Start Calls" at bounding box center [241, 37] width 83 height 23
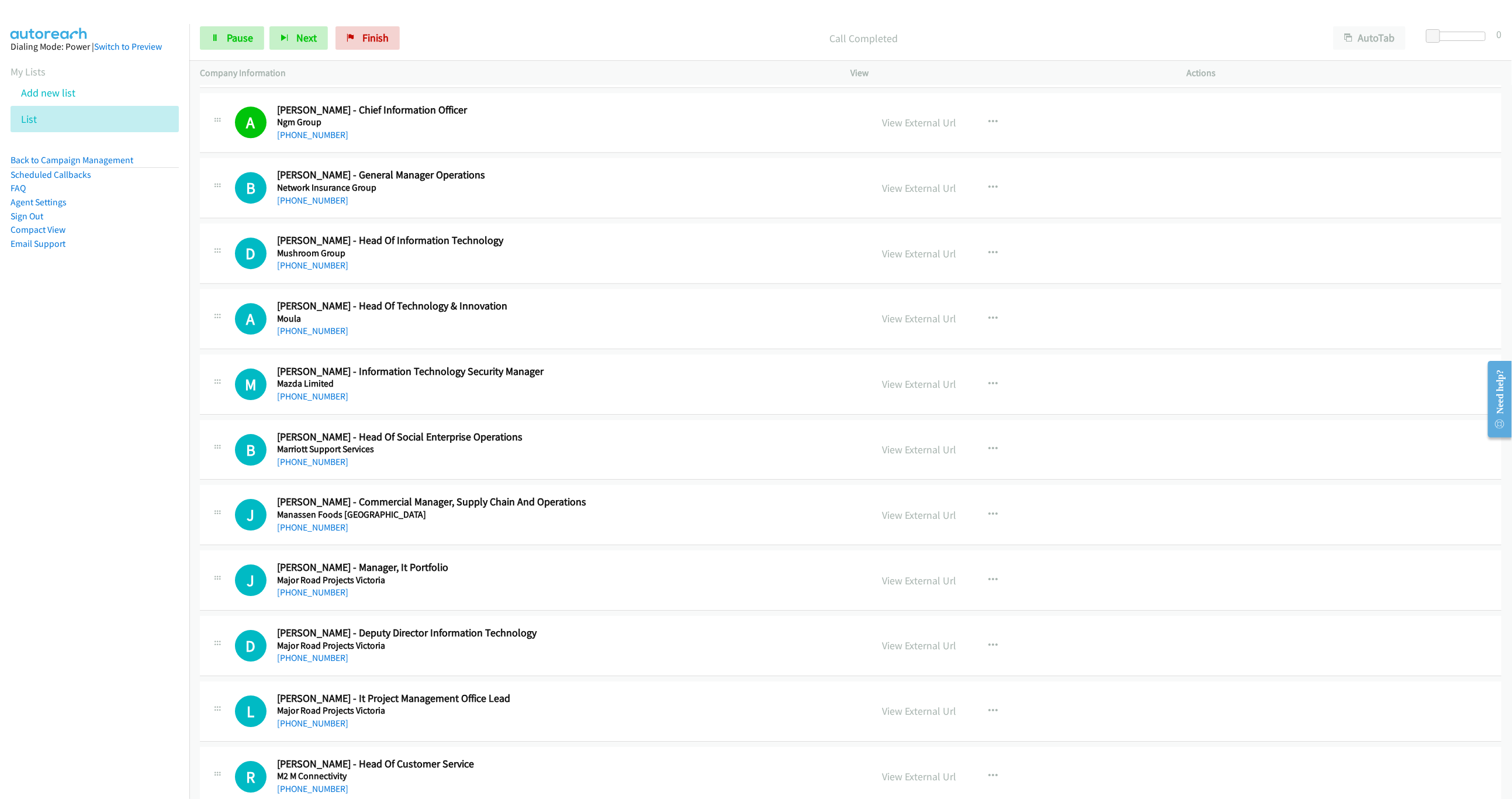
scroll to position [2472, 0]
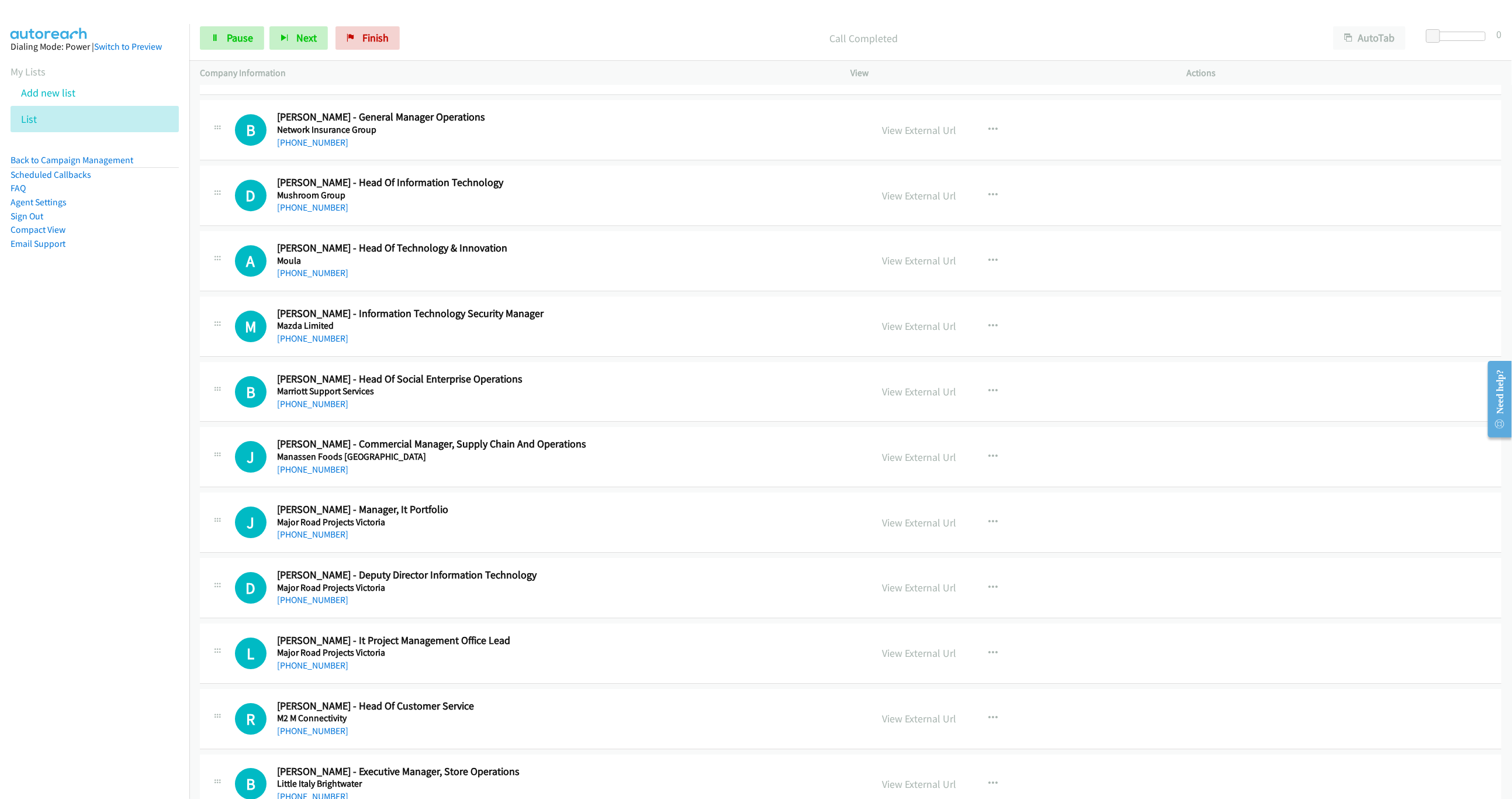
click at [611, 160] on div "B Callback Scheduled Bill Ferguson - General Manager Operations Network Insuran…" at bounding box center [851, 130] width 1302 height 60
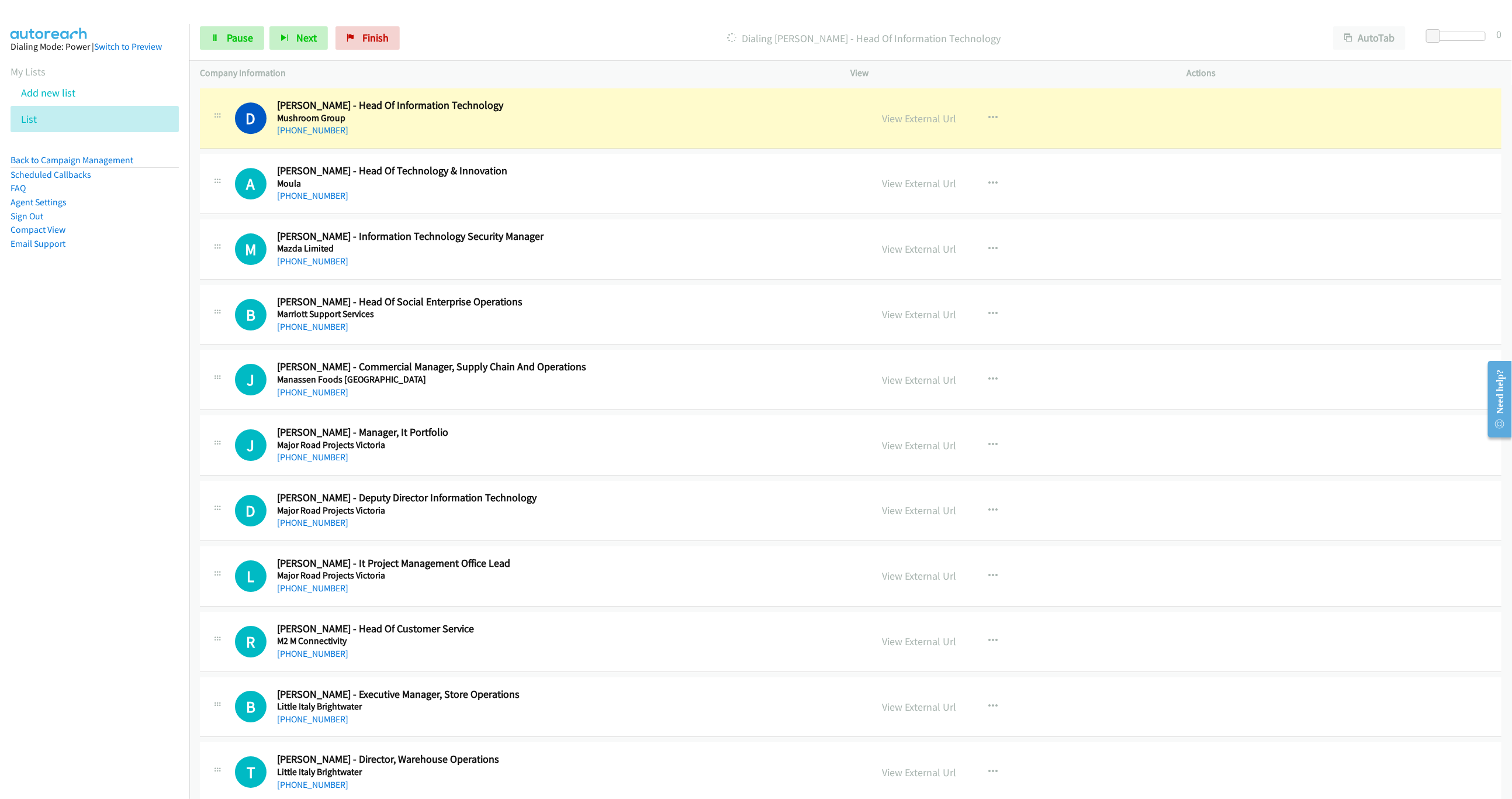
scroll to position [2560, 0]
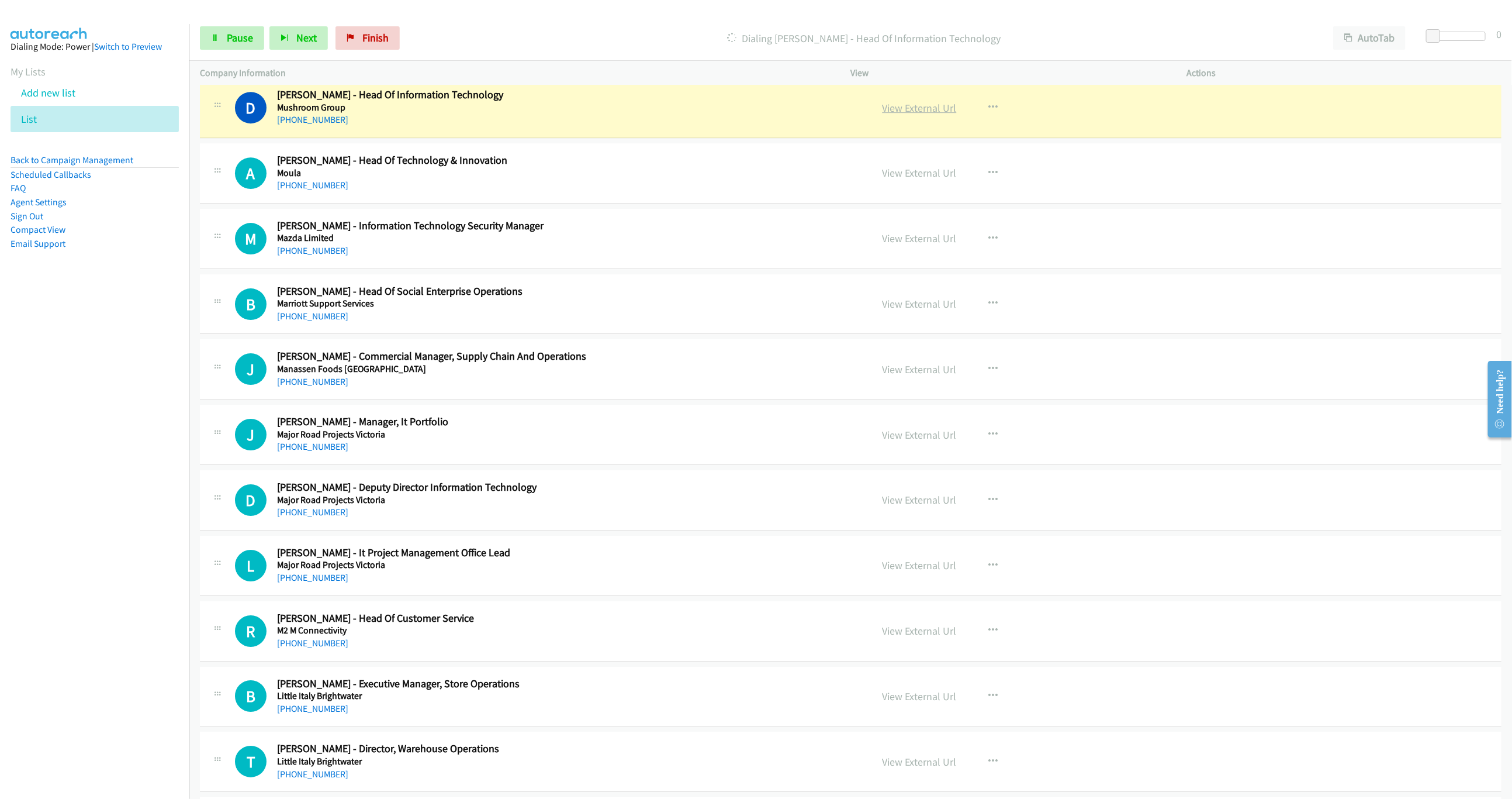
click at [921, 112] on link "View External Url" at bounding box center [919, 108] width 74 height 13
click at [228, 43] on span "Pause" at bounding box center [239, 38] width 26 height 13
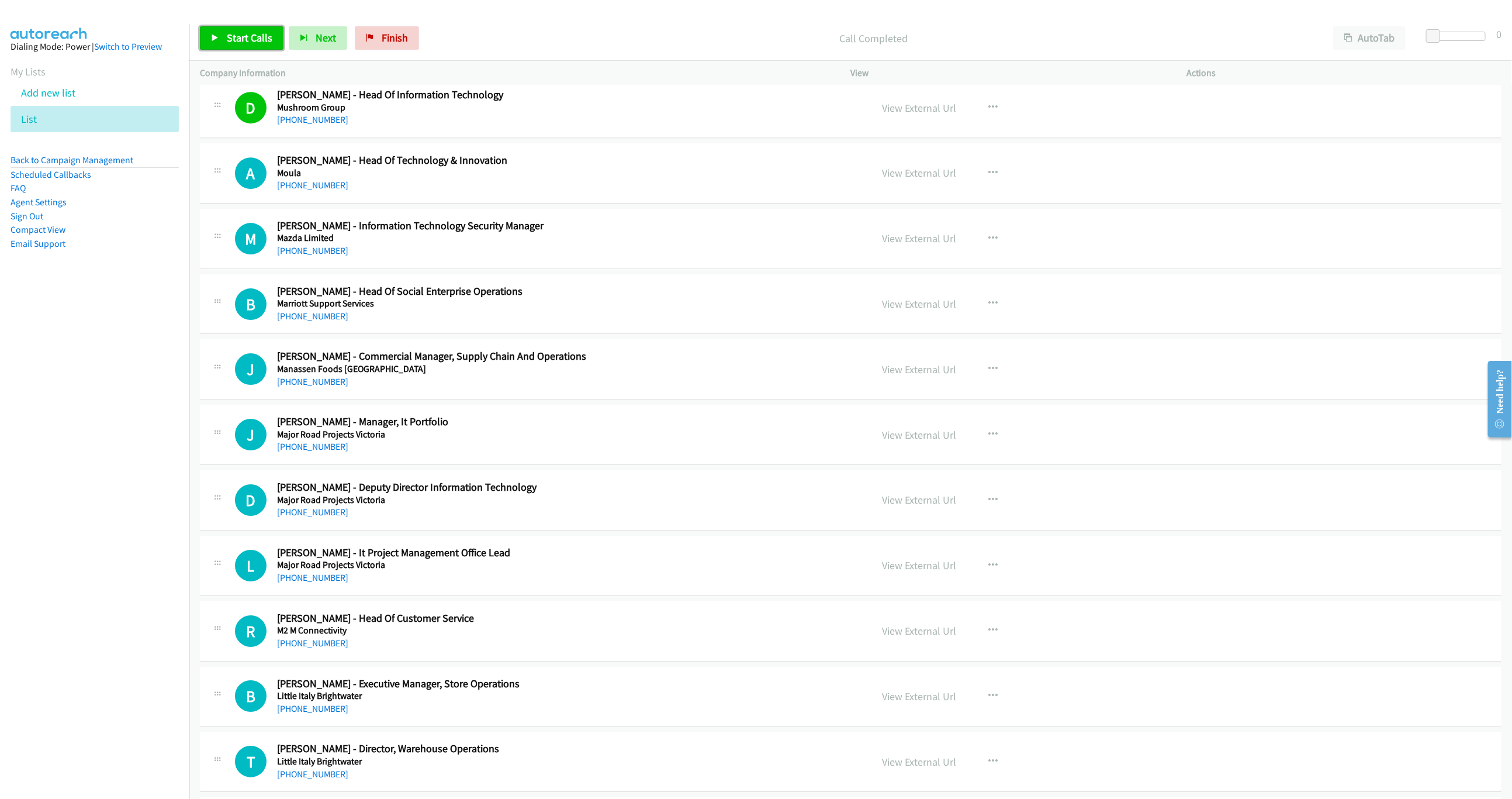
click at [230, 50] on link "Start Calls" at bounding box center [241, 37] width 83 height 23
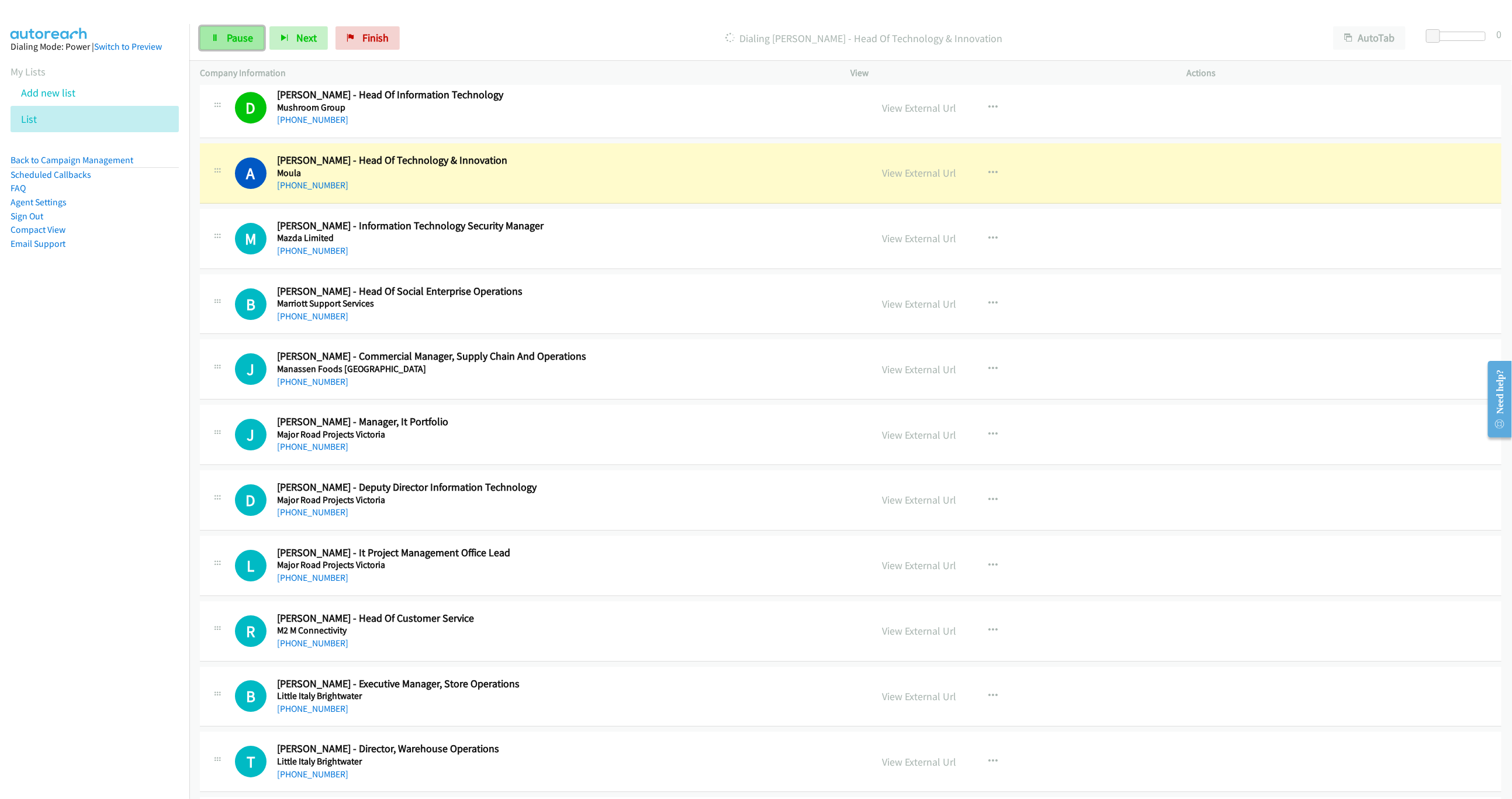
click at [246, 37] on span "Pause" at bounding box center [239, 38] width 26 height 13
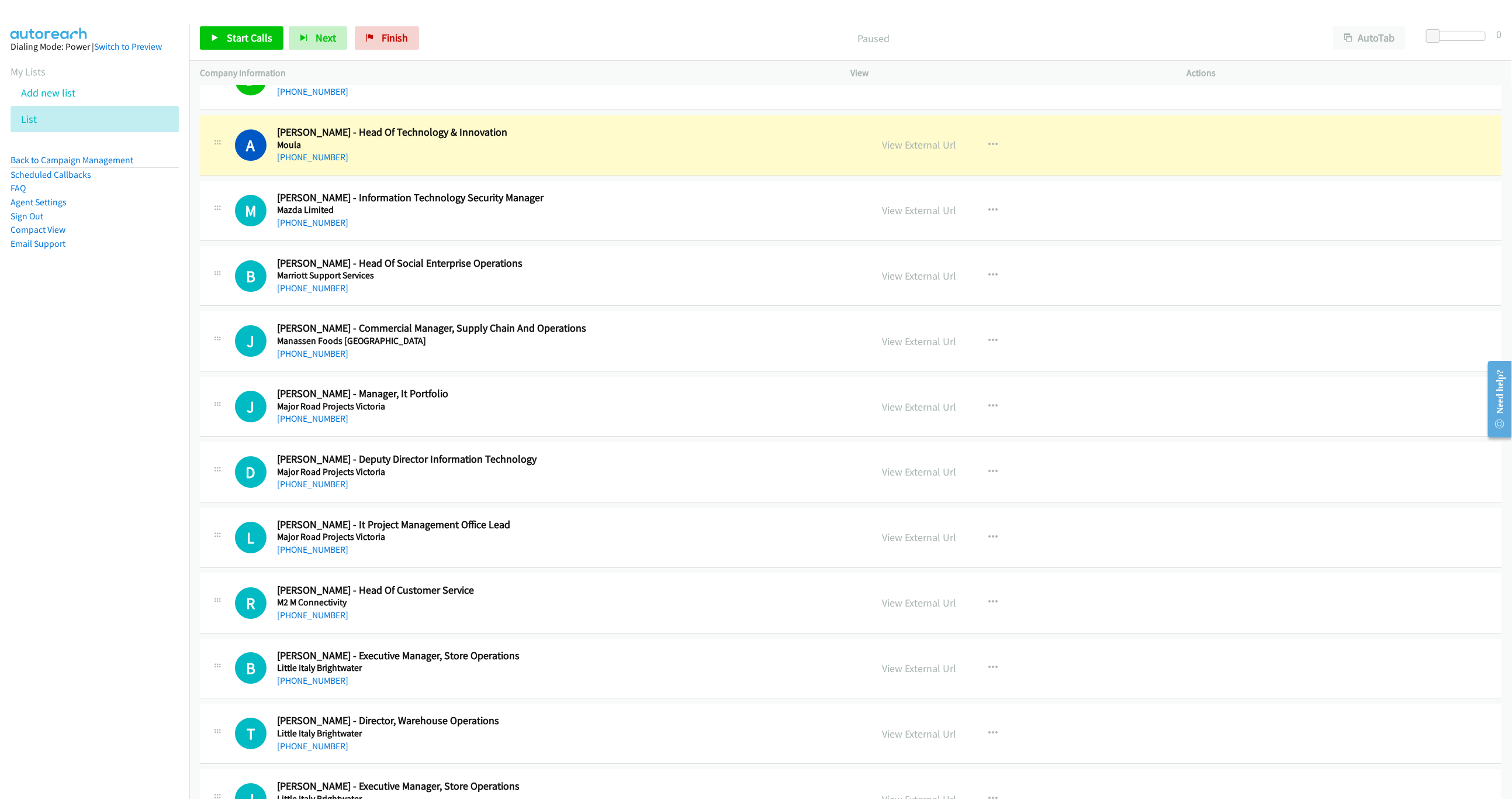
scroll to position [2648, 0]
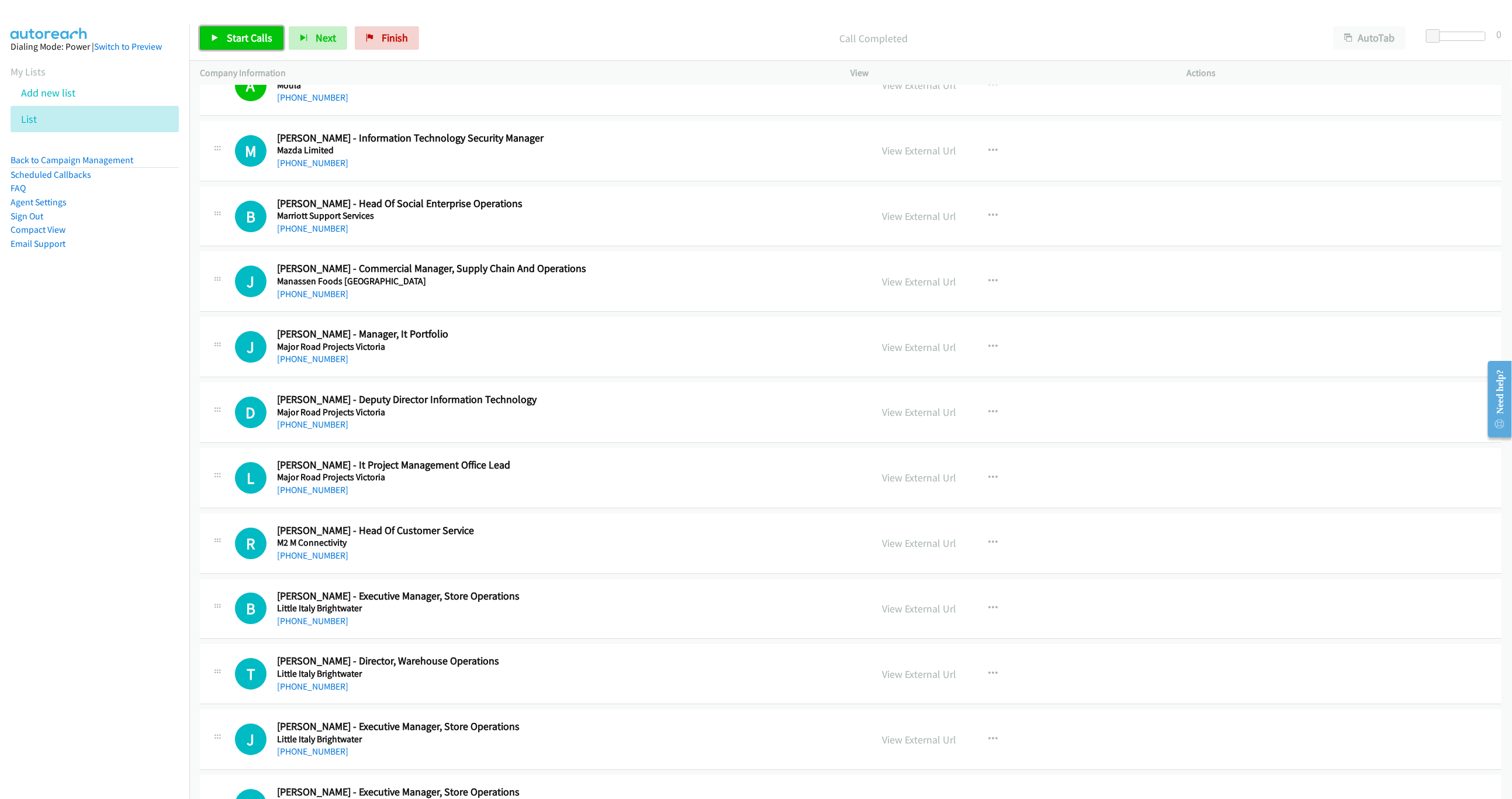
click at [246, 41] on span "Start Calls" at bounding box center [249, 38] width 45 height 13
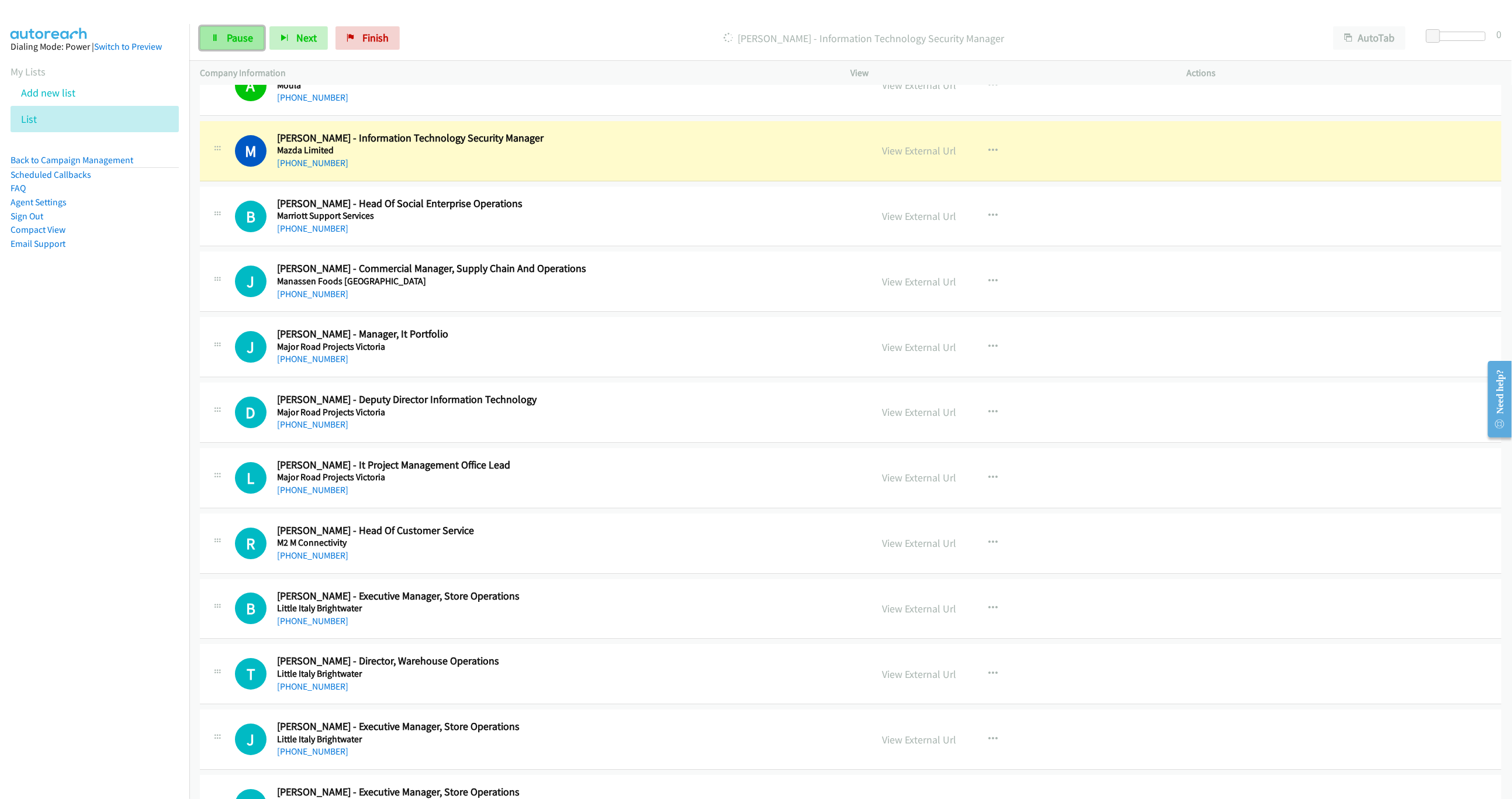
click at [250, 41] on span "Pause" at bounding box center [239, 38] width 26 height 13
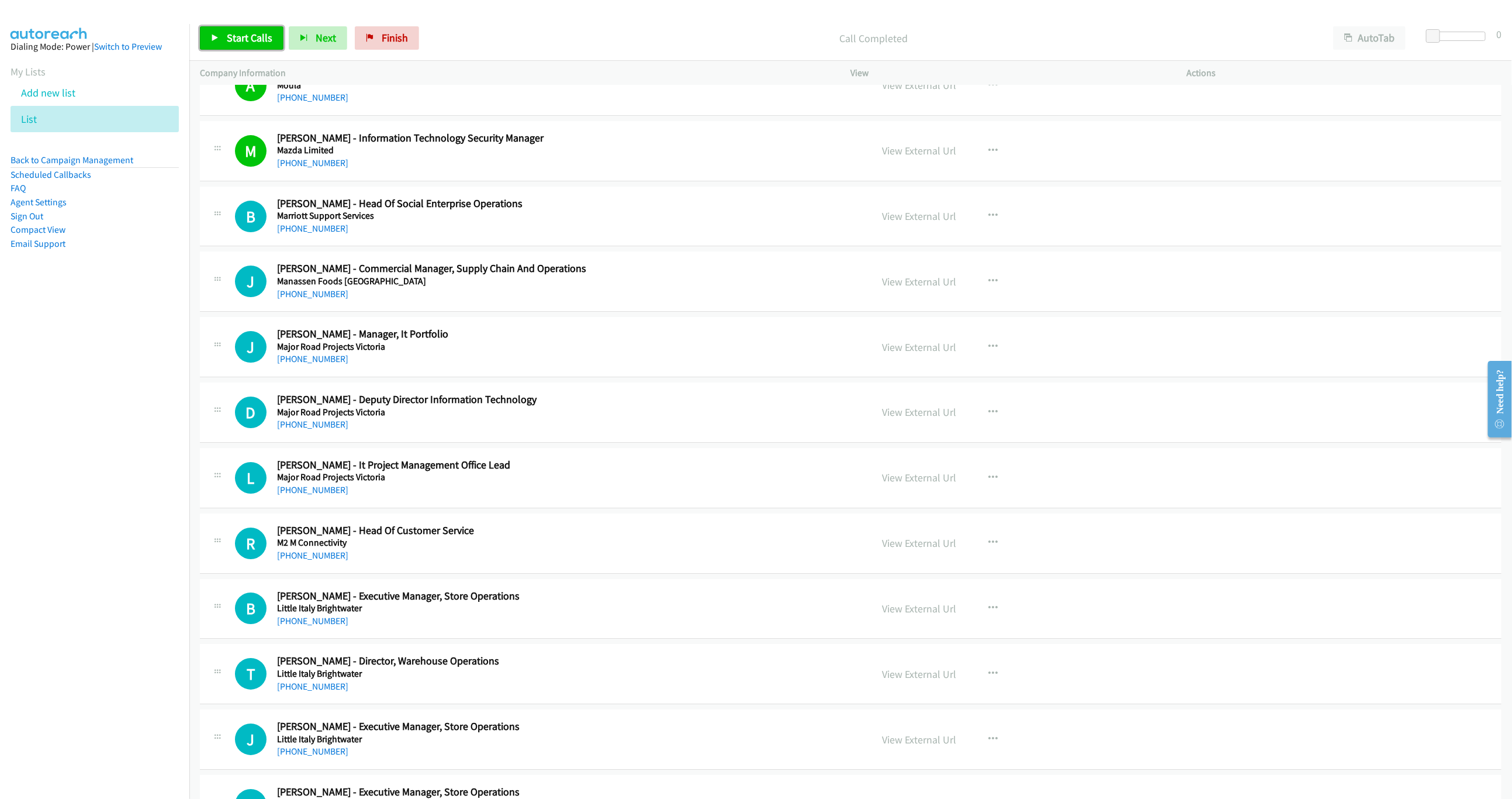
click at [219, 26] on link "Start Calls" at bounding box center [241, 37] width 83 height 23
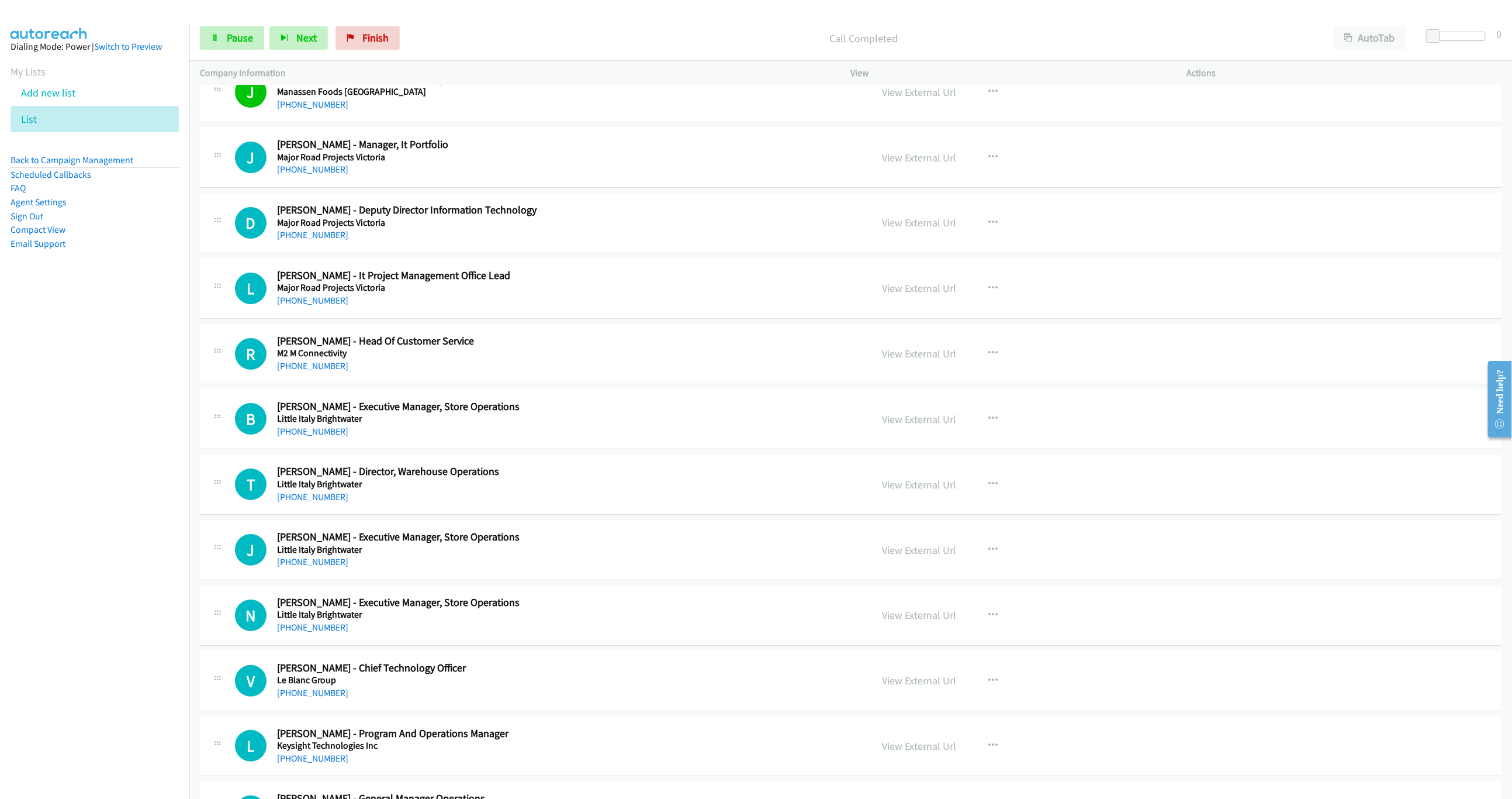
scroll to position [2823, 0]
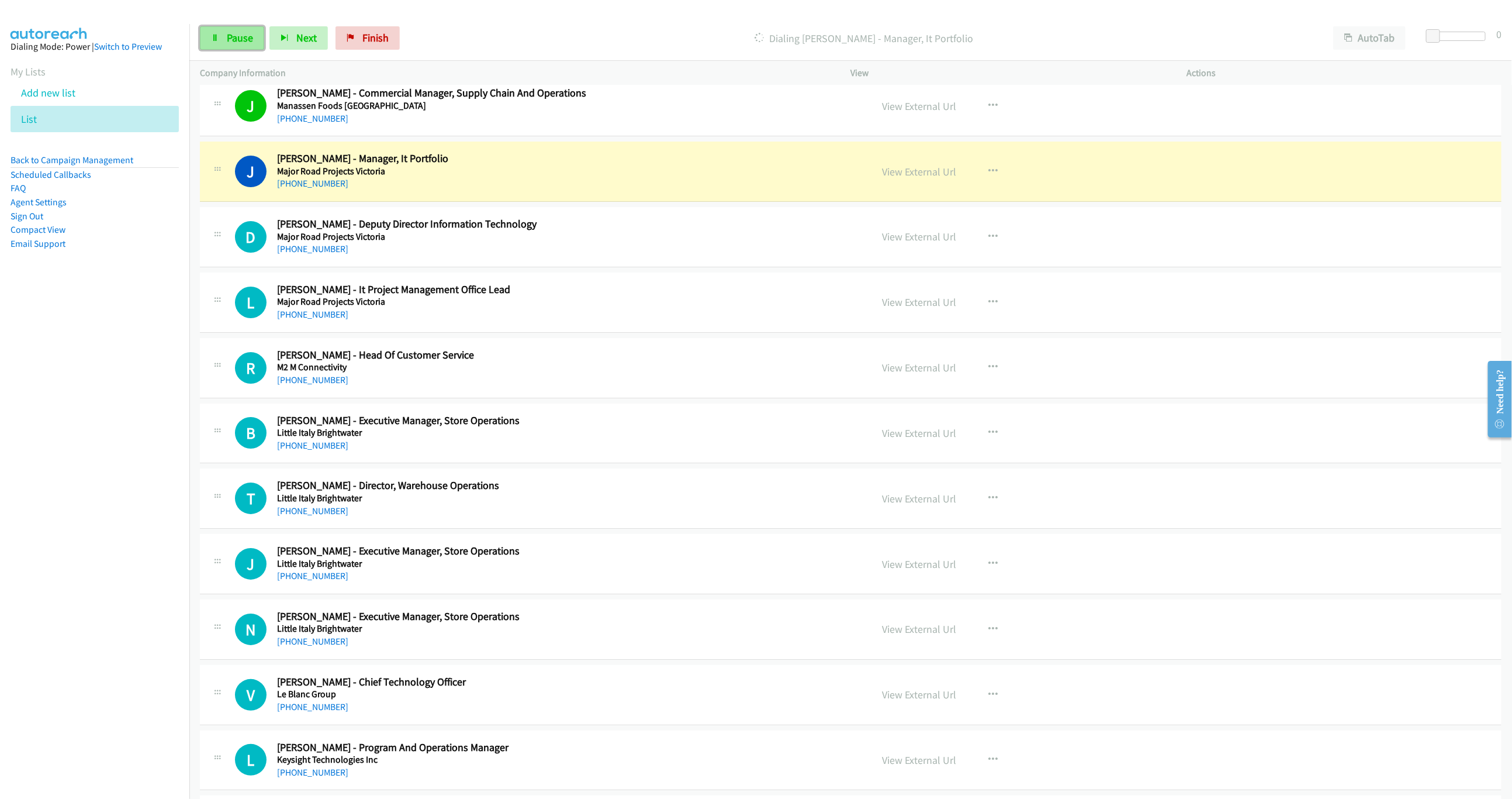
click at [233, 45] on link "Pause" at bounding box center [232, 37] width 65 height 23
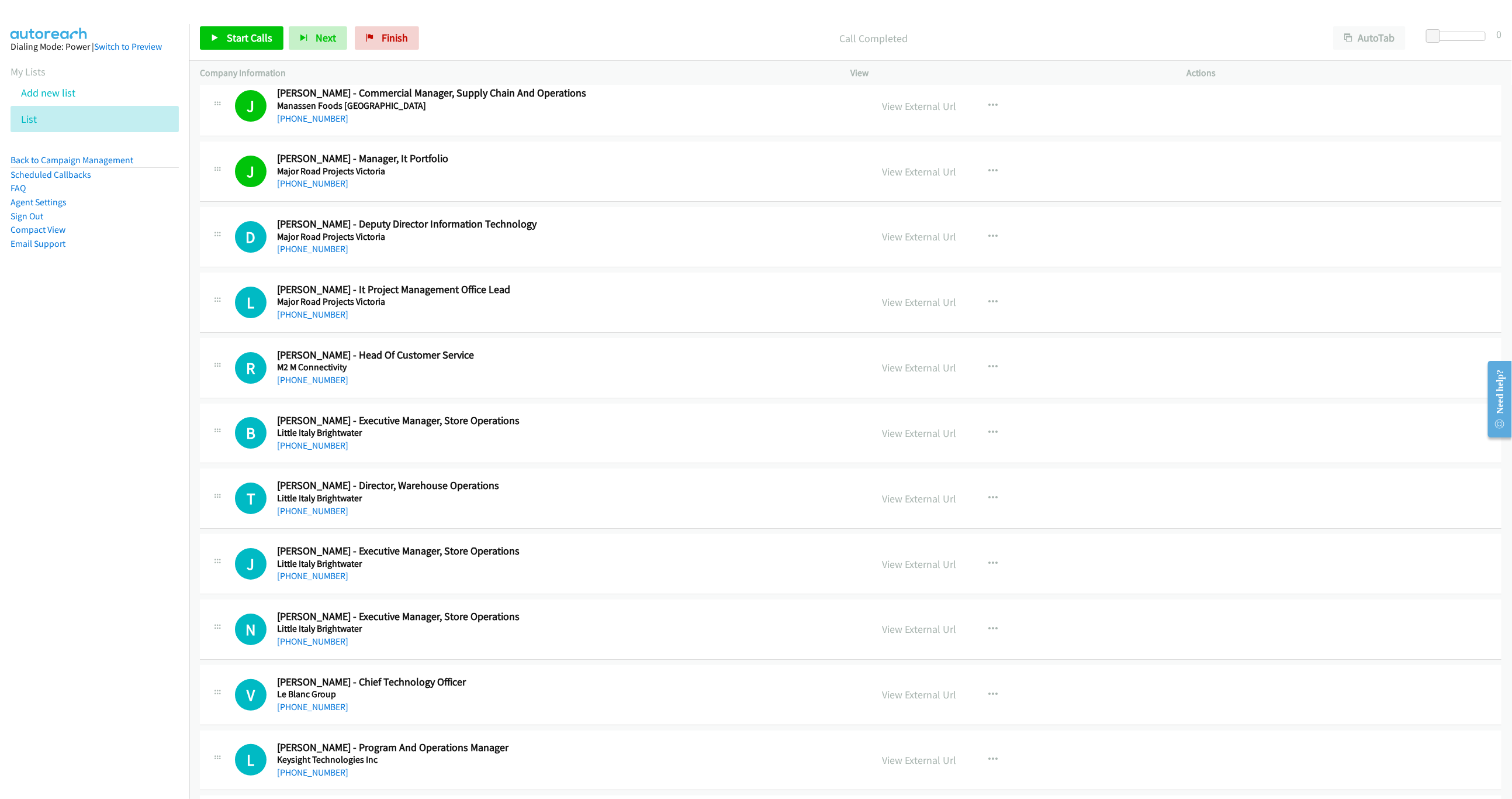
click at [262, 23] on div "Start Calls Pause Next Finish Call Completed AutoTab AutoTab 0" at bounding box center [851, 39] width 1323 height 45
click at [256, 41] on span "Start Calls" at bounding box center [249, 38] width 45 height 13
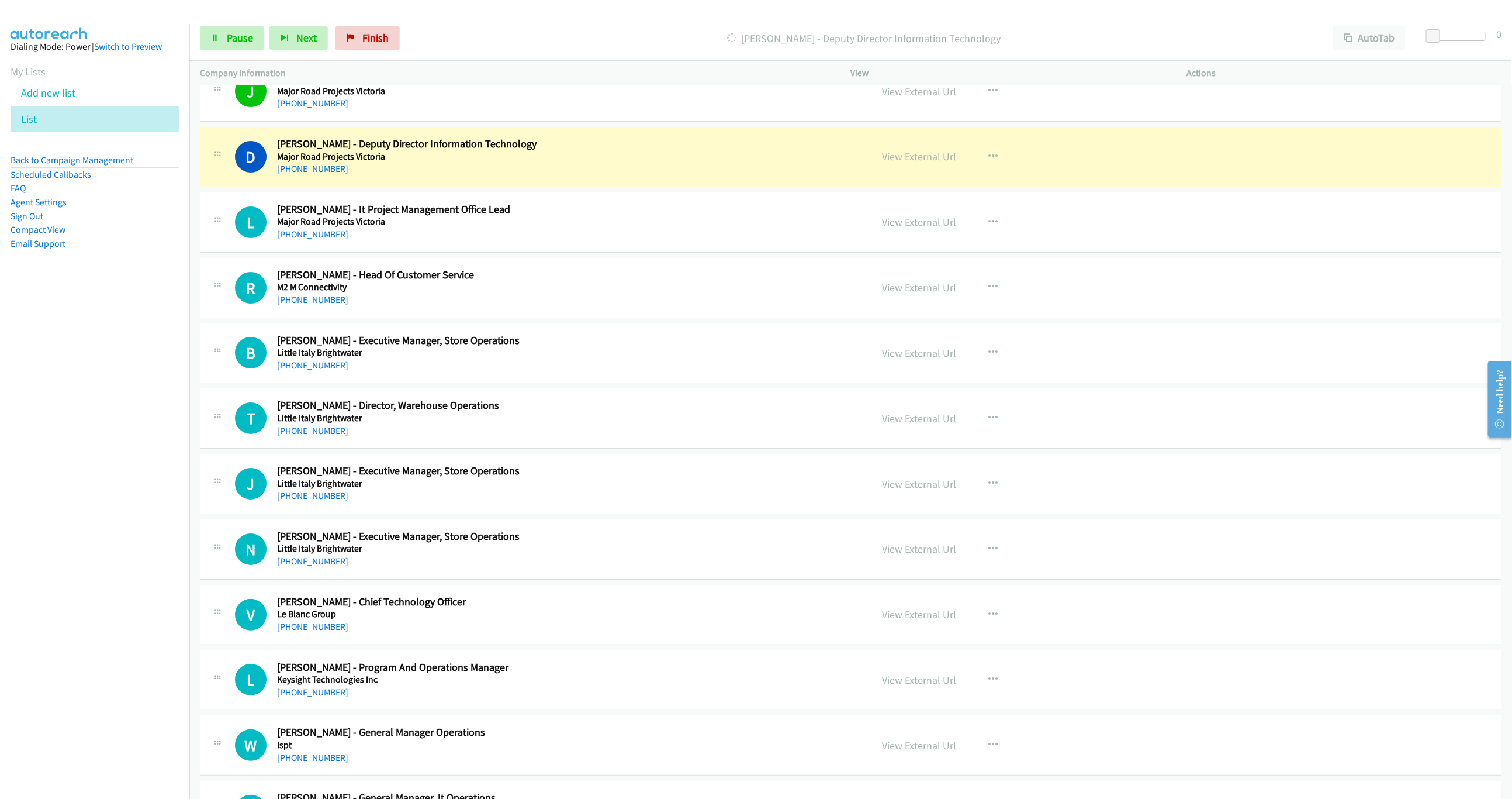
scroll to position [2911, 0]
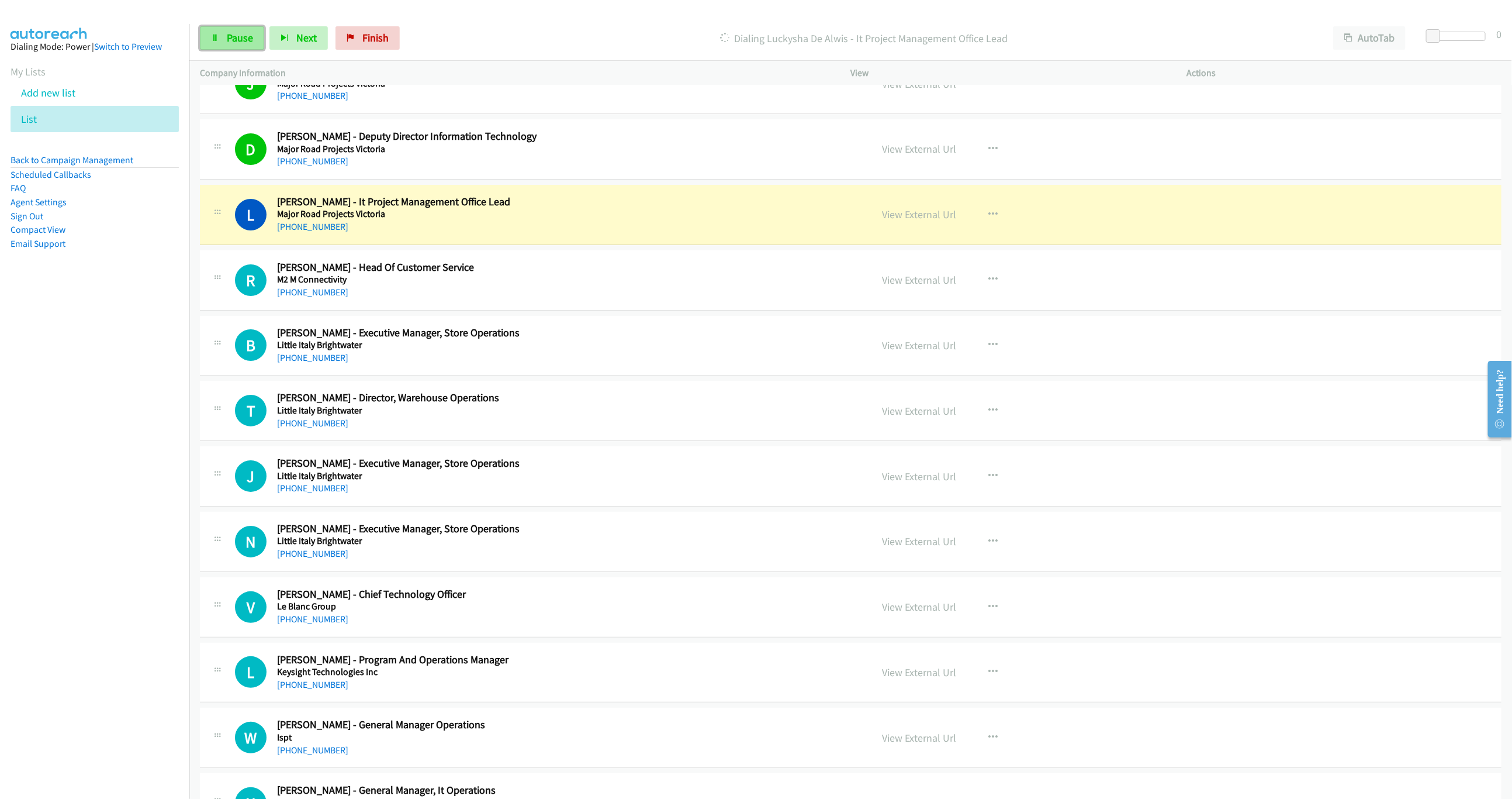
click at [254, 37] on link "Pause" at bounding box center [232, 37] width 65 height 23
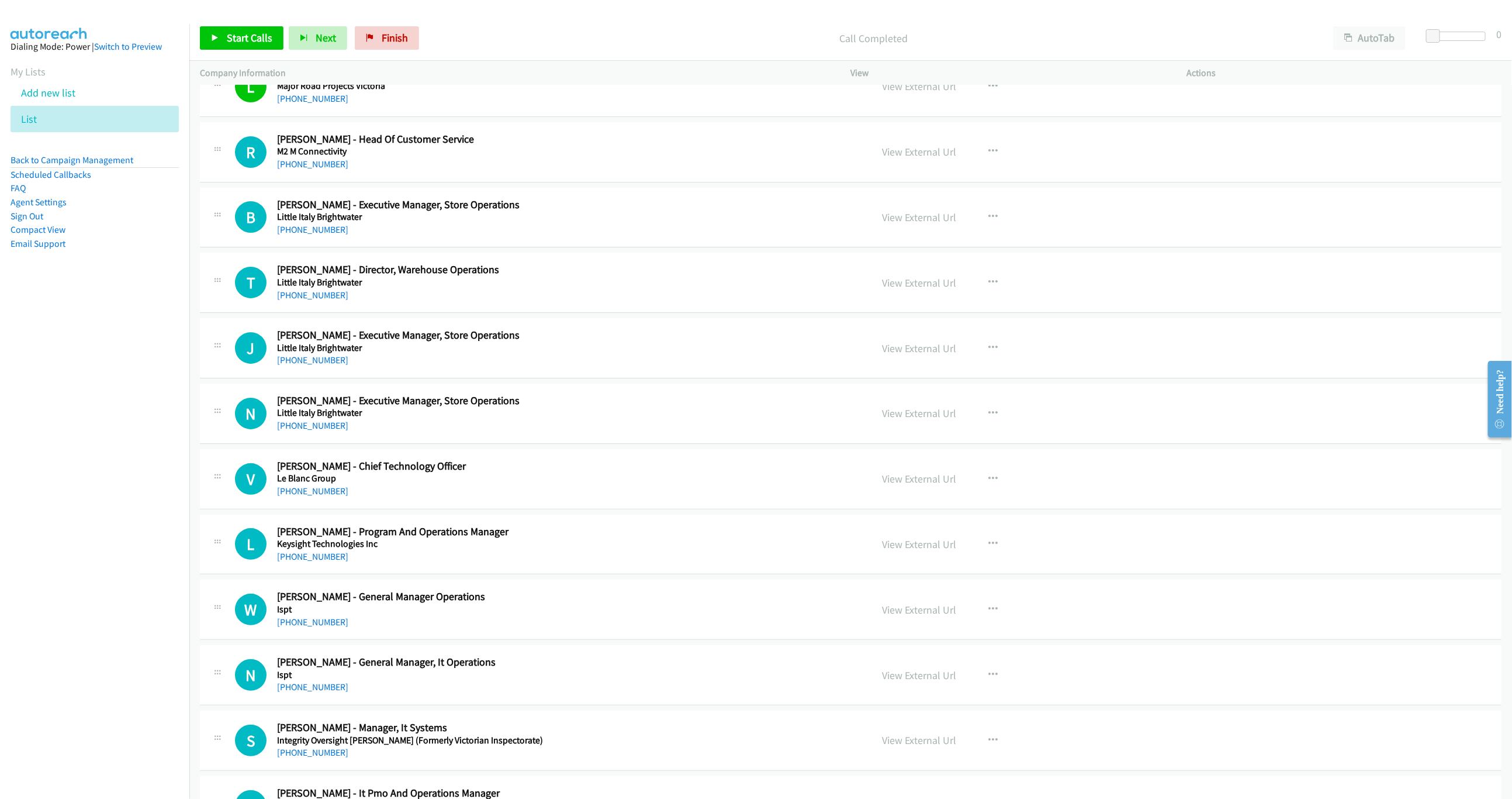
scroll to position [3087, 0]
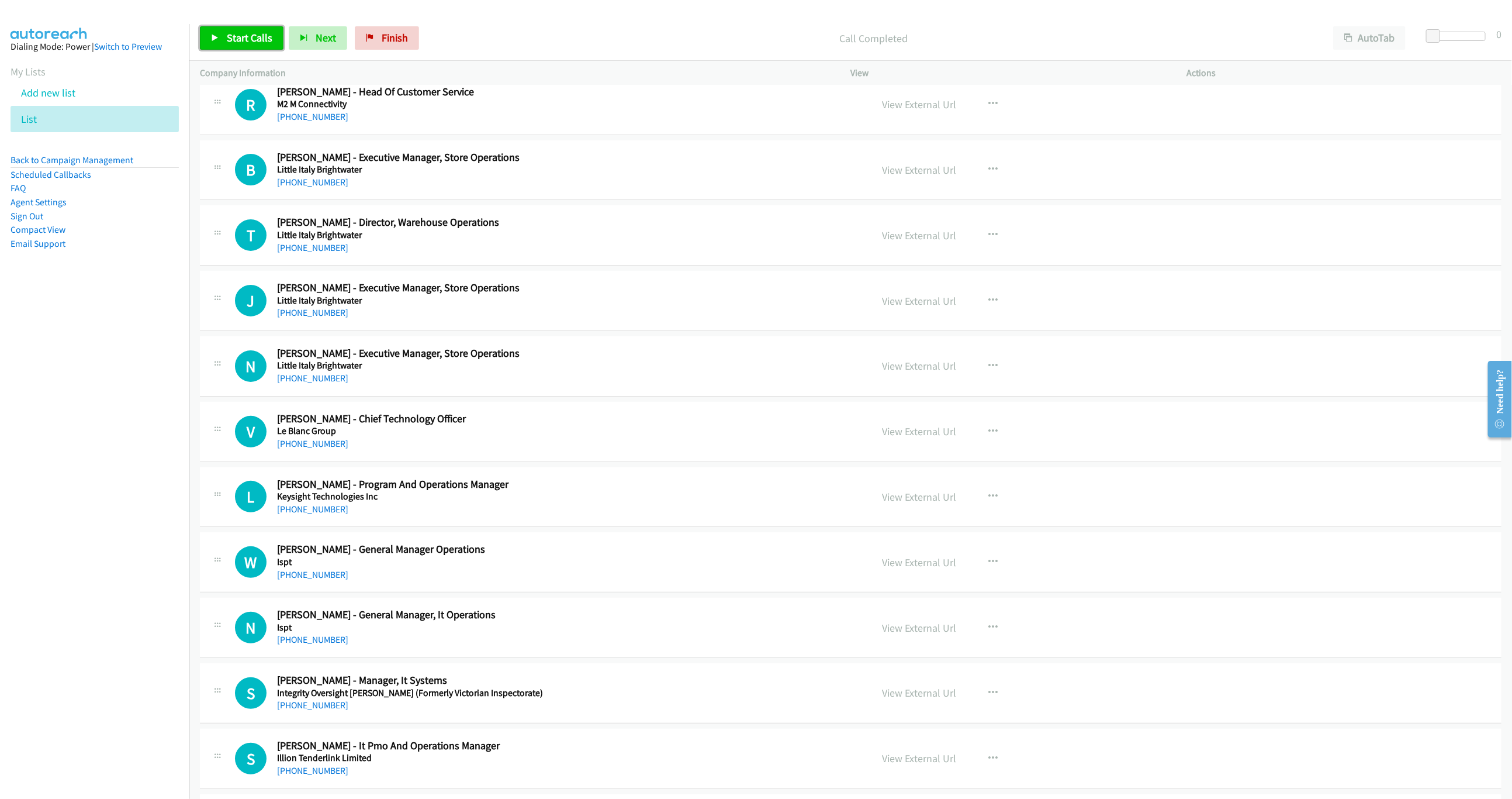
click at [219, 29] on link "Start Calls" at bounding box center [241, 37] width 83 height 23
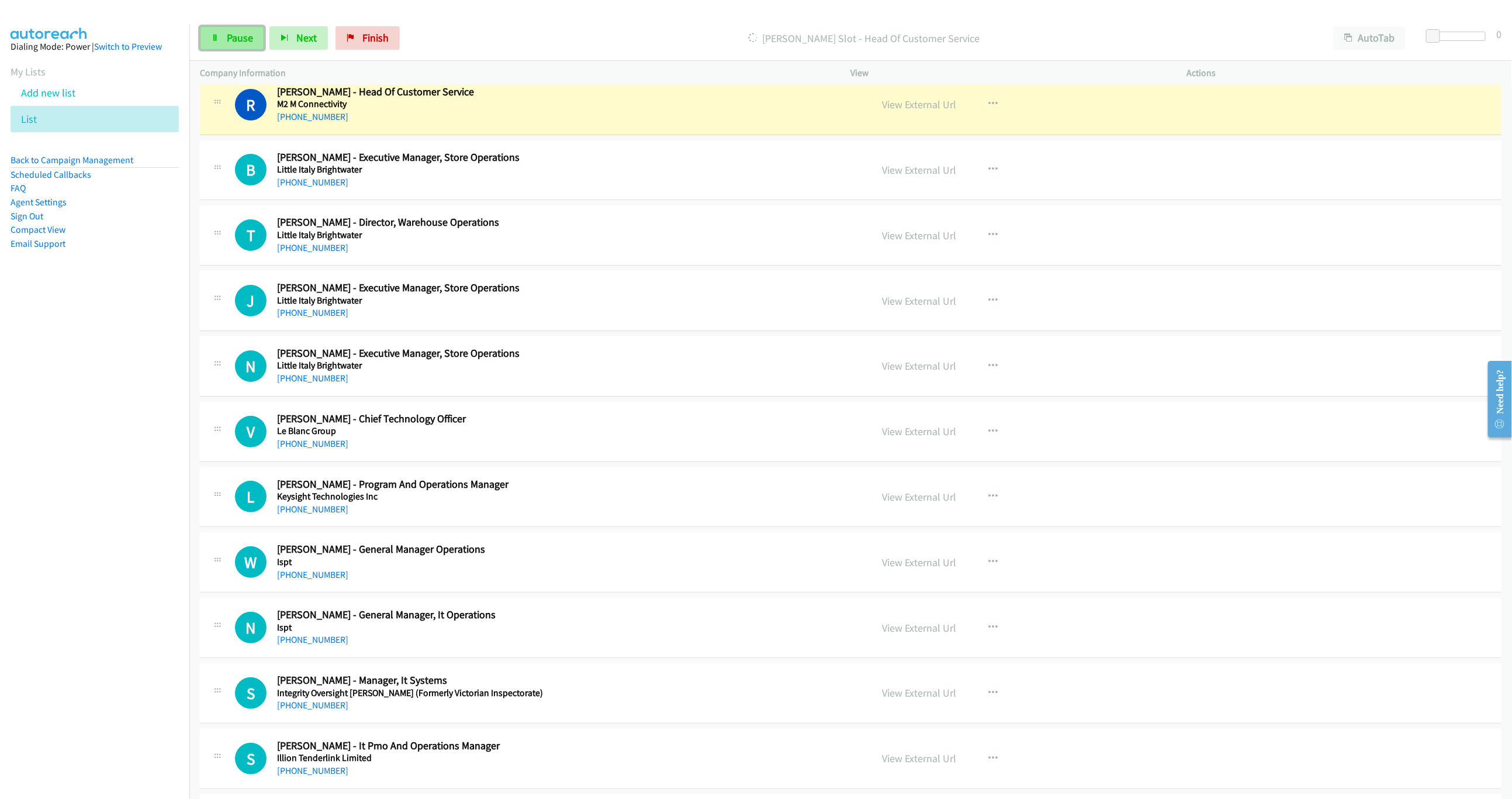
click at [240, 32] on span "Pause" at bounding box center [239, 38] width 26 height 13
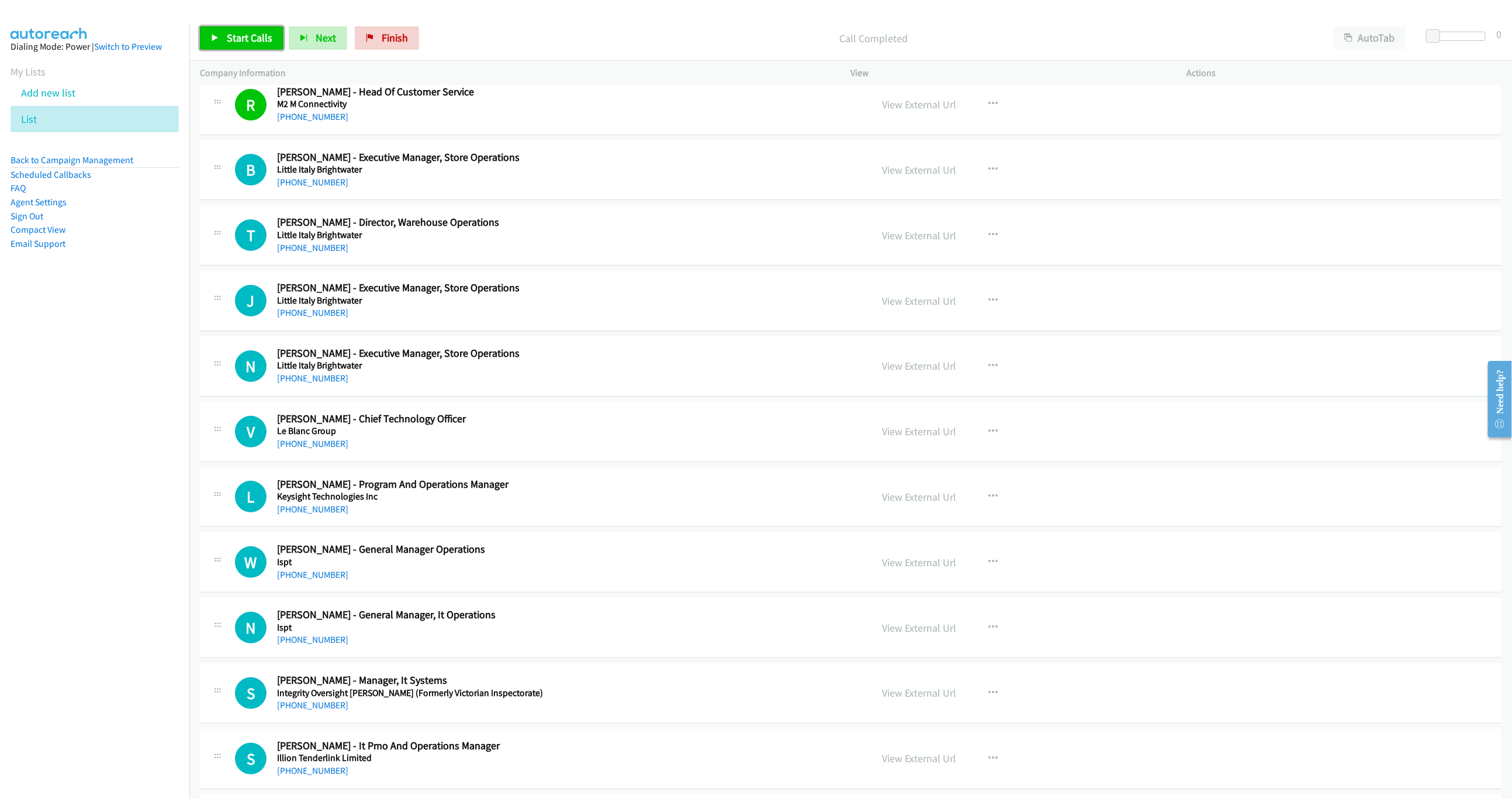
click at [267, 49] on link "Start Calls" at bounding box center [241, 37] width 83 height 23
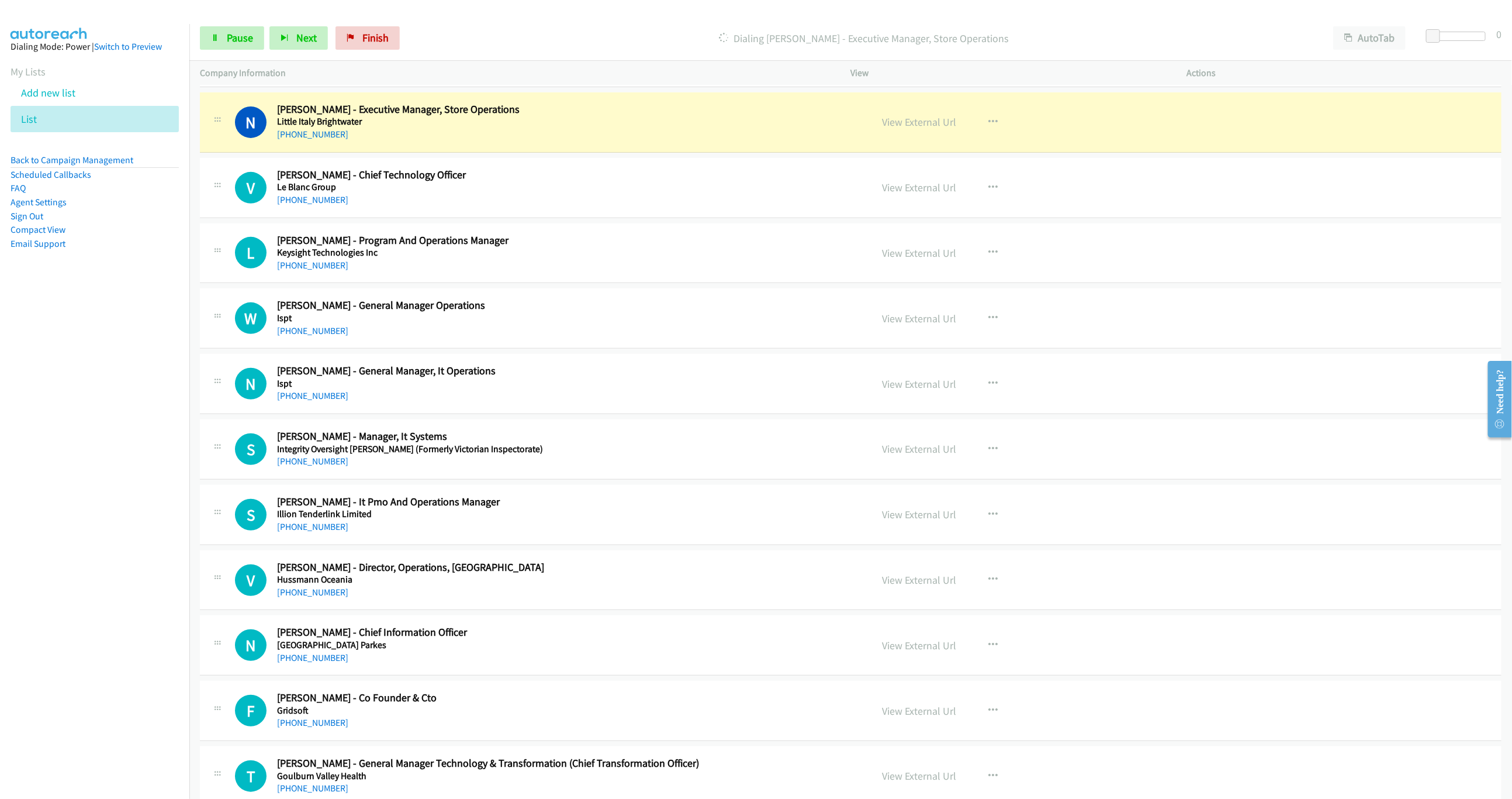
scroll to position [3332, 0]
click at [194, 34] on div "Start Calls Pause Next Finish Dialing Nathan Brehaut - Executive Manager, Store…" at bounding box center [851, 39] width 1323 height 45
click at [232, 41] on span "Pause" at bounding box center [239, 38] width 26 height 13
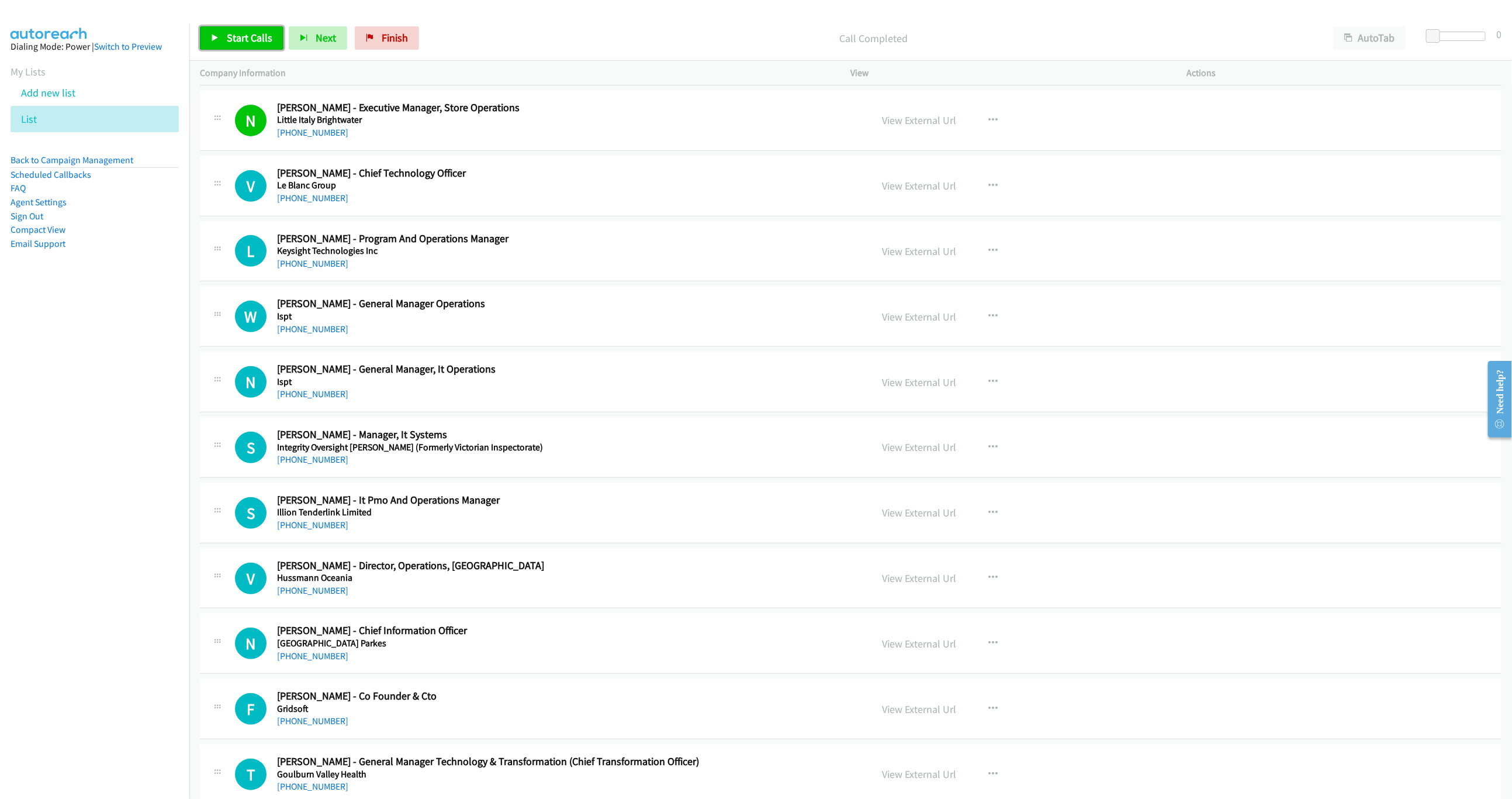
click at [244, 44] on span "Start Calls" at bounding box center [249, 38] width 45 height 13
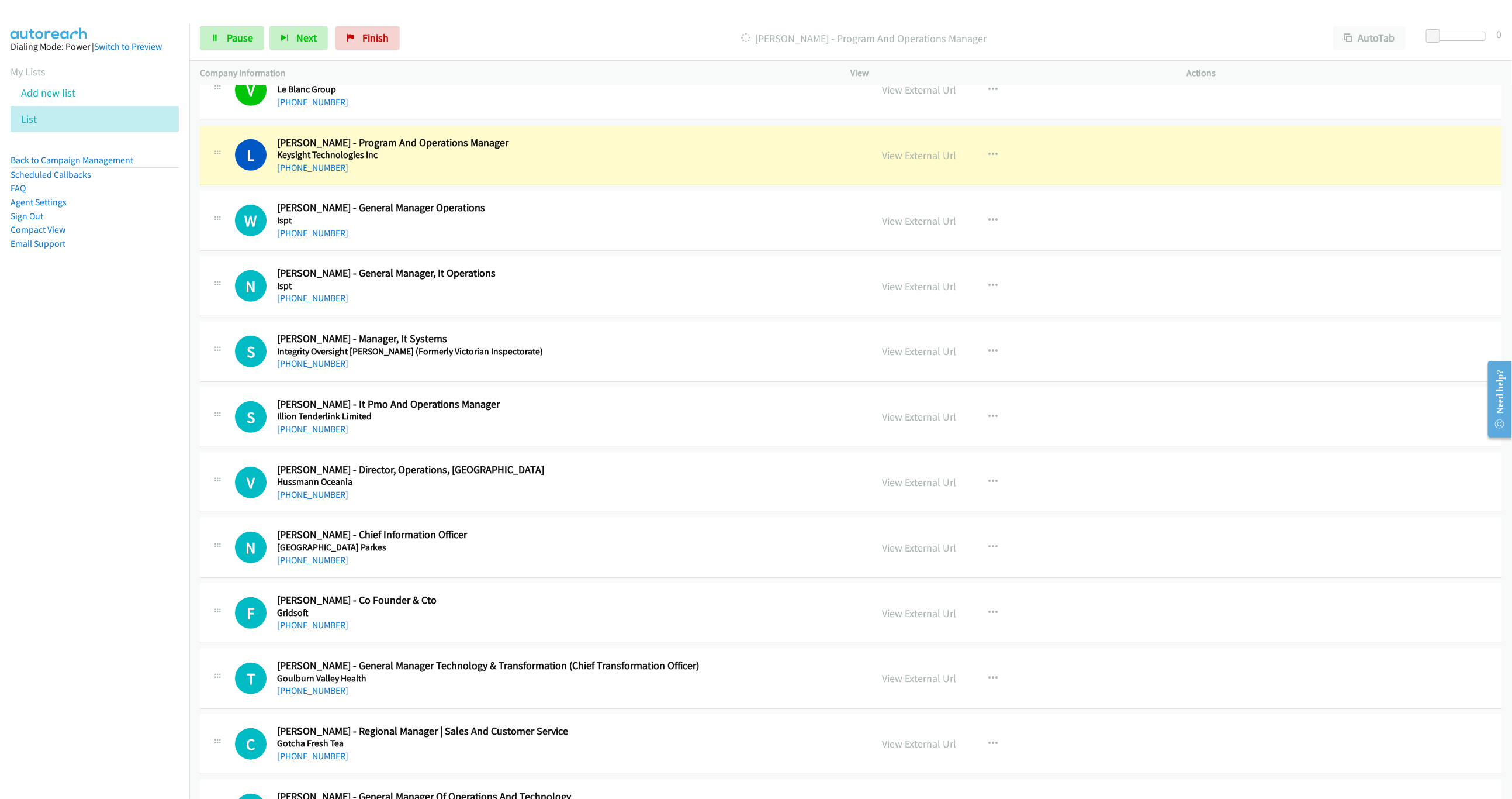
scroll to position [3420, 0]
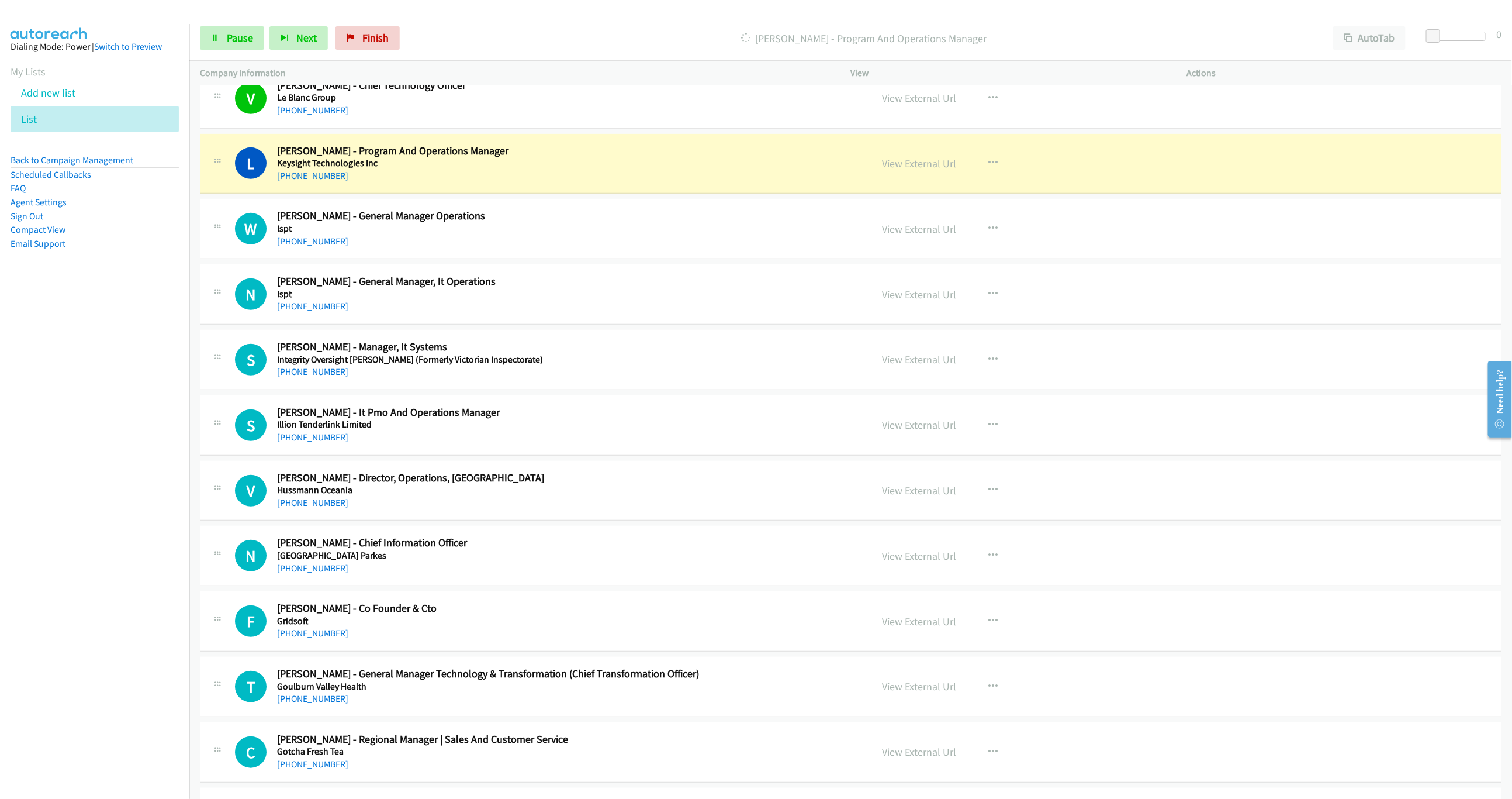
click at [1044, 39] on p "Dialing Leigh Mackinnon - Program And Operations Manager" at bounding box center [864, 39] width 897 height 16
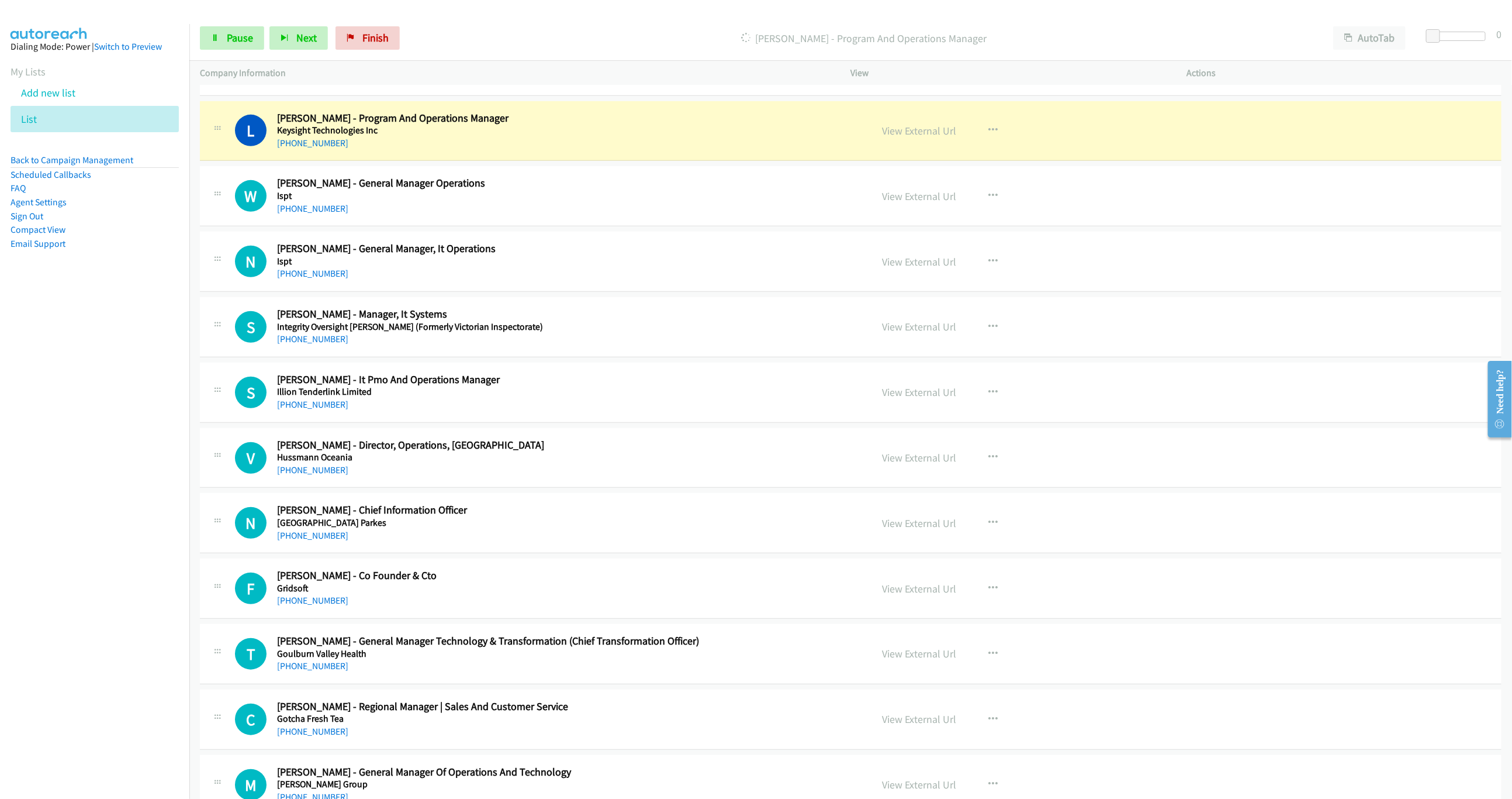
scroll to position [3455, 0]
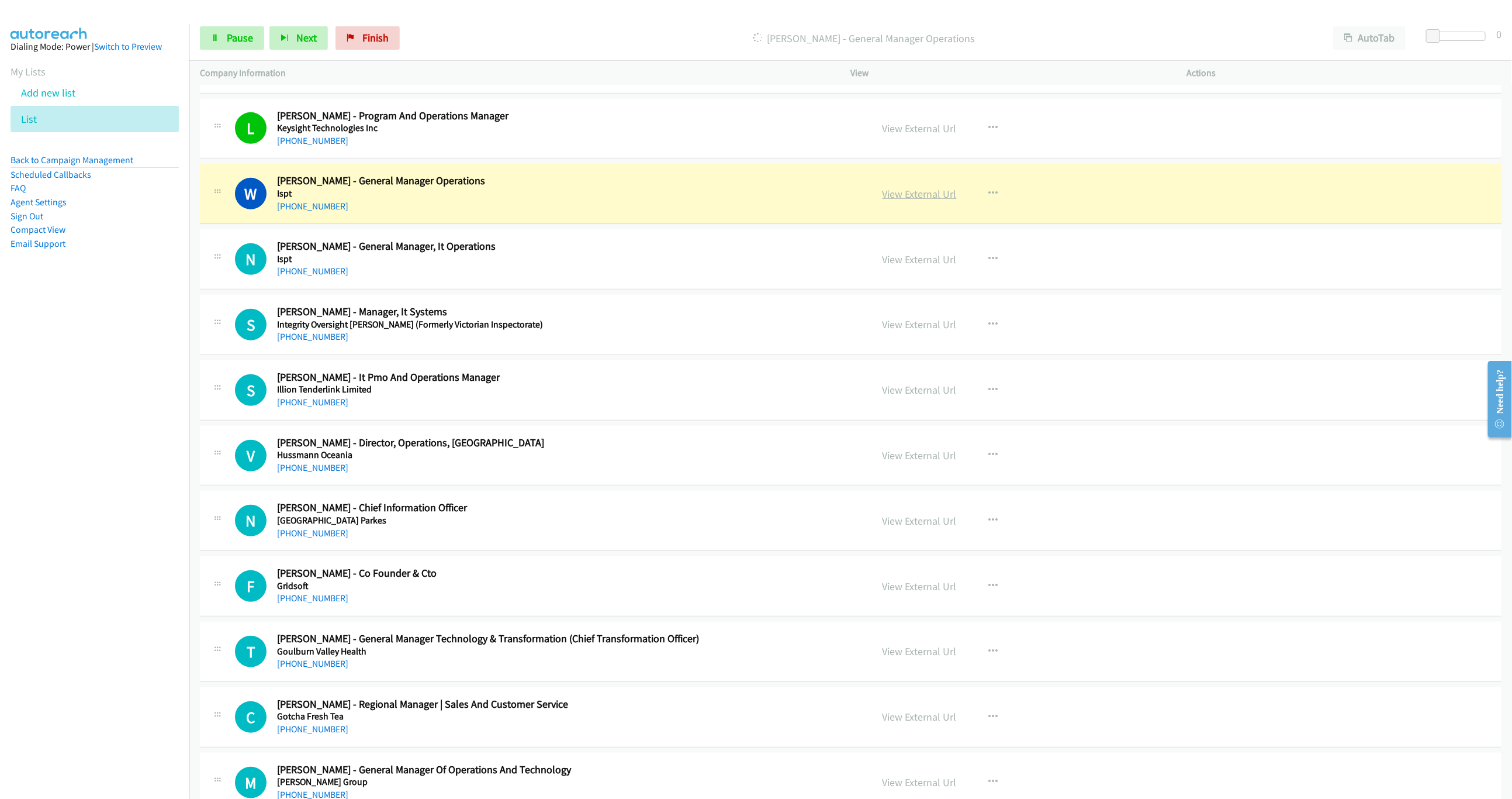
click at [905, 201] on link "View External Url" at bounding box center [919, 194] width 74 height 13
click at [220, 45] on link "Pause" at bounding box center [232, 37] width 65 height 23
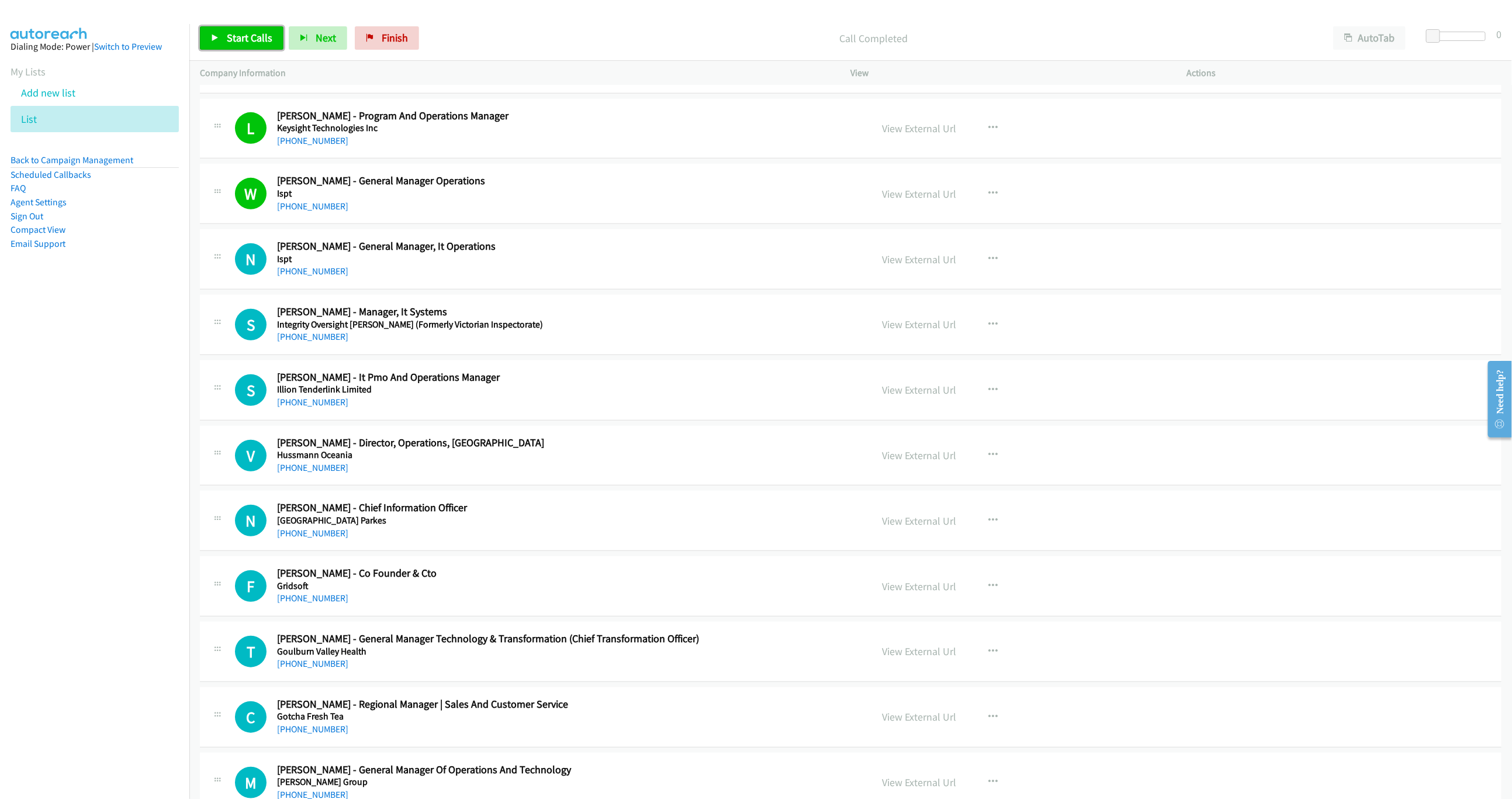
click at [250, 45] on link "Start Calls" at bounding box center [241, 37] width 83 height 23
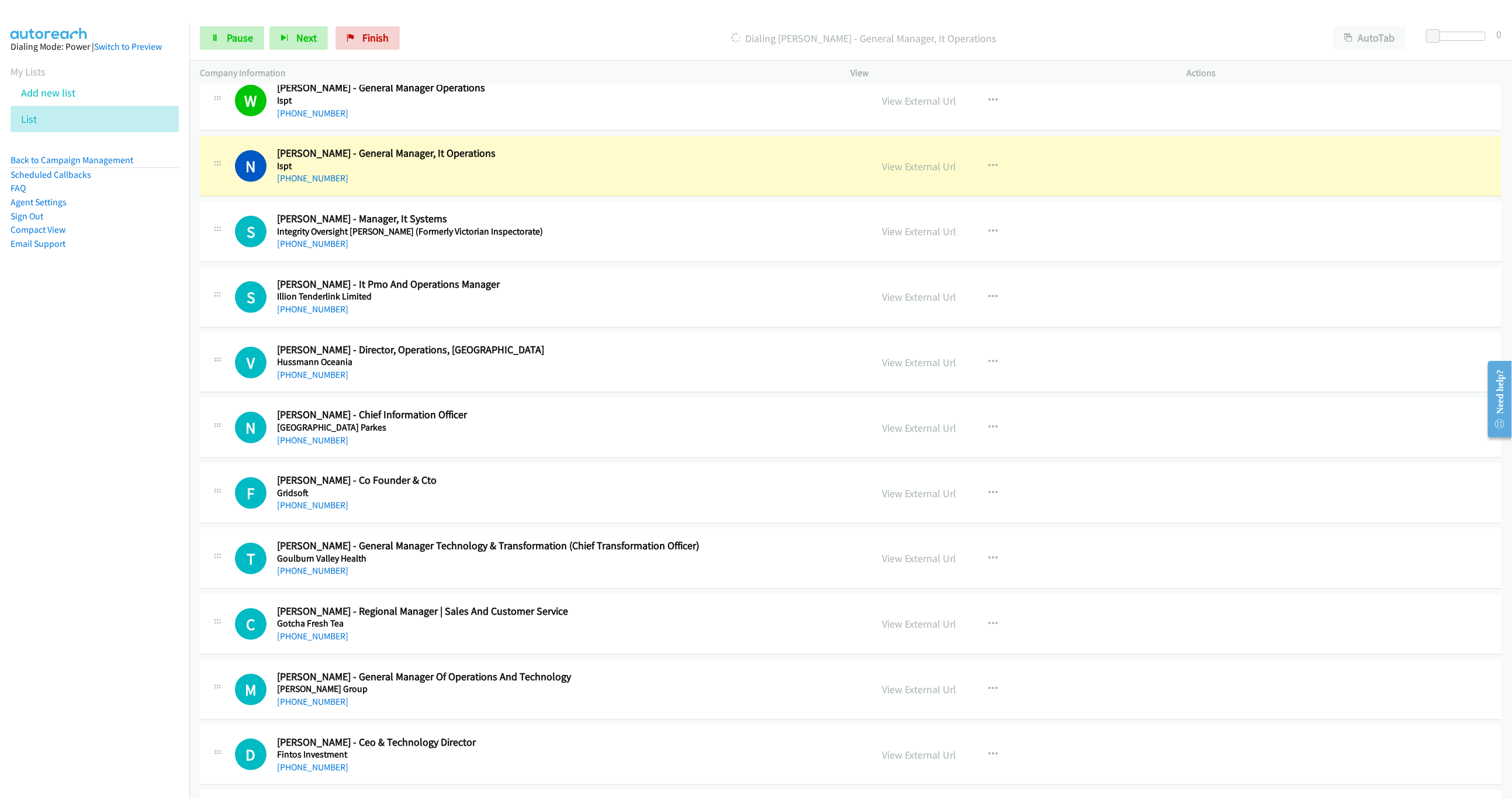
scroll to position [3543, 0]
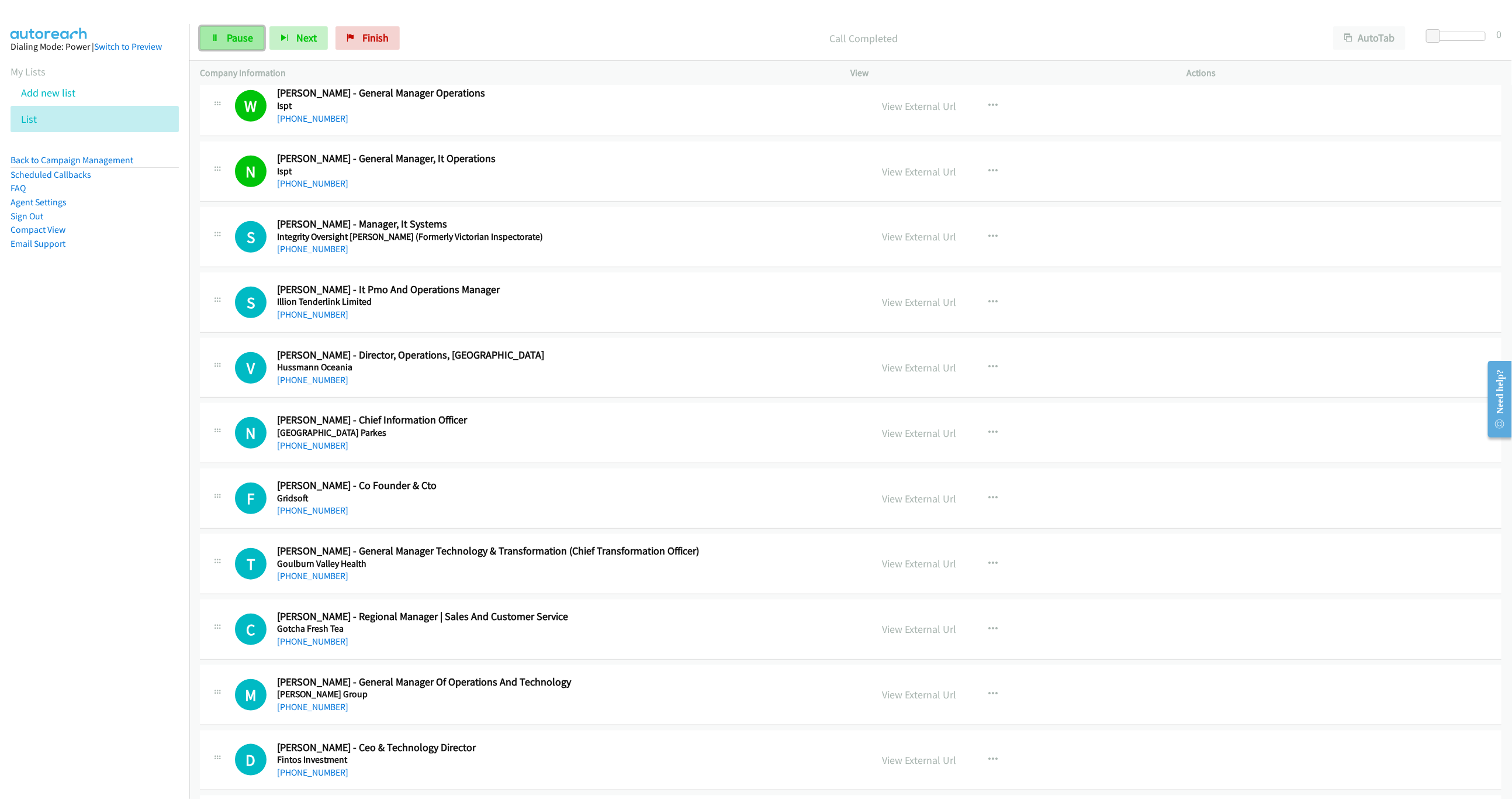
click at [240, 46] on link "Pause" at bounding box center [232, 37] width 65 height 23
click at [239, 37] on span "Start Calls" at bounding box center [249, 38] width 45 height 13
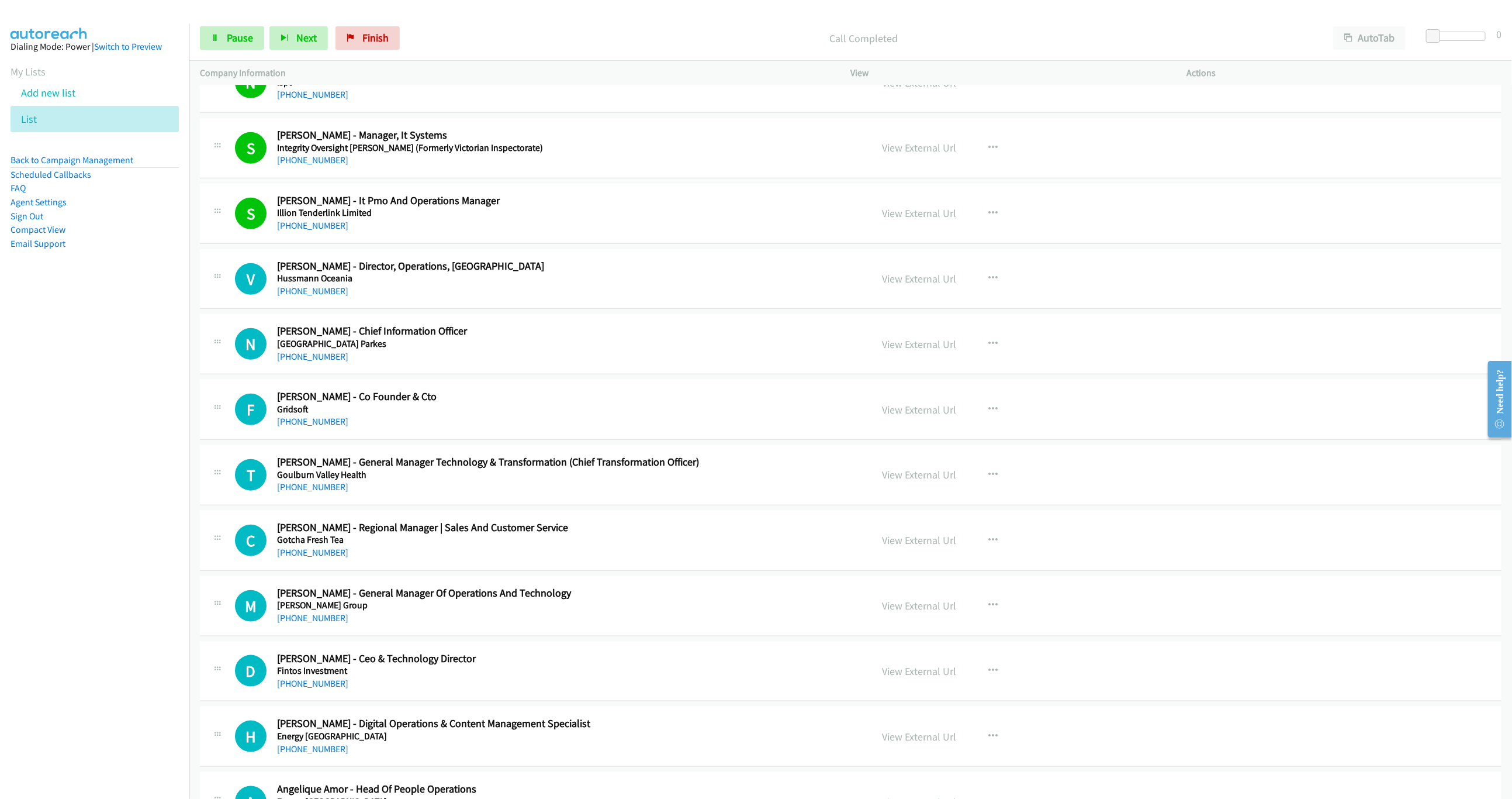
scroll to position [3718, 0]
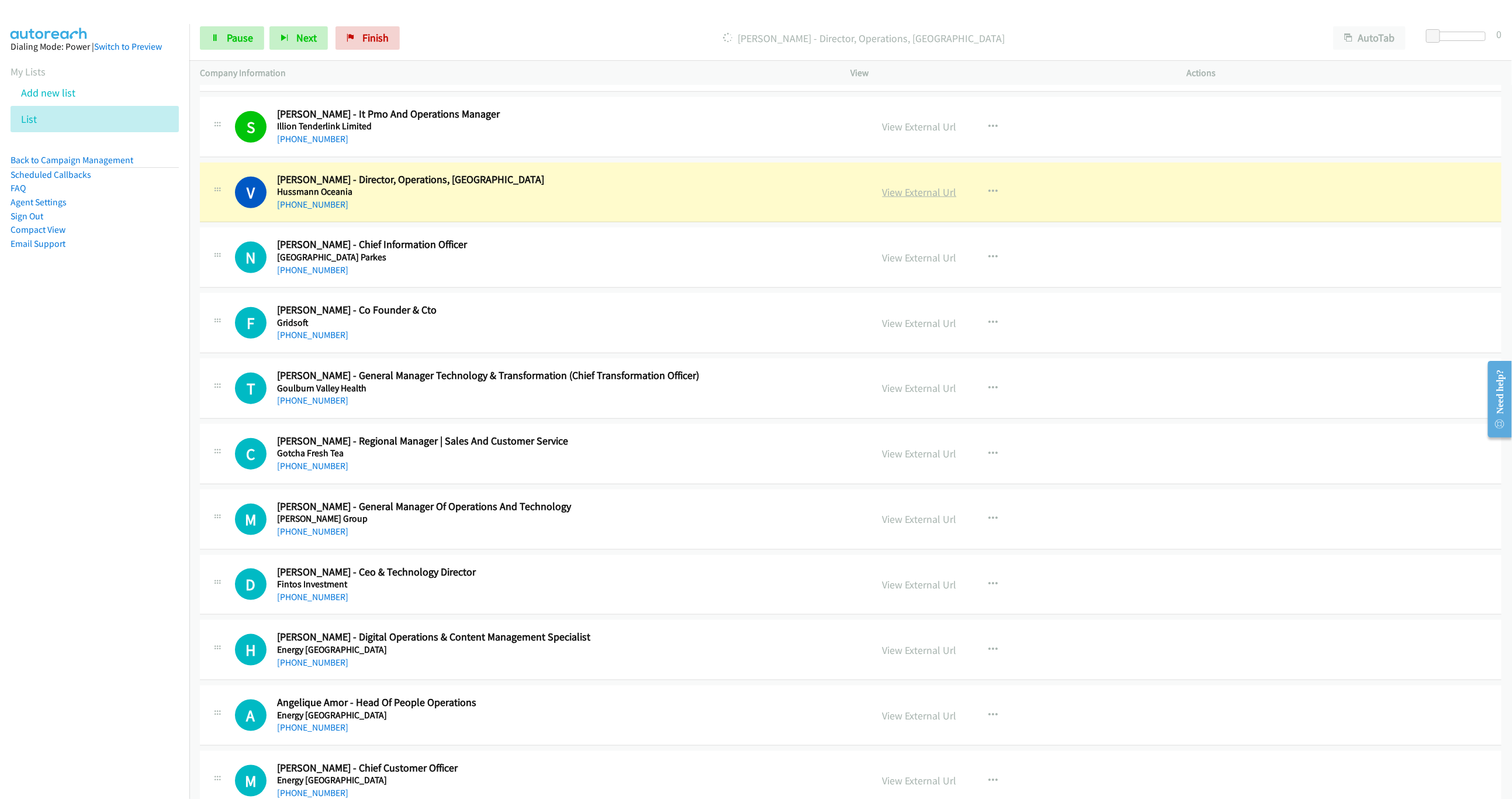
click at [921, 199] on link "View External Url" at bounding box center [919, 192] width 74 height 13
click at [232, 41] on span "Pause" at bounding box center [239, 38] width 26 height 13
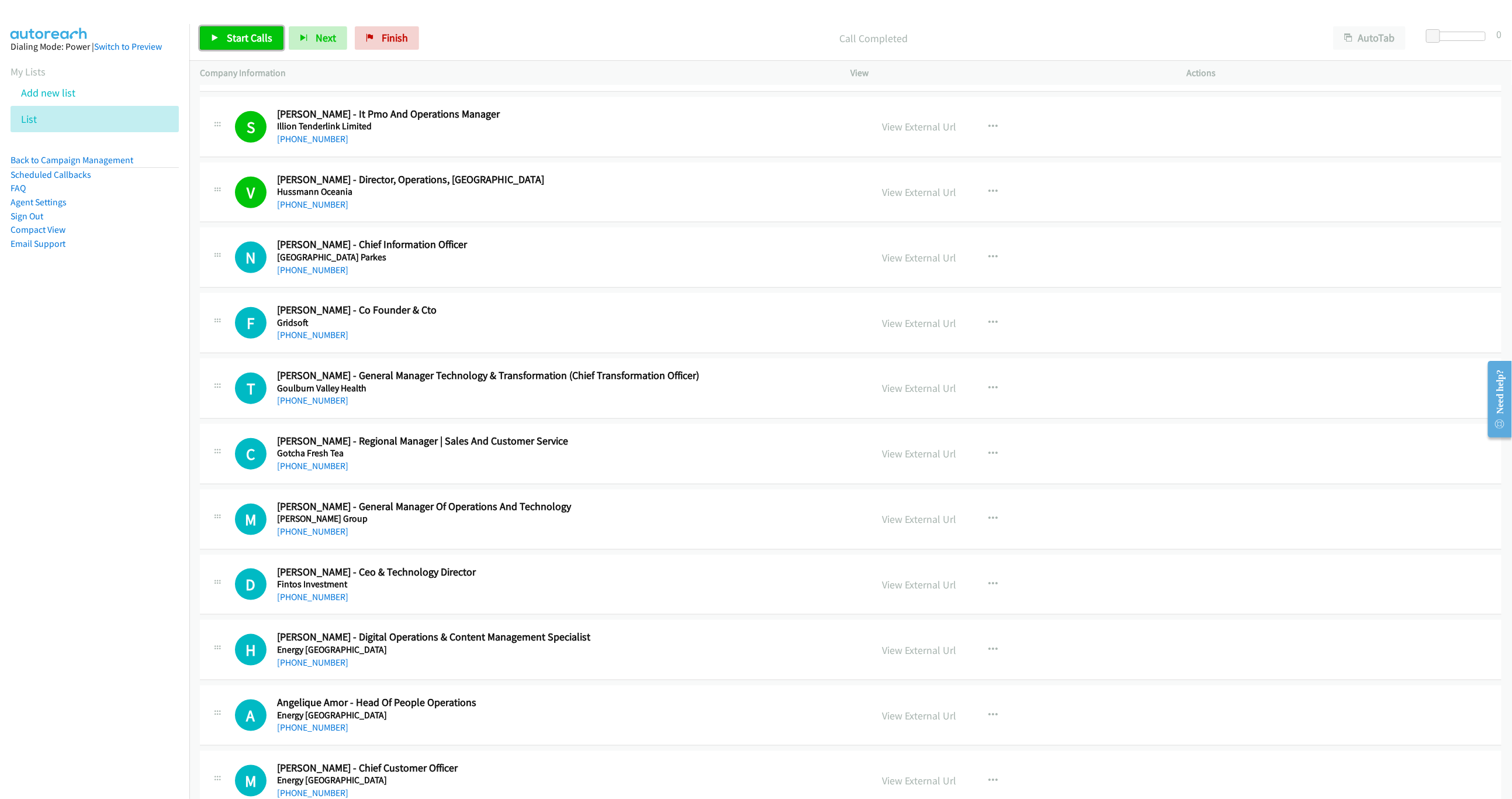
click at [244, 41] on span "Start Calls" at bounding box center [249, 38] width 45 height 13
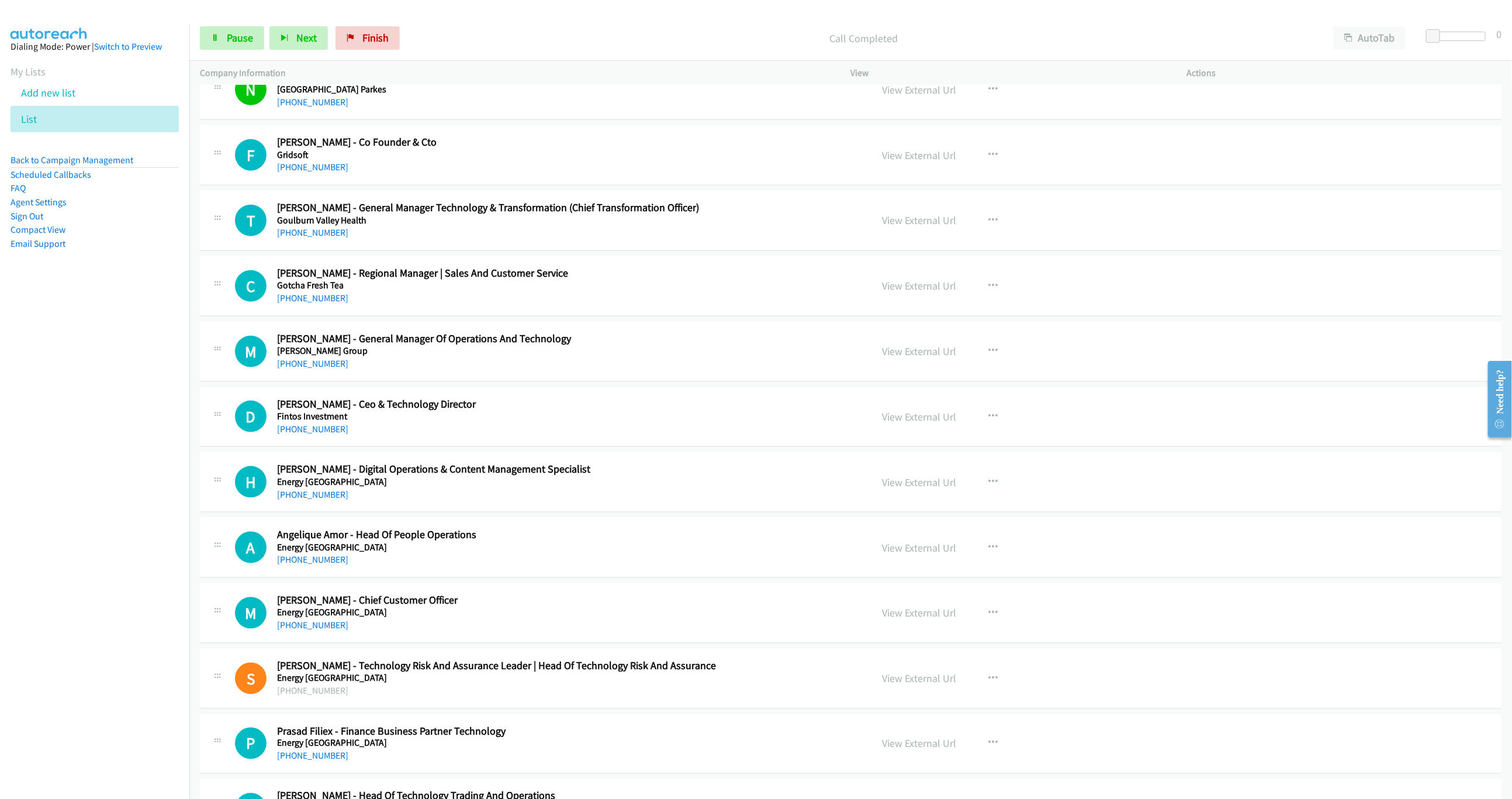
scroll to position [3894, 0]
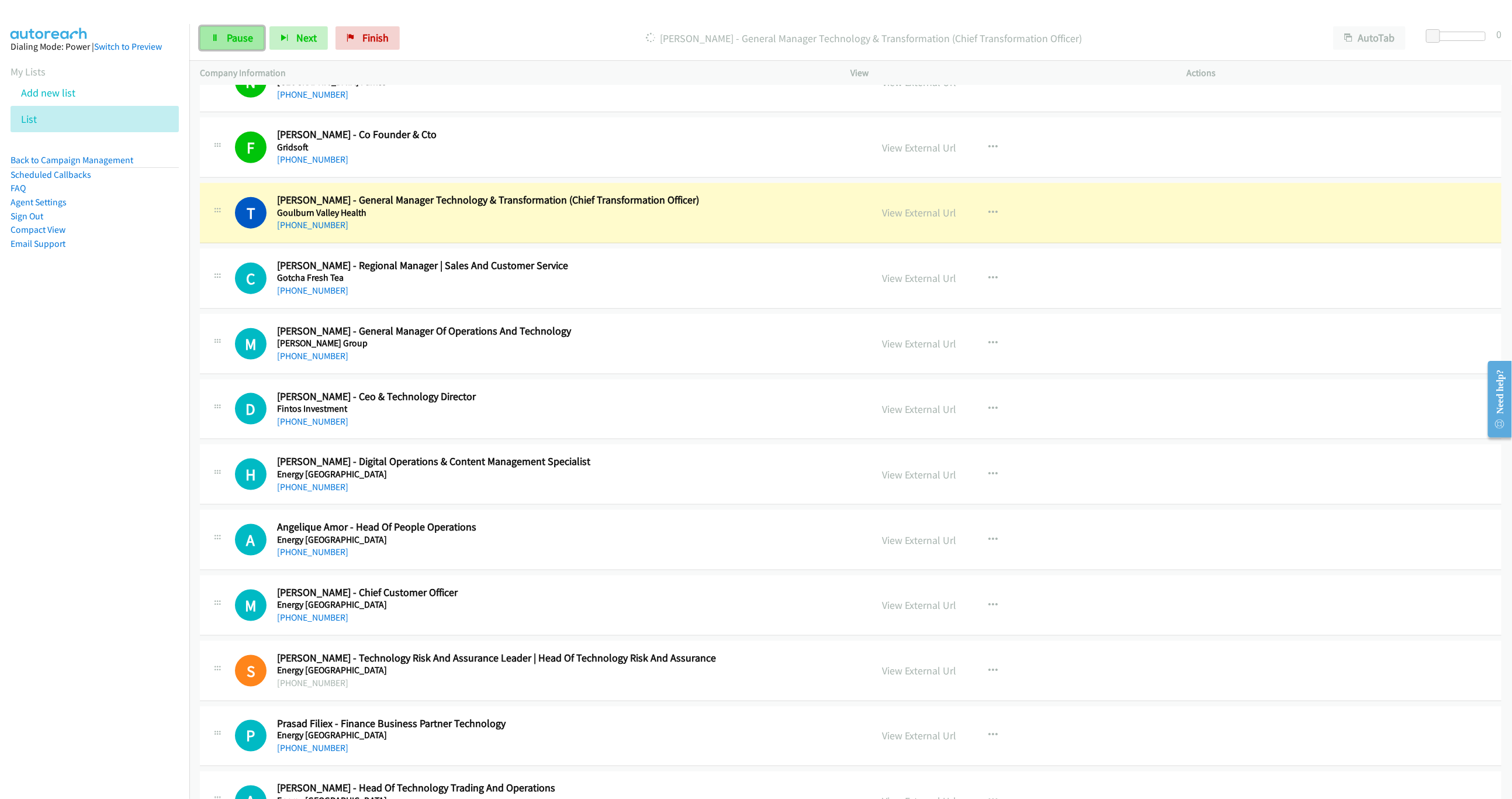
click at [246, 41] on span "Pause" at bounding box center [239, 38] width 26 height 13
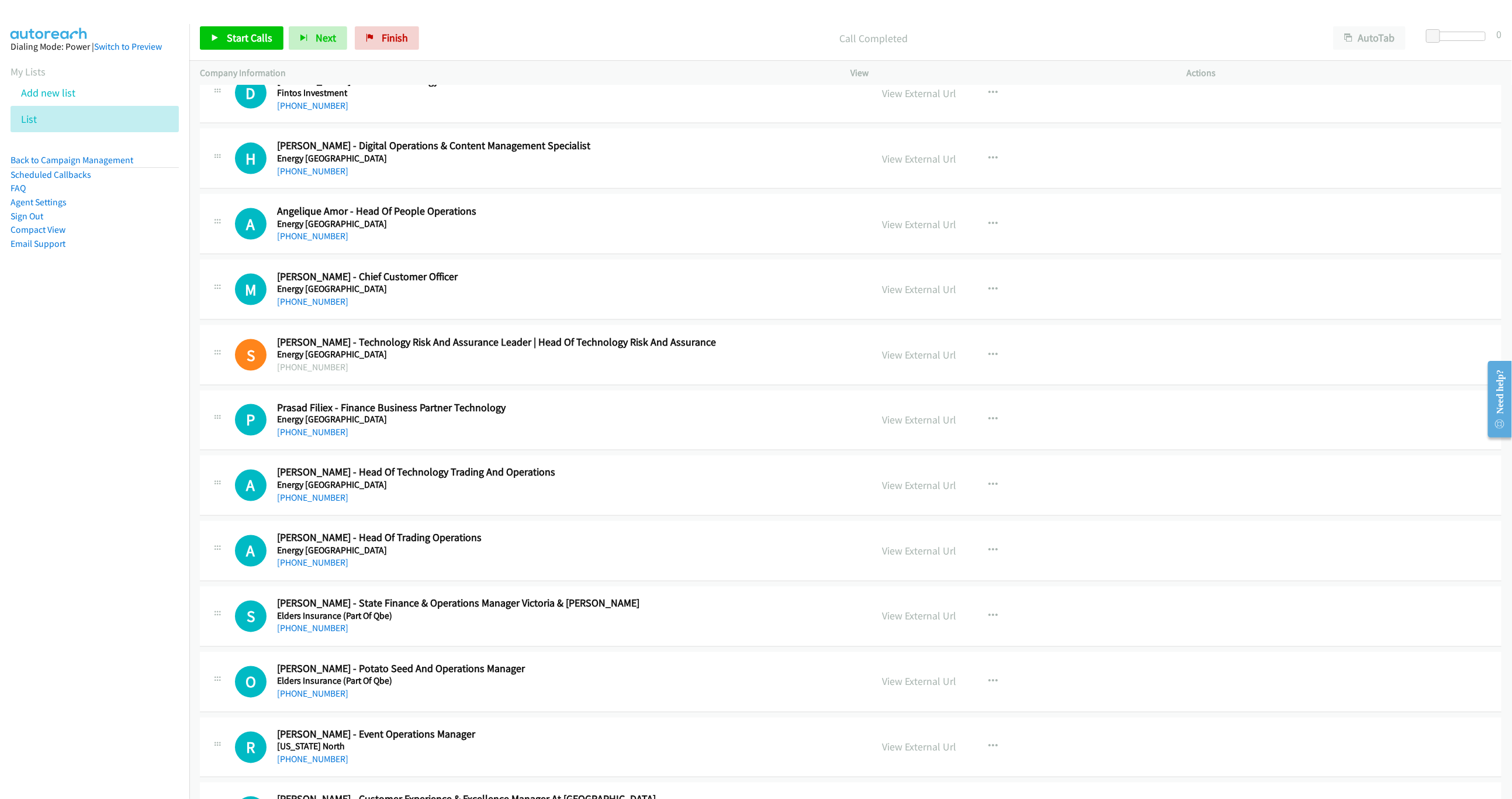
scroll to position [4244, 0]
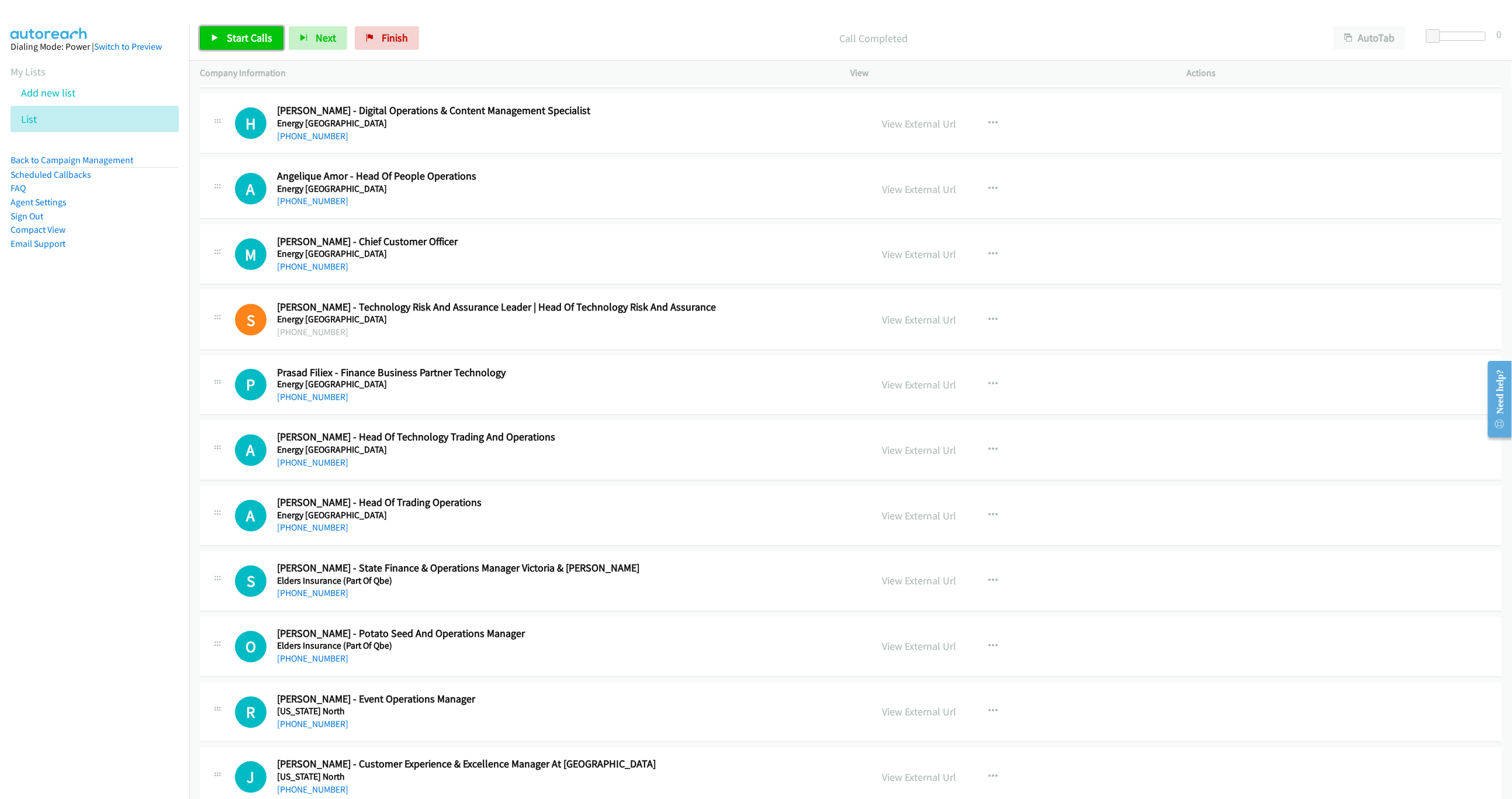
click at [239, 43] on span "Start Calls" at bounding box center [249, 38] width 45 height 13
click at [103, 456] on nav "Dialing Mode: Power | Switch to Preview My Lists Add new list List Back to Camp…" at bounding box center [95, 423] width 190 height 799
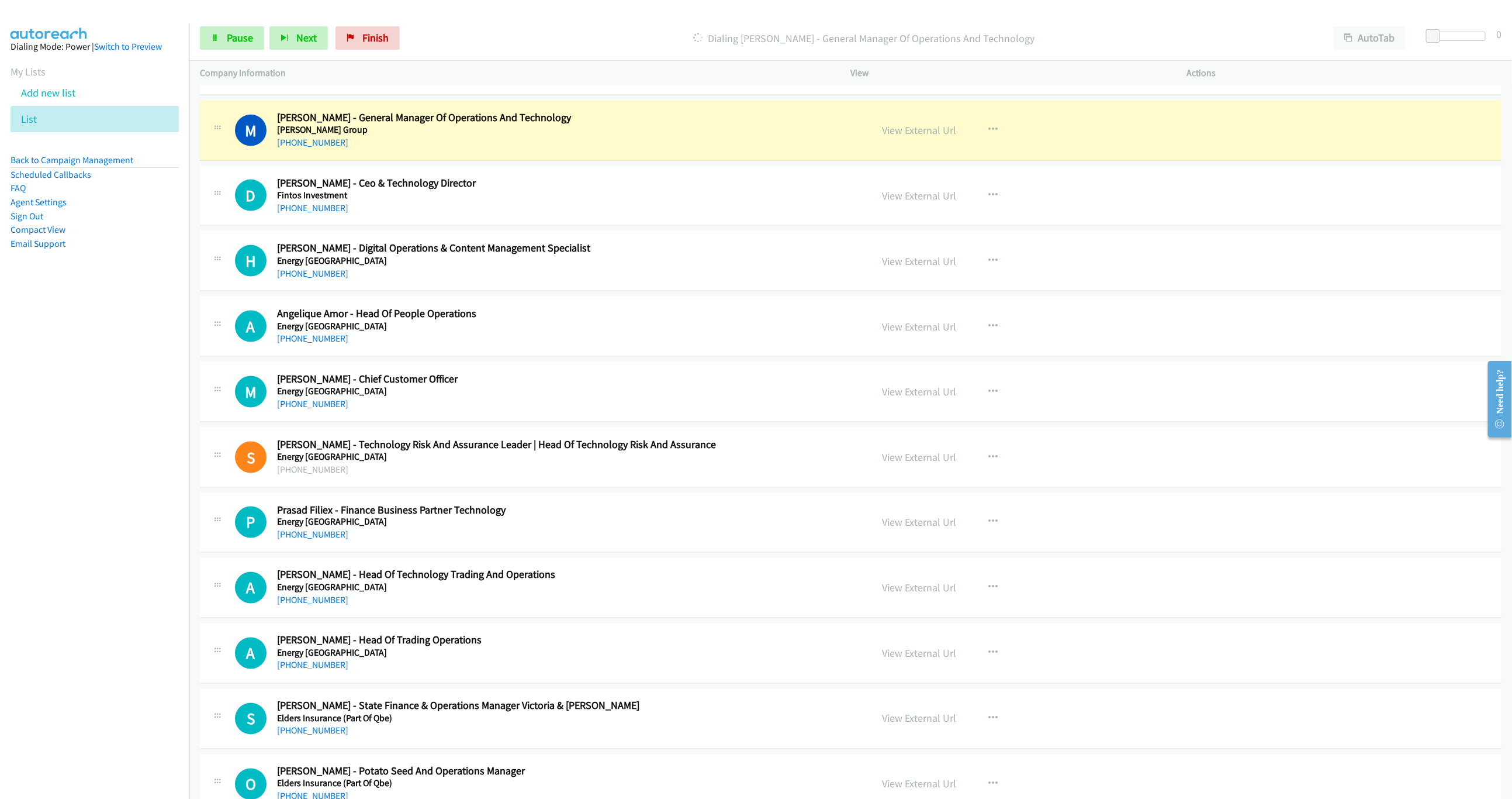
scroll to position [4157, 0]
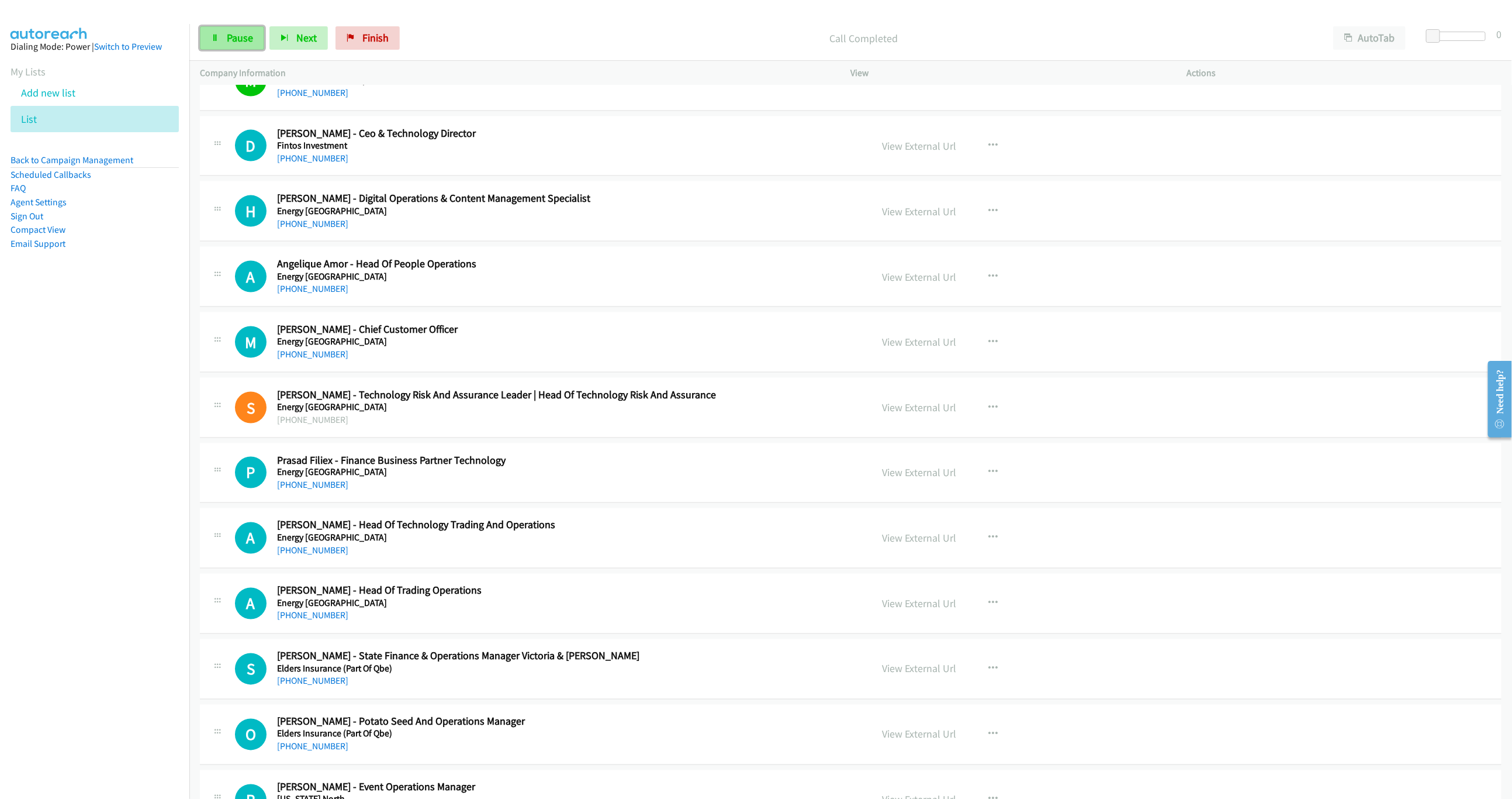
click at [226, 41] on span "Pause" at bounding box center [239, 38] width 26 height 13
click at [244, 41] on span "Start Calls" at bounding box center [249, 38] width 45 height 13
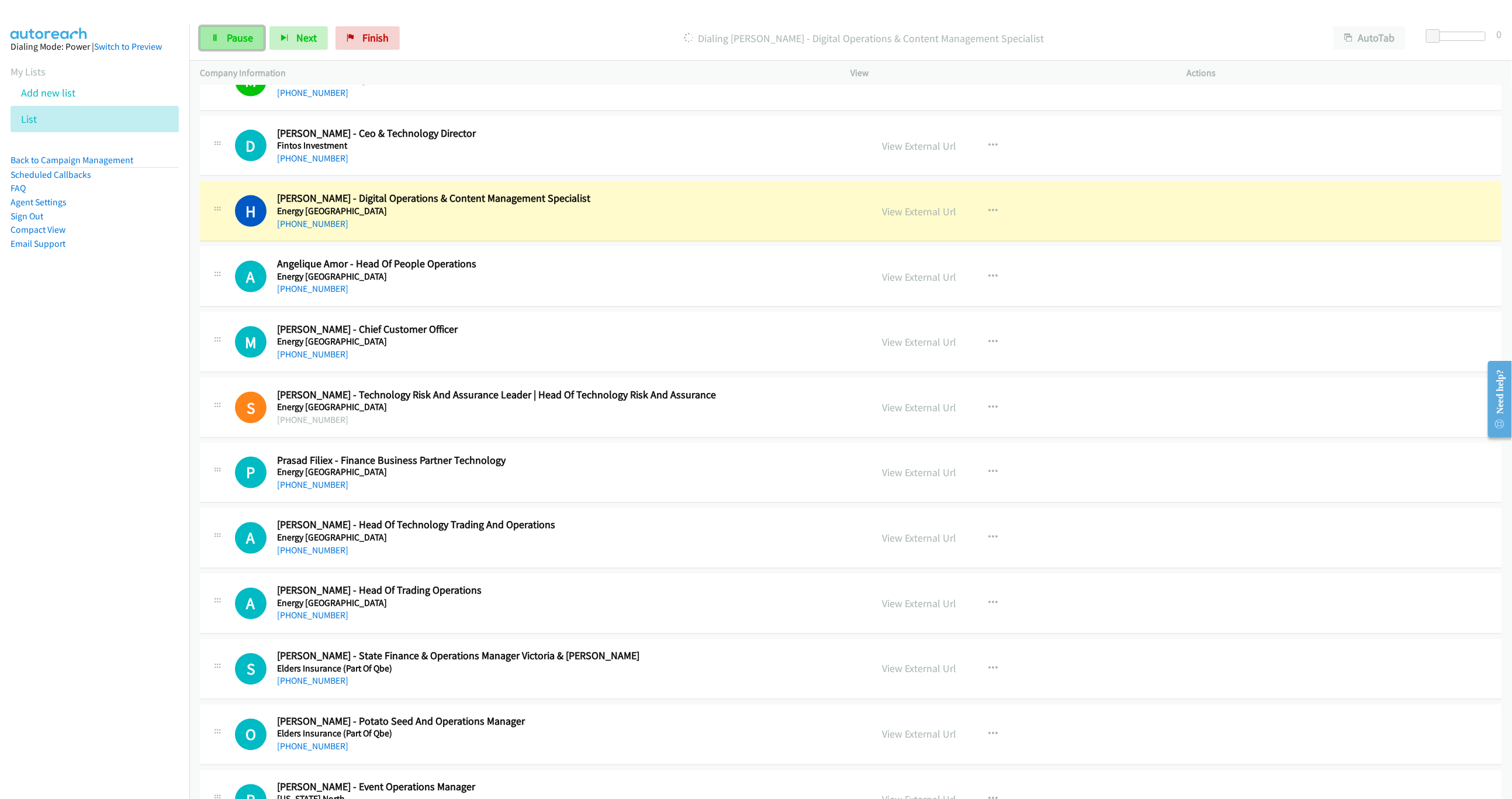
click at [235, 42] on span "Pause" at bounding box center [239, 38] width 26 height 13
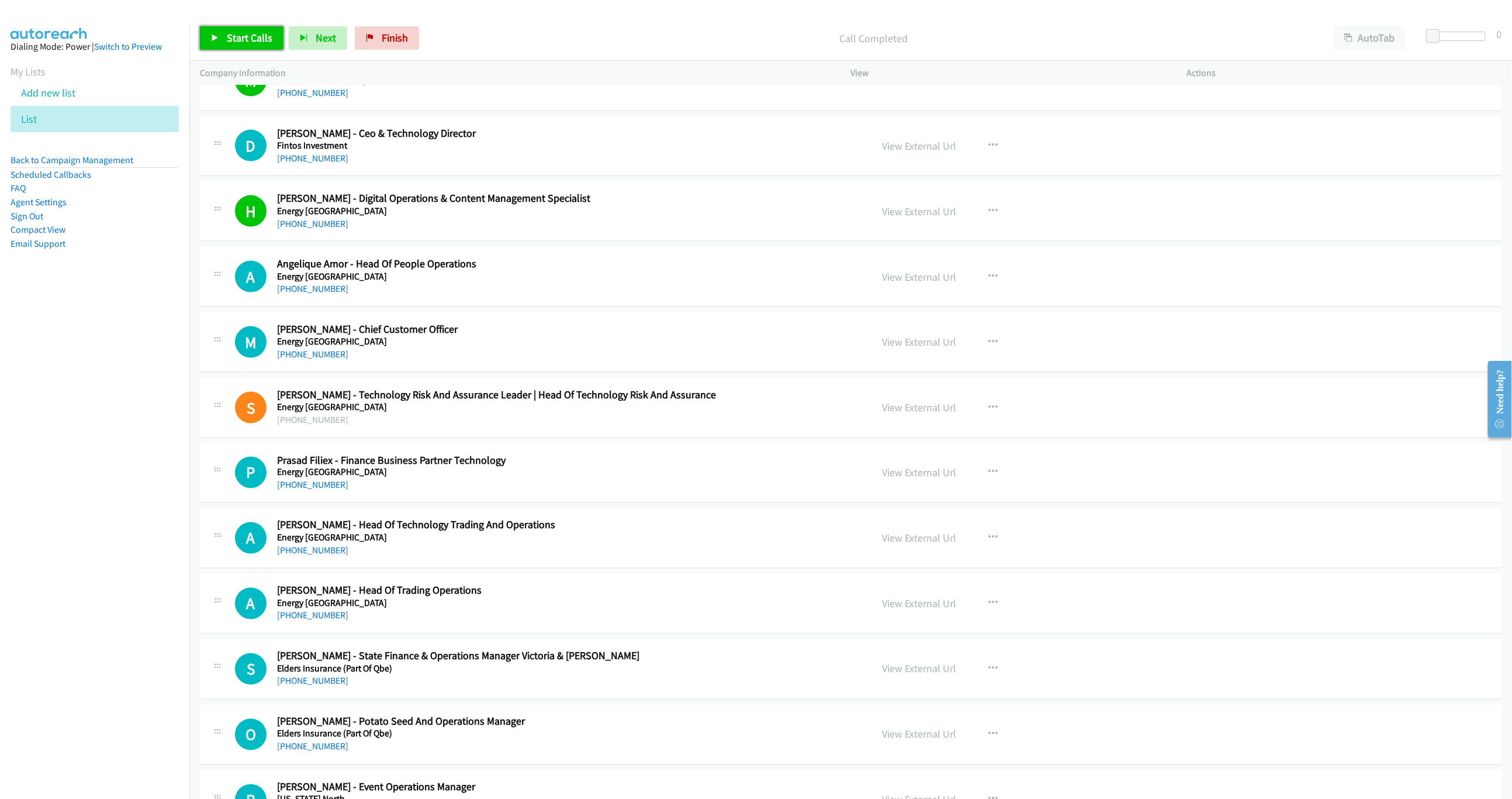
click at [248, 37] on span "Start Calls" at bounding box center [249, 38] width 45 height 13
click at [236, 44] on span "Pause" at bounding box center [239, 38] width 26 height 13
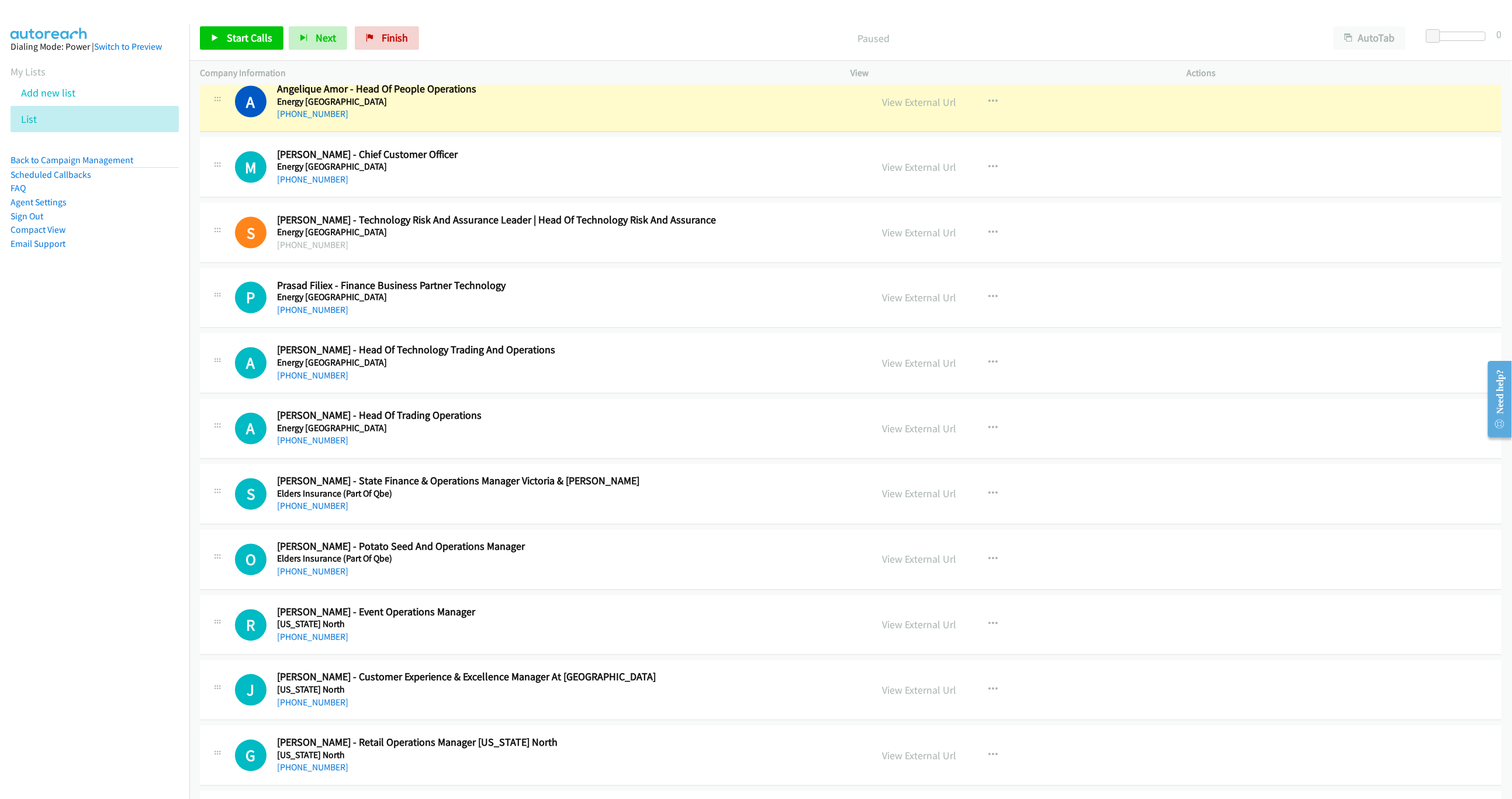
scroll to position [4332, 0]
click at [237, 41] on span "Start Calls" at bounding box center [249, 38] width 45 height 13
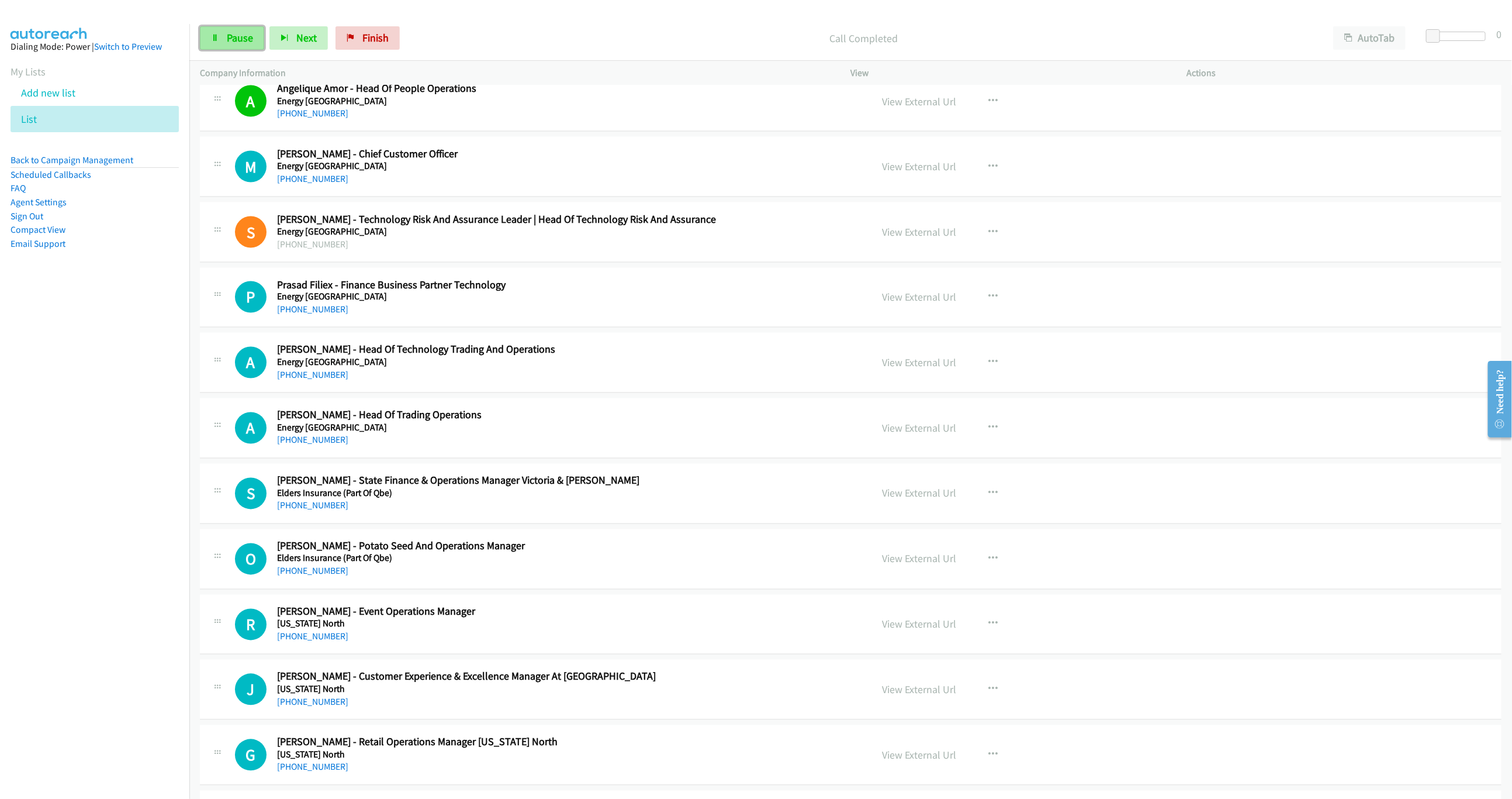
click at [212, 46] on link "Pause" at bounding box center [232, 37] width 65 height 23
drag, startPoint x: 316, startPoint y: 192, endPoint x: 661, endPoint y: 265, distance: 352.6
click at [316, 184] on link "+61 402 060 900" at bounding box center [312, 179] width 71 height 11
click at [312, 184] on link "+61 402 060 900" at bounding box center [312, 179] width 71 height 11
click at [917, 173] on link "View External Url" at bounding box center [919, 167] width 74 height 13
